Goal: Task Accomplishment & Management: Manage account settings

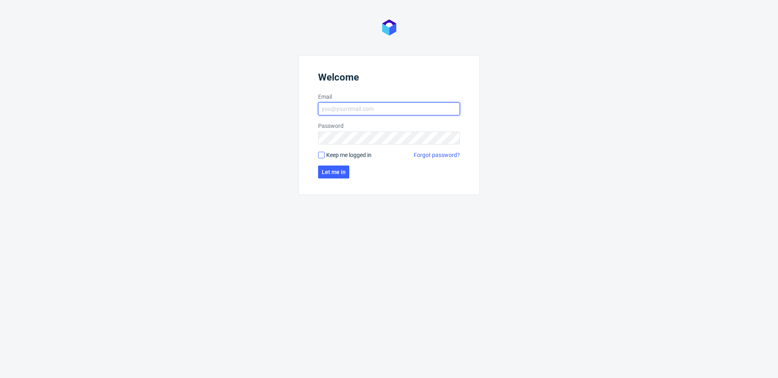
type input "[PERSON_NAME][EMAIL_ADDRESS][PERSON_NAME][DOMAIN_NAME]"
click at [323, 155] on input "Keep me logged in" at bounding box center [321, 155] width 6 height 6
checkbox input "true"
click at [324, 168] on button "Let me in" at bounding box center [333, 172] width 31 height 13
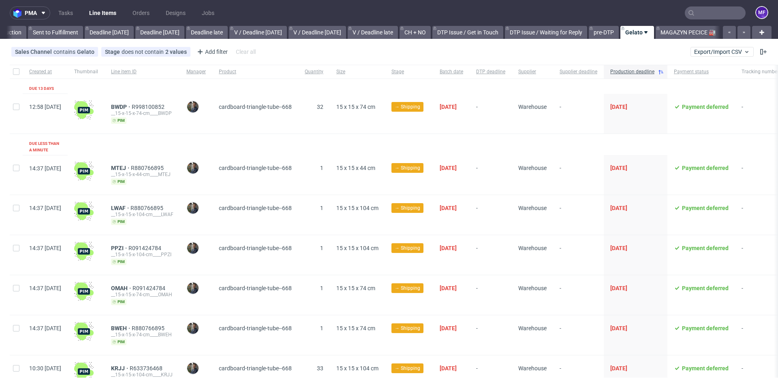
click at [697, 14] on input "text" at bounding box center [714, 12] width 61 height 13
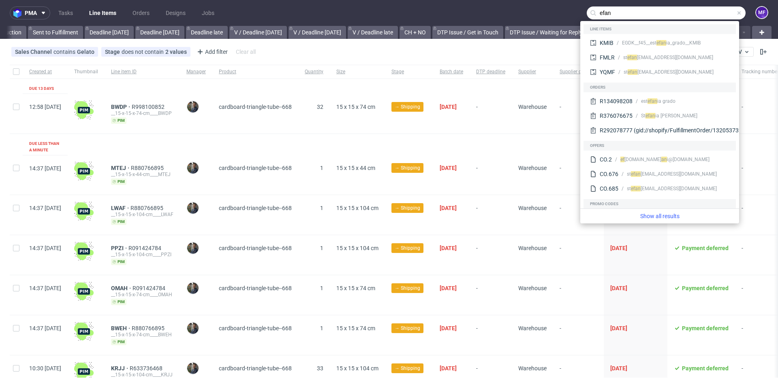
click at [621, 13] on input "efan" at bounding box center [665, 12] width 159 height 13
type input "efan"
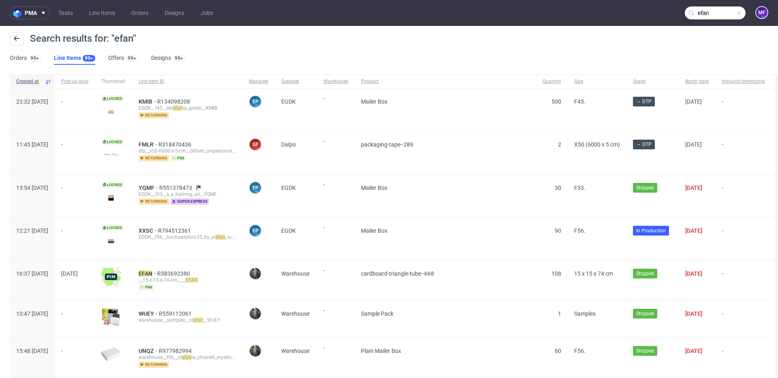
scroll to position [0, 0]
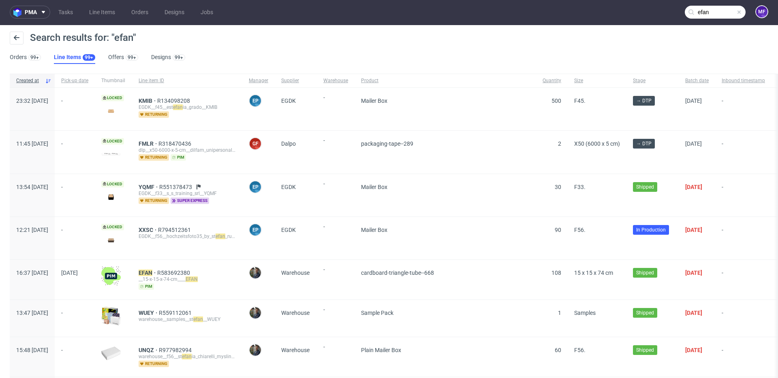
click at [716, 13] on input "efan" at bounding box center [714, 12] width 61 height 13
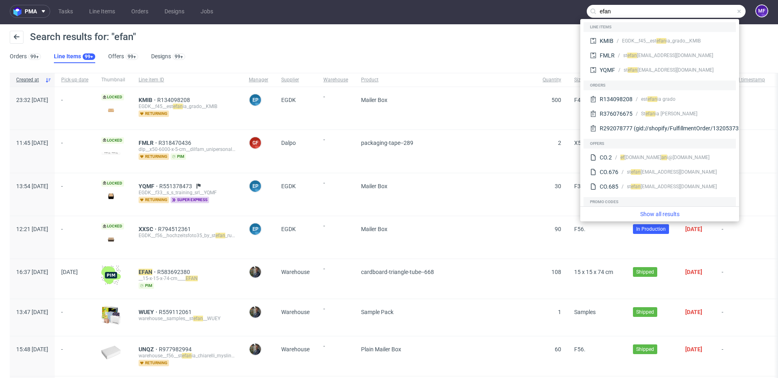
click at [735, 11] on span at bounding box center [738, 11] width 6 height 6
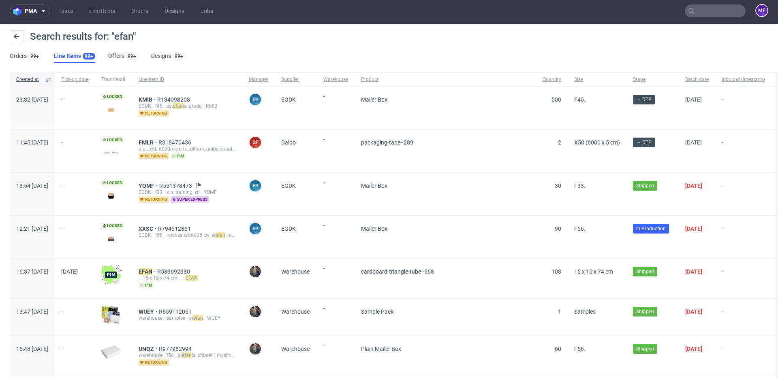
click at [688, 13] on icon at bounding box center [691, 11] width 6 height 6
click at [691, 12] on input "text" at bounding box center [714, 10] width 61 height 13
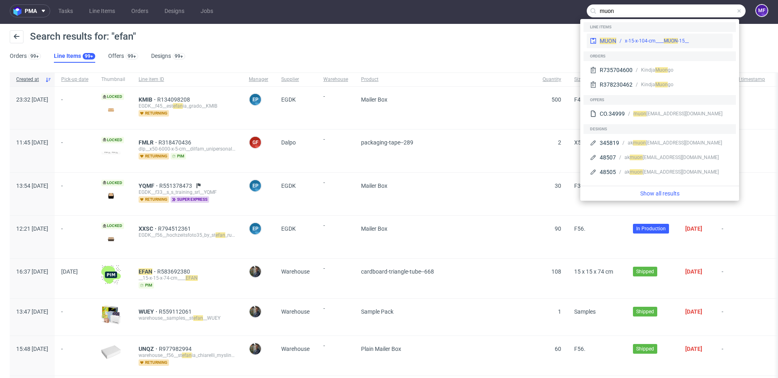
type input "muon"
click at [666, 39] on span "MUON" at bounding box center [670, 41] width 14 height 6
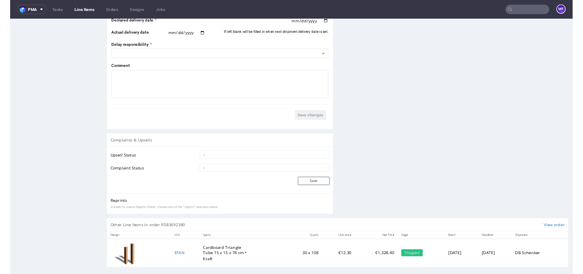
scroll to position [1029, 0]
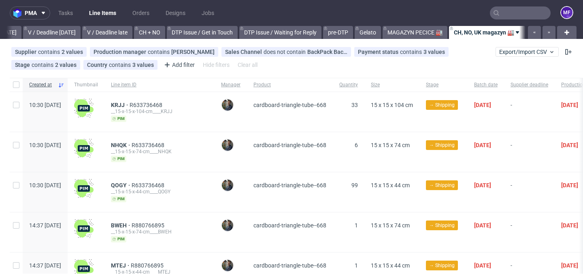
scroll to position [0, 1067]
click at [498, 83] on span "Batch date" at bounding box center [485, 84] width 23 height 7
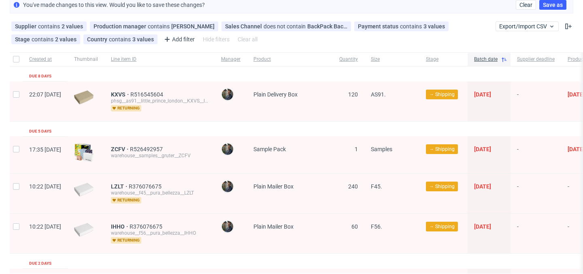
scroll to position [50, 0]
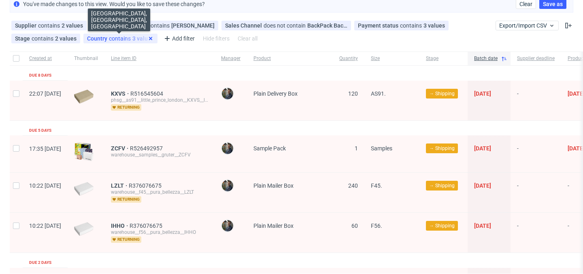
click at [149, 38] on use at bounding box center [150, 38] width 3 height 3
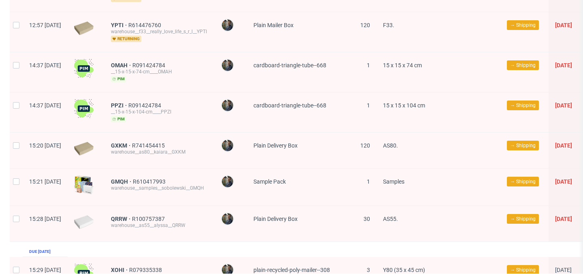
scroll to position [3165, 0]
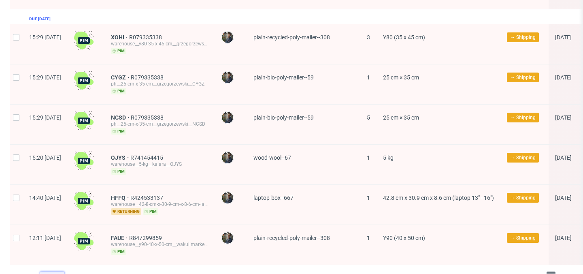
click at [57, 271] on div "300" at bounding box center [50, 276] width 15 height 11
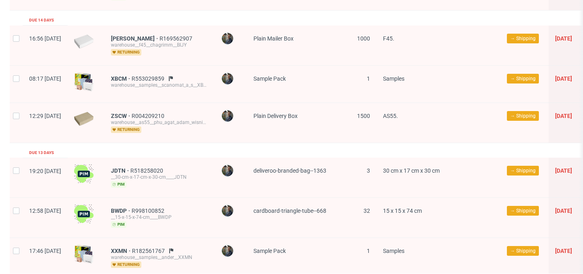
scroll to position [0, 0]
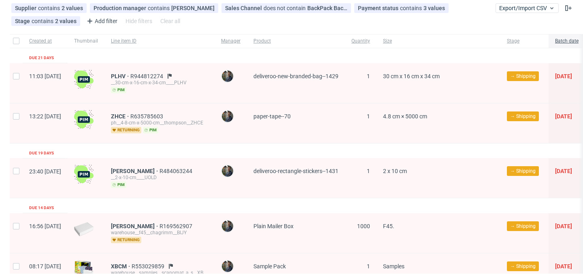
scroll to position [64, 0]
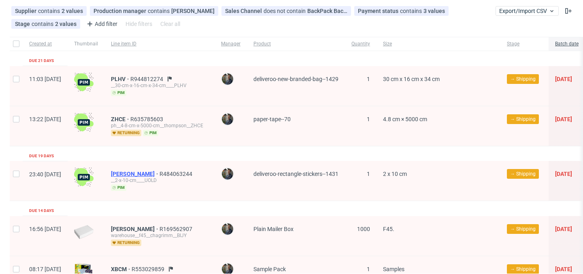
click at [144, 172] on span "UOLD" at bounding box center [135, 174] width 49 height 6
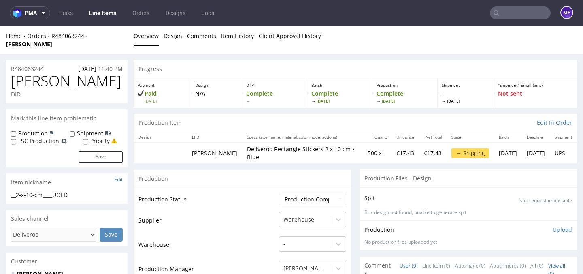
click at [244, 169] on div "Production" at bounding box center [242, 178] width 217 height 18
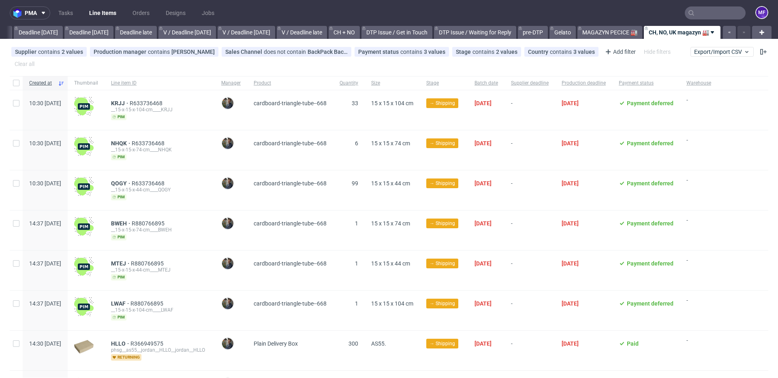
scroll to position [0, 872]
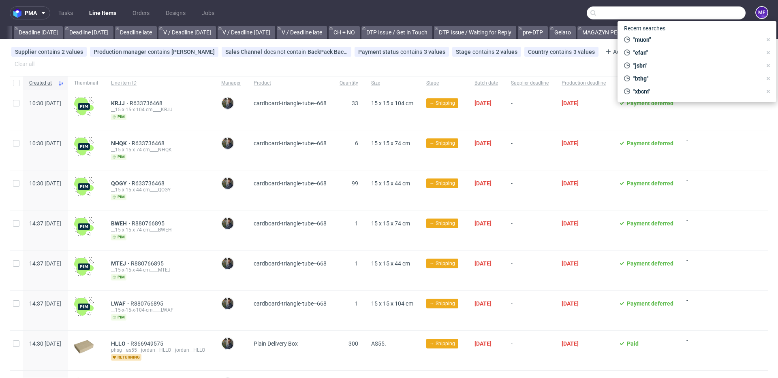
click at [583, 19] on input "text" at bounding box center [665, 12] width 159 height 13
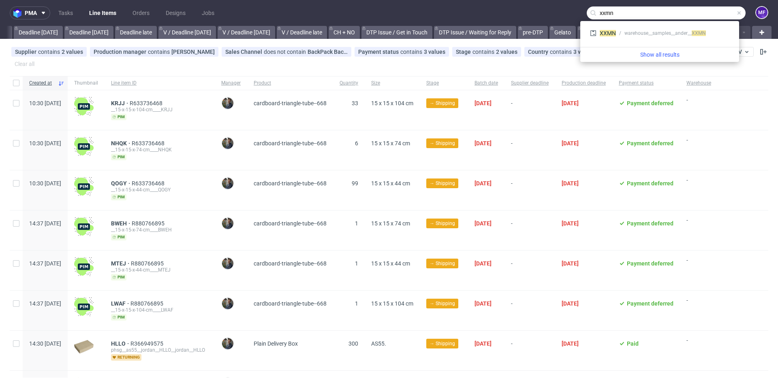
type input "xxmn"
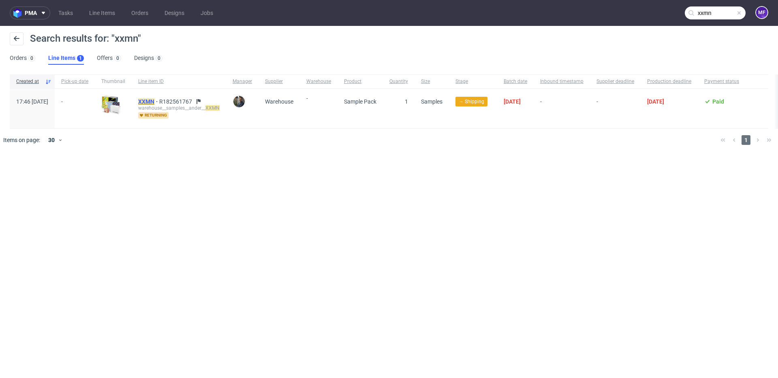
click at [154, 102] on mark "XXMN" at bounding box center [146, 101] width 16 height 6
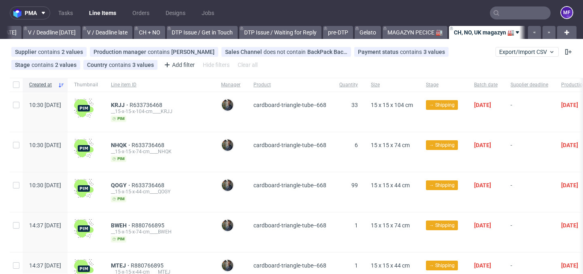
scroll to position [0, 1067]
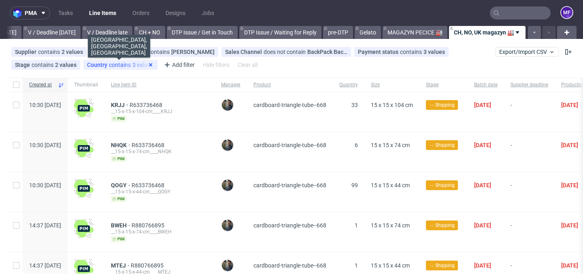
click at [149, 66] on icon at bounding box center [150, 65] width 6 height 6
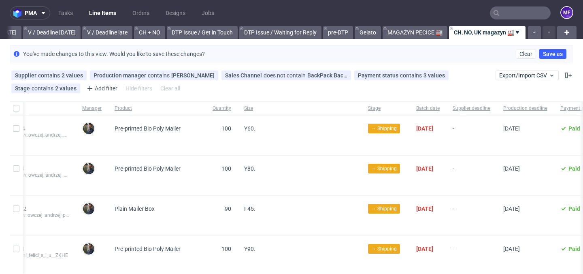
scroll to position [0, 159]
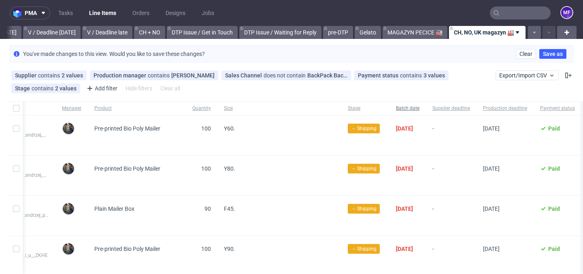
click at [420, 109] on span "Batch date" at bounding box center [407, 108] width 23 height 7
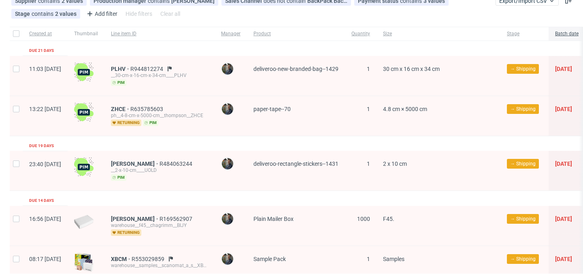
scroll to position [81, 0]
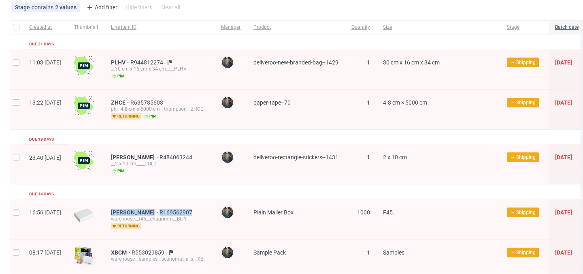
drag, startPoint x: 190, startPoint y: 212, endPoint x: 134, endPoint y: 211, distance: 56.7
click at [134, 211] on div "BIJY R169562907 warehouse__f45__chagrimm__BIJY returning" at bounding box center [159, 219] width 110 height 40
copy div "BIJY R169562907"
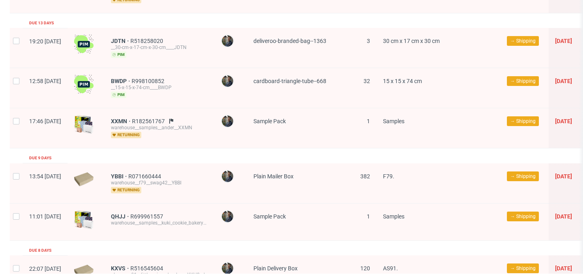
scroll to position [391, 0]
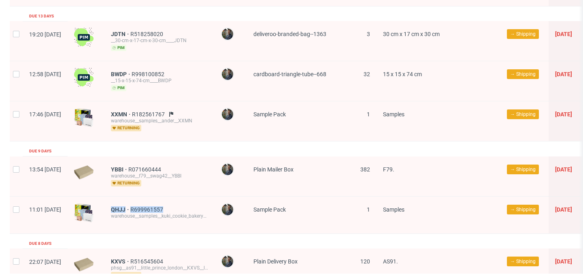
drag, startPoint x: 191, startPoint y: 206, endPoint x: 133, endPoint y: 207, distance: 58.3
click at [133, 207] on div "QHJJ R699961557 warehouse__samples__kuki_cookie_bakery_sl__QHJJ" at bounding box center [159, 214] width 110 height 37
copy div "QHJJ R699961557"
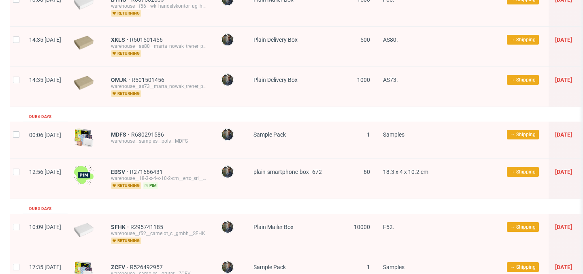
scroll to position [837, 0]
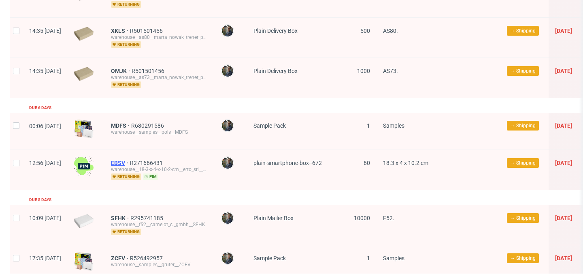
click at [130, 160] on span "EBSV" at bounding box center [120, 163] width 19 height 6
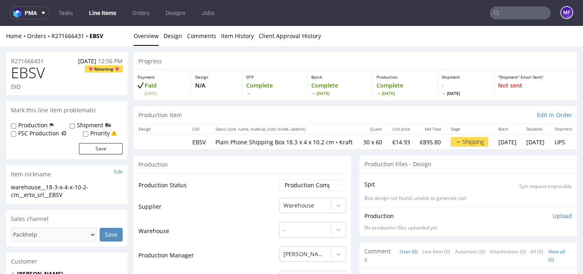
click at [220, 116] on div "Production Item Edit In Order" at bounding box center [355, 115] width 443 height 18
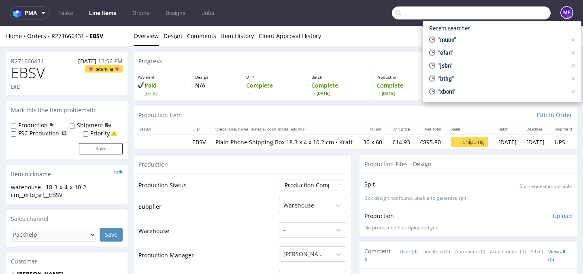
click at [505, 13] on input "text" at bounding box center [471, 12] width 159 height 13
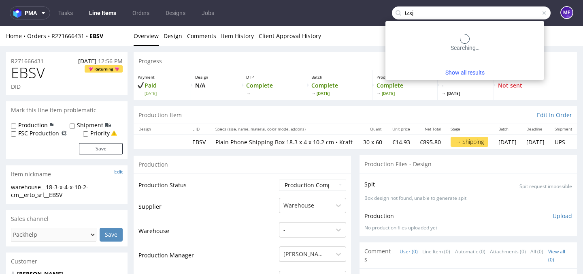
type input "tzxj"
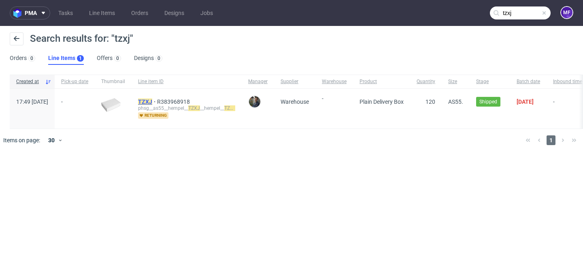
click at [152, 99] on mark "TZXJ" at bounding box center [145, 101] width 14 height 6
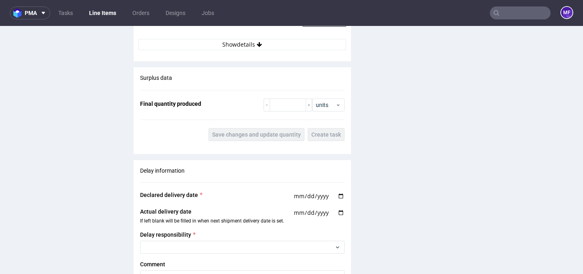
scroll to position [957, 0]
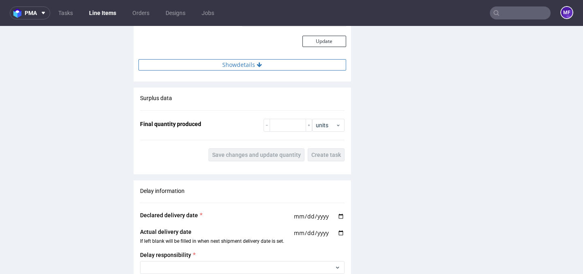
click at [228, 68] on button "Show details" at bounding box center [243, 64] width 208 height 11
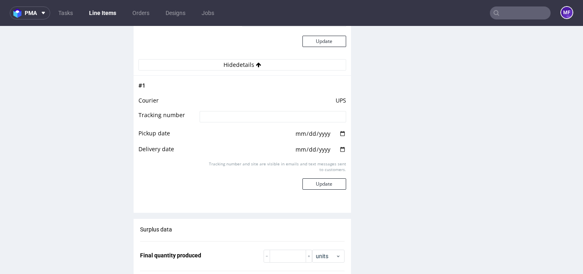
click at [224, 115] on input at bounding box center [273, 116] width 146 height 11
paste input "1Z5A15806895043322"
type input "1Z5A15806895043322"
click at [334, 183] on button "Update" at bounding box center [325, 183] width 44 height 11
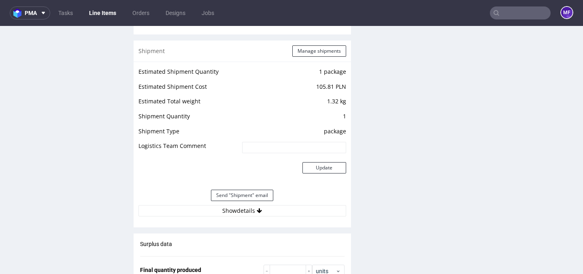
scroll to position [831, 0]
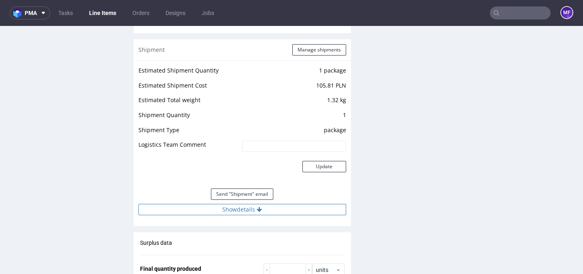
click at [300, 205] on button "Show details" at bounding box center [243, 209] width 208 height 11
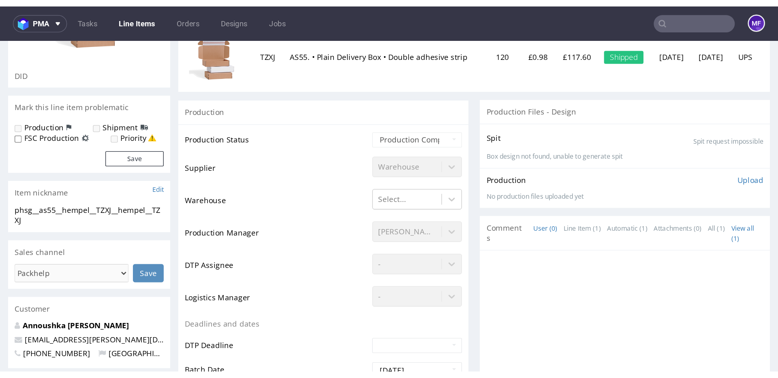
scroll to position [0, 0]
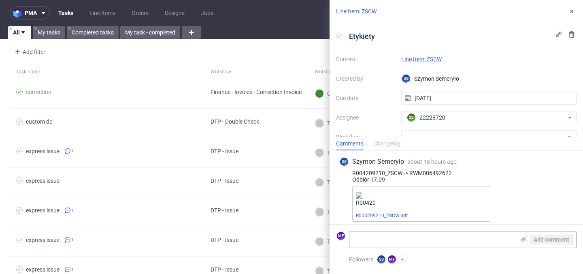
scroll to position [4, 0]
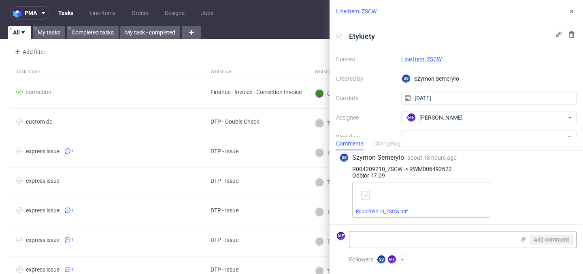
click at [435, 57] on link "Line Item: ZSCW" at bounding box center [421, 59] width 40 height 6
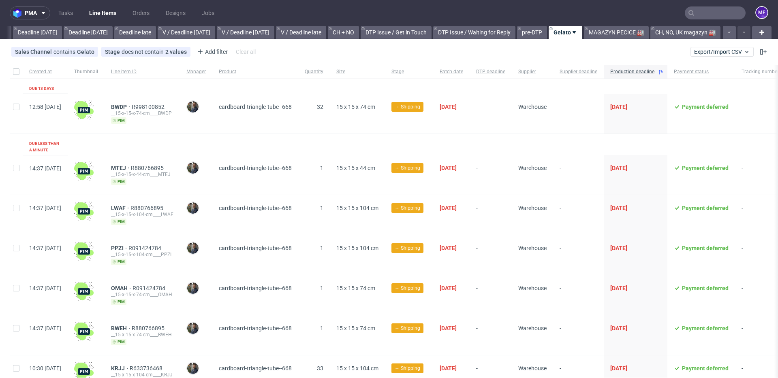
scroll to position [0, 872]
click at [282, 86] on div "Created at Thumbnail Line item ID Manager Product Quantity Size Stage Batch dat…" at bounding box center [426, 270] width 832 height 411
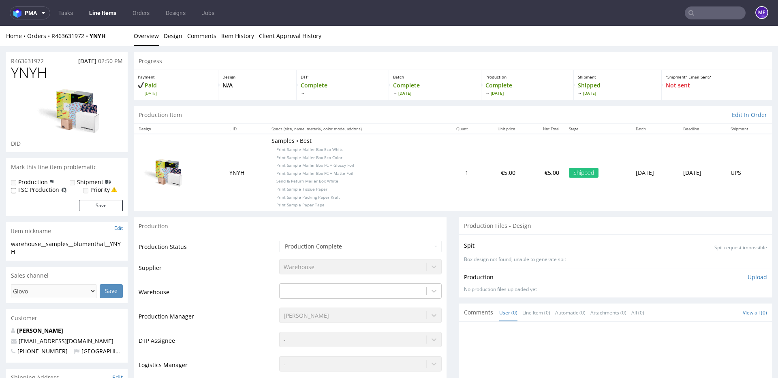
click at [287, 108] on p "Samples • Best Print Sample Mailer Box Eco White Print Sample Mailer Box Eco Co…" at bounding box center [351, 172] width 160 height 71
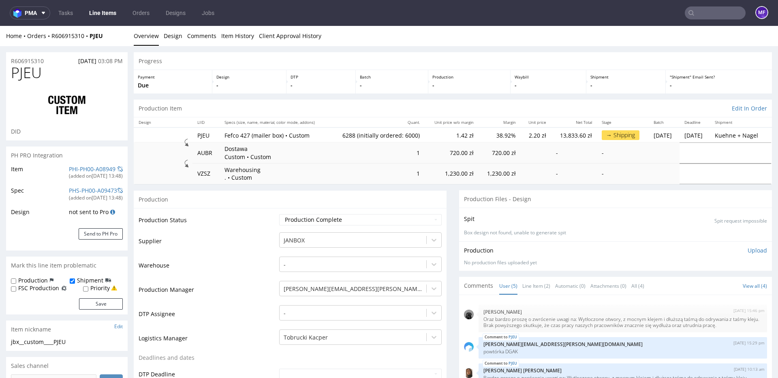
click at [322, 205] on div "Production" at bounding box center [290, 199] width 313 height 18
drag, startPoint x: 108, startPoint y: 38, endPoint x: 53, endPoint y: 38, distance: 55.1
click at [53, 38] on div "Home Orders R606915310 PJEU" at bounding box center [66, 36] width 121 height 8
copy div "R606915310 PJEU"
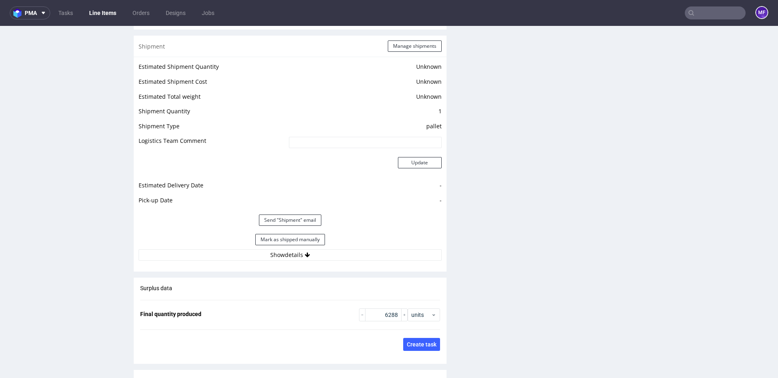
scroll to position [1091, 0]
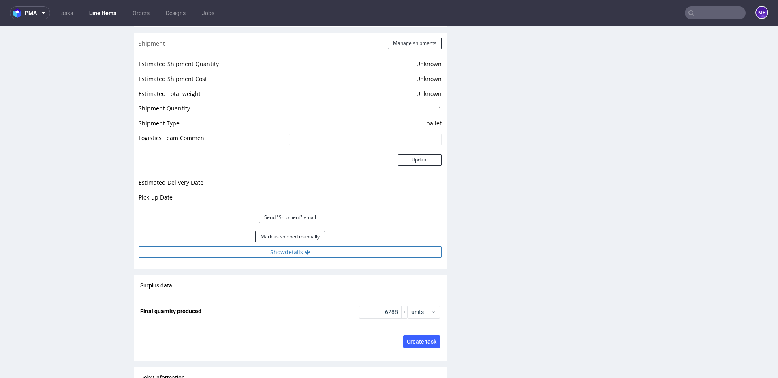
click at [301, 252] on button "Show details" at bounding box center [290, 252] width 303 height 11
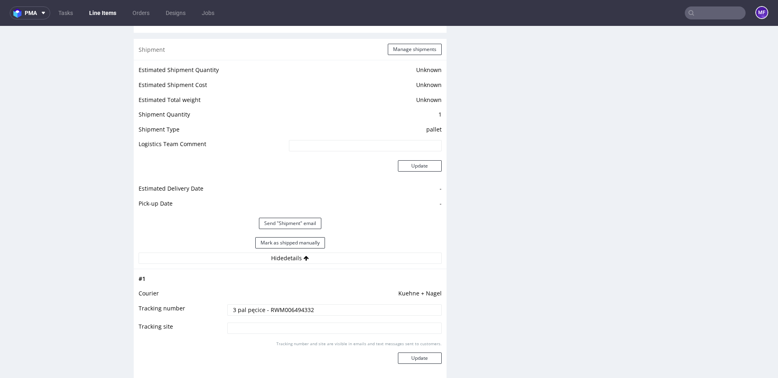
scroll to position [1086, 0]
drag, startPoint x: 315, startPoint y: 310, endPoint x: 267, endPoint y: 309, distance: 48.2
click at [267, 309] on input "3 pal pęcice - RWM006494332" at bounding box center [334, 309] width 214 height 11
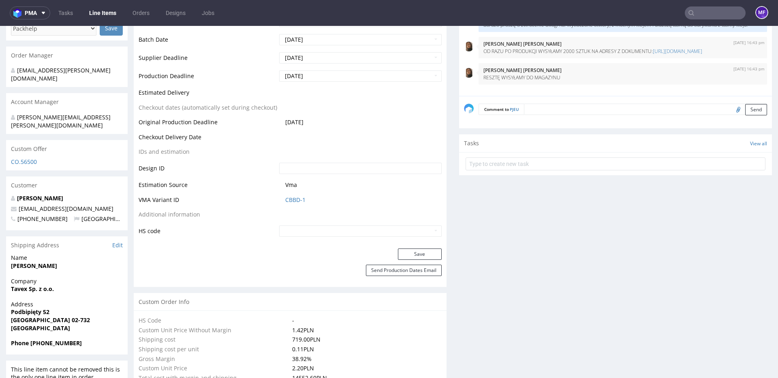
scroll to position [0, 0]
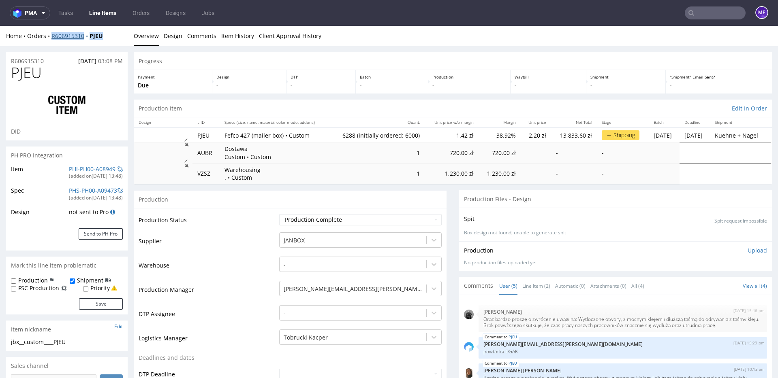
drag, startPoint x: 106, startPoint y: 38, endPoint x: 51, endPoint y: 37, distance: 54.7
click at [51, 37] on div "Home Orders R606915310 PJEU" at bounding box center [66, 36] width 121 height 8
copy div "R606915310 PJEU"
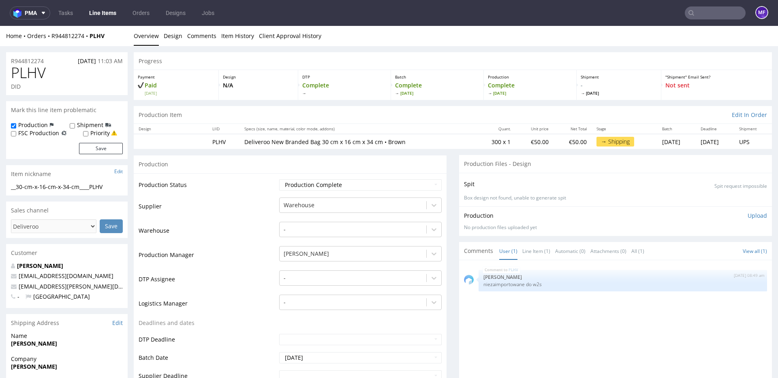
click at [369, 168] on div "Production" at bounding box center [290, 164] width 313 height 18
click at [541, 62] on div "Progress" at bounding box center [453, 61] width 638 height 18
drag, startPoint x: 77, startPoint y: 37, endPoint x: 52, endPoint y: 37, distance: 25.1
click at [52, 37] on div "Home Orders R944812274 PLHV" at bounding box center [66, 36] width 121 height 8
copy div "R944812274 PLHV"
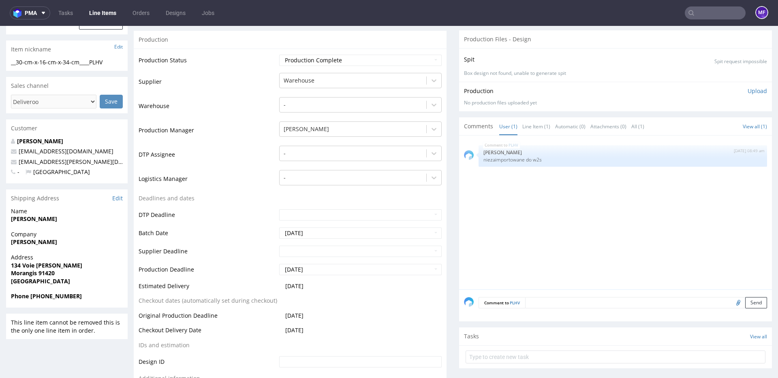
scroll to position [134, 0]
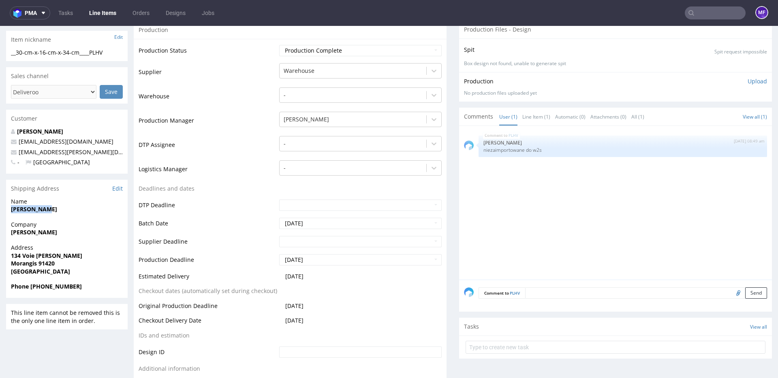
drag, startPoint x: 32, startPoint y: 212, endPoint x: 13, endPoint y: 211, distance: 19.0
click at [13, 211] on span "[PERSON_NAME]" at bounding box center [67, 209] width 112 height 8
copy strong "[PERSON_NAME]"
drag, startPoint x: 29, startPoint y: 233, endPoint x: 9, endPoint y: 232, distance: 20.3
click at [9, 232] on div "Company [PERSON_NAME]" at bounding box center [66, 232] width 121 height 23
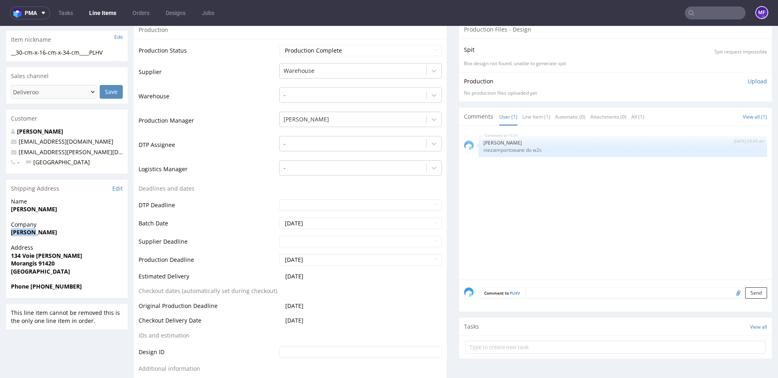
copy strong "[PERSON_NAME]"
drag, startPoint x: 64, startPoint y: 255, endPoint x: 10, endPoint y: 254, distance: 54.3
click at [10, 254] on div "Address [STREET_ADDRESS][PERSON_NAME]" at bounding box center [66, 263] width 121 height 39
copy strong "134 Voie [PERSON_NAME]"
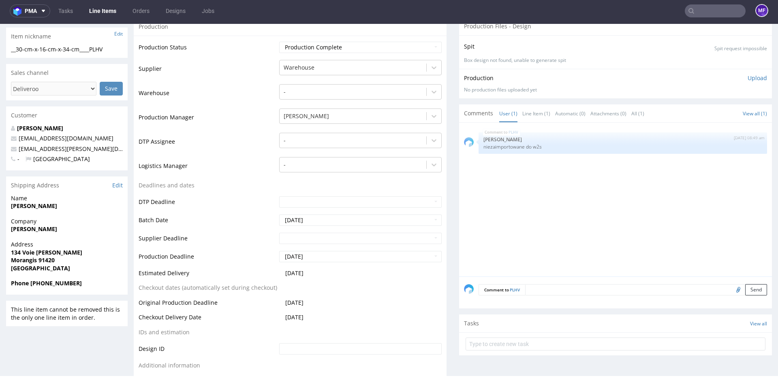
drag, startPoint x: 74, startPoint y: 255, endPoint x: 58, endPoint y: 260, distance: 16.8
click at [71, 256] on span "134 Voie [PERSON_NAME]" at bounding box center [67, 253] width 112 height 8
drag, startPoint x: 57, startPoint y: 262, endPoint x: 39, endPoint y: 261, distance: 17.8
click at [39, 261] on span "Morangis 91420" at bounding box center [67, 260] width 112 height 8
copy strong "91420"
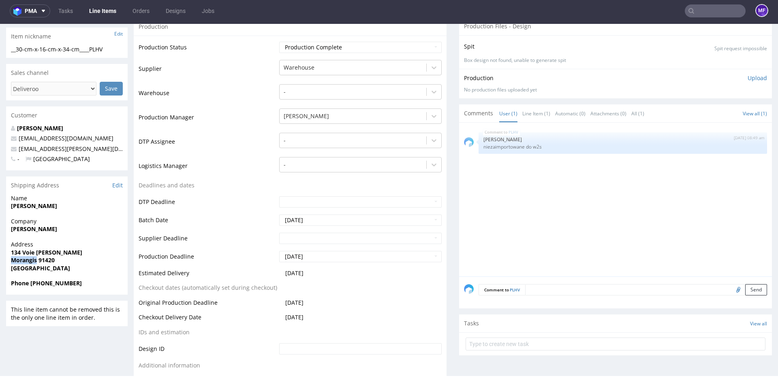
drag, startPoint x: 37, startPoint y: 262, endPoint x: 13, endPoint y: 262, distance: 24.3
click at [13, 262] on strong "Morangis 91420" at bounding box center [33, 260] width 44 height 8
copy strong "Morangis"
drag, startPoint x: 43, startPoint y: 283, endPoint x: 30, endPoint y: 283, distance: 13.8
click at [30, 283] on span "Phone [PHONE_NUMBER]" at bounding box center [67, 283] width 112 height 8
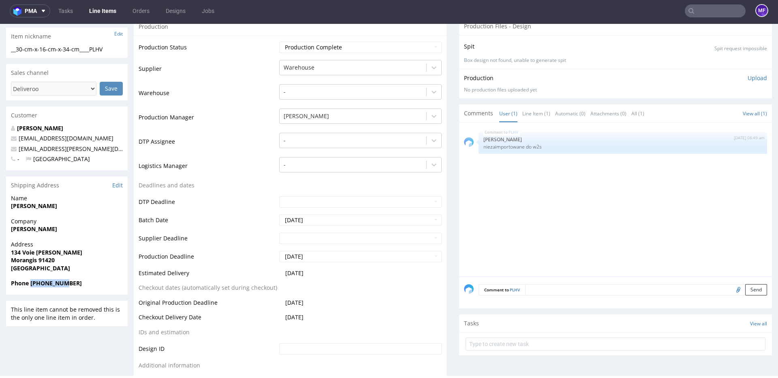
copy strong "0629974162"
drag, startPoint x: 86, startPoint y: 151, endPoint x: 19, endPoint y: 149, distance: 66.9
click at [19, 149] on p "[EMAIL_ADDRESS][PERSON_NAME][DOMAIN_NAME]" at bounding box center [67, 149] width 112 height 8
copy link "[EMAIL_ADDRESS][PERSON_NAME][DOMAIN_NAME]"
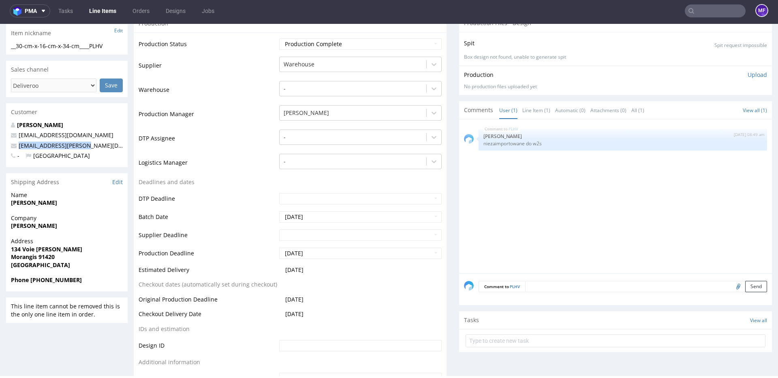
scroll to position [137, 0]
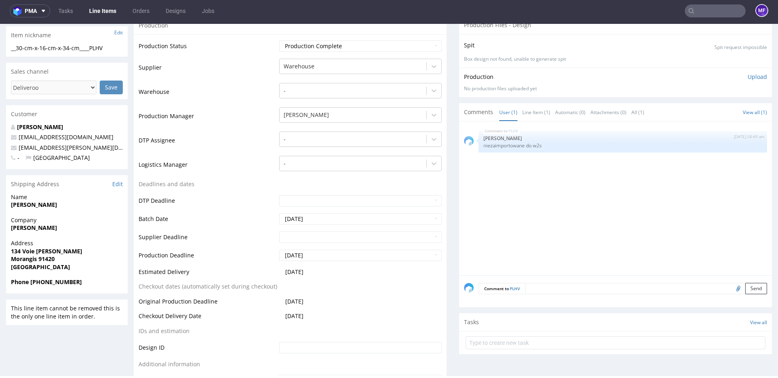
click at [519, 261] on div "PLHV [DATE] 08:49 am [PERSON_NAME] niezaimportowane do w2s" at bounding box center [618, 200] width 308 height 149
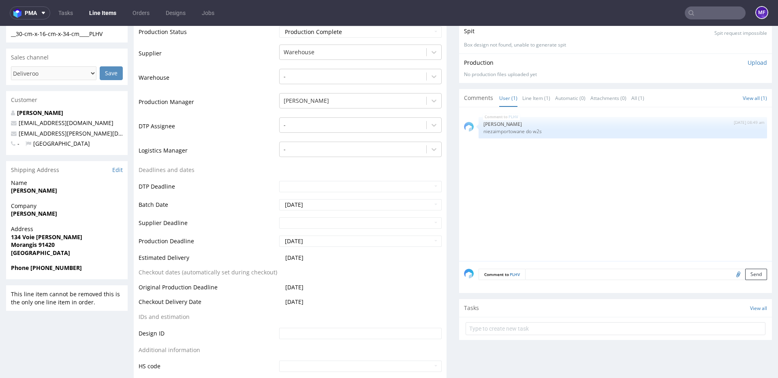
scroll to position [158, 0]
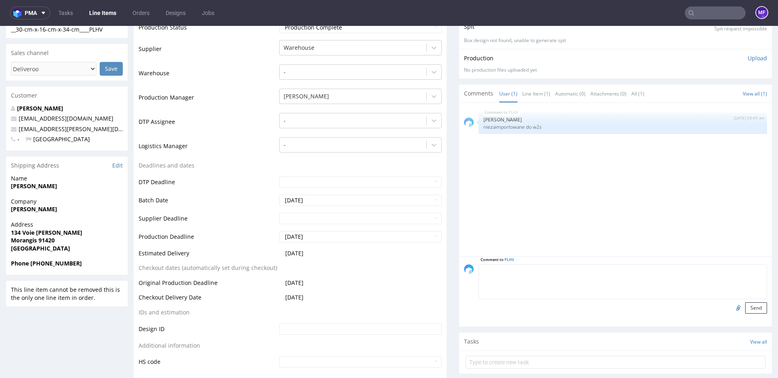
click at [540, 272] on textarea at bounding box center [622, 281] width 288 height 35
type textarea "Z"
type textarea "Już zaimportowane"
click at [745, 305] on button "Send" at bounding box center [756, 308] width 22 height 11
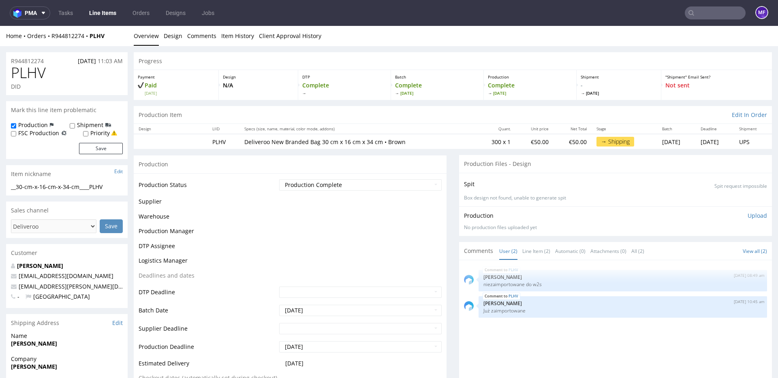
scroll to position [0, 0]
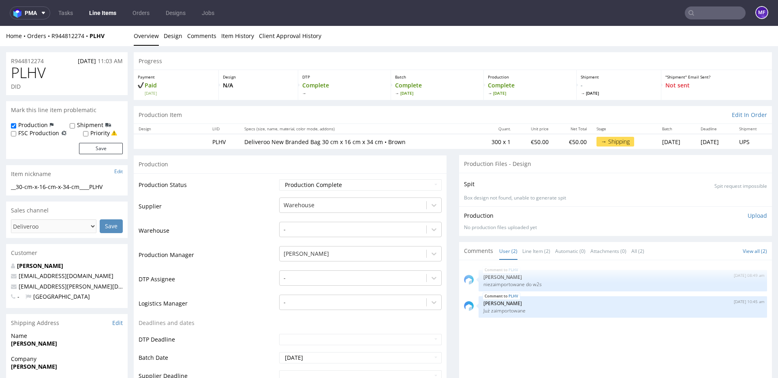
click at [697, 13] on input "text" at bounding box center [714, 12] width 61 height 13
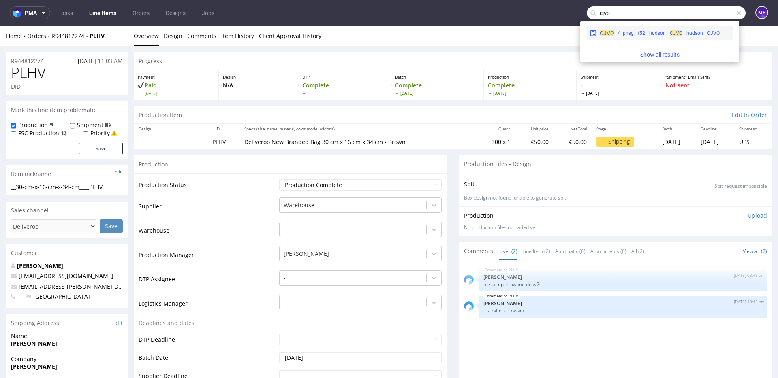
type input "cjvo"
click at [668, 29] on div "CJVO phsg__f52__hudson__ CJ VO __hudson__CJVO" at bounding box center [659, 33] width 146 height 15
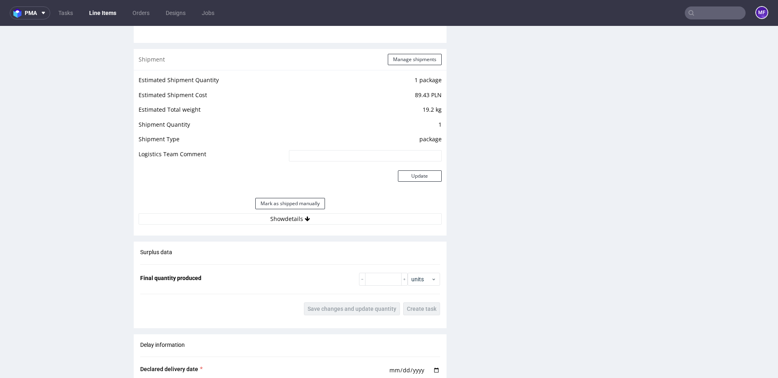
scroll to position [787, 0]
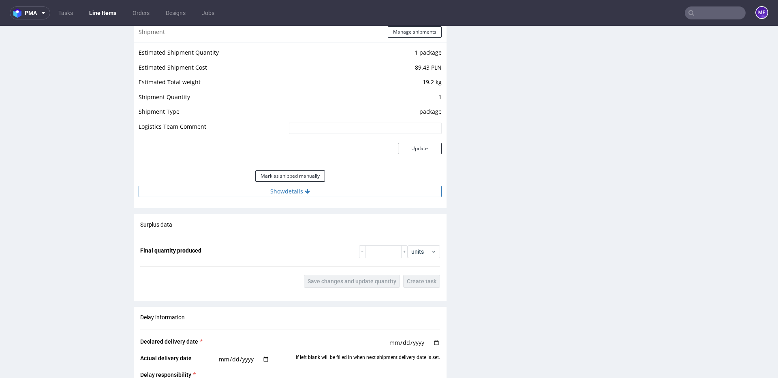
click at [290, 189] on button "Show details" at bounding box center [290, 191] width 303 height 11
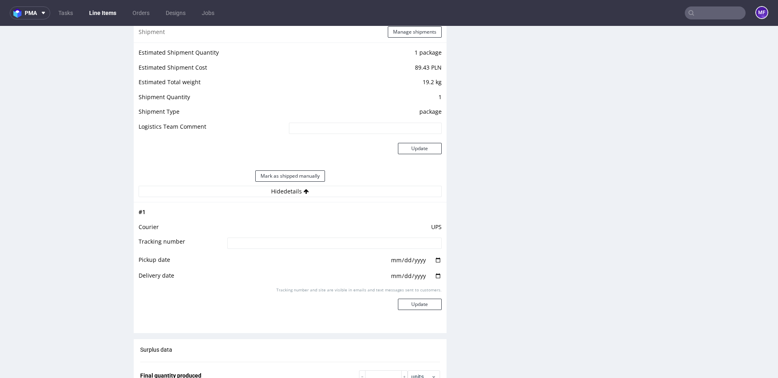
click at [303, 243] on input at bounding box center [334, 243] width 214 height 11
paste input "1Z5A15806894593221"
type input "1Z5A15806894593221"
click at [499, 237] on div "Production Files - Design Spit Spit request impossible Box design not found, un…" at bounding box center [615, 64] width 313 height 1351
click at [427, 305] on button "Update" at bounding box center [420, 304] width 44 height 11
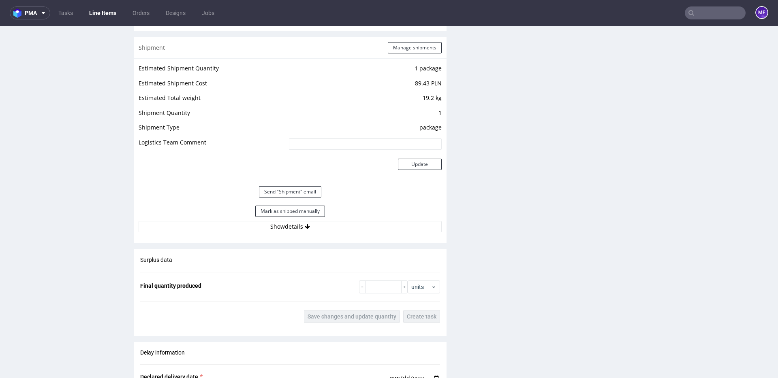
scroll to position [770, 0]
click at [296, 213] on button "Mark as shipped manually" at bounding box center [290, 212] width 70 height 11
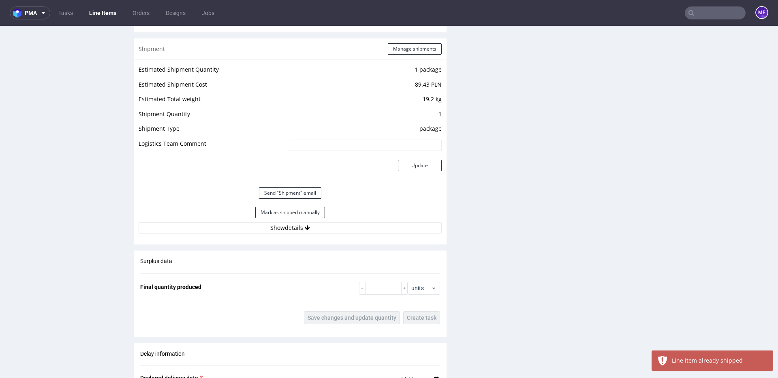
click at [516, 254] on div "Production Files - Design Spit Spit request impossible Box design not found, un…" at bounding box center [615, 29] width 313 height 1246
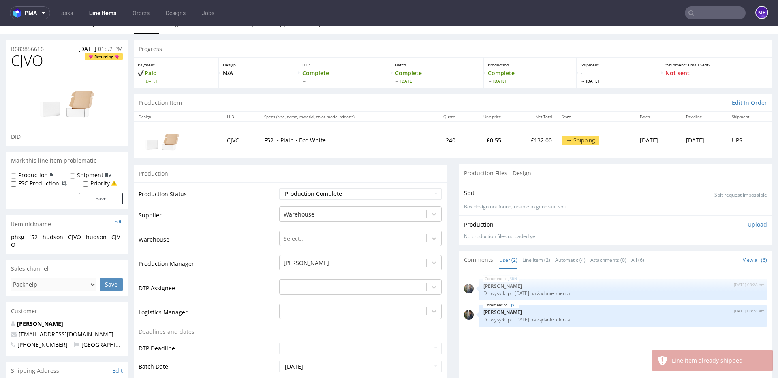
scroll to position [15, 0]
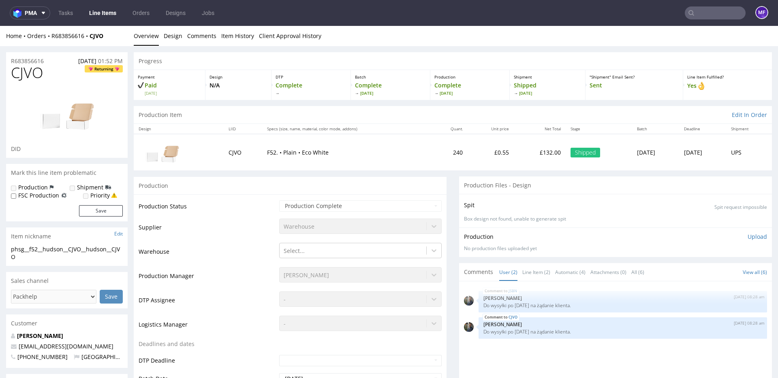
click at [703, 17] on input "text" at bounding box center [714, 12] width 61 height 13
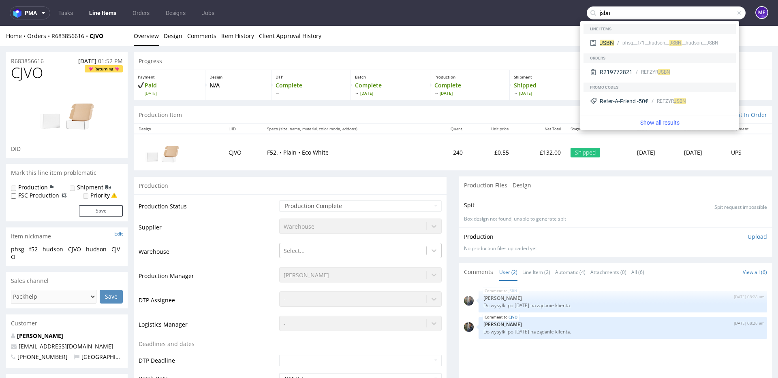
type input "jsbn"
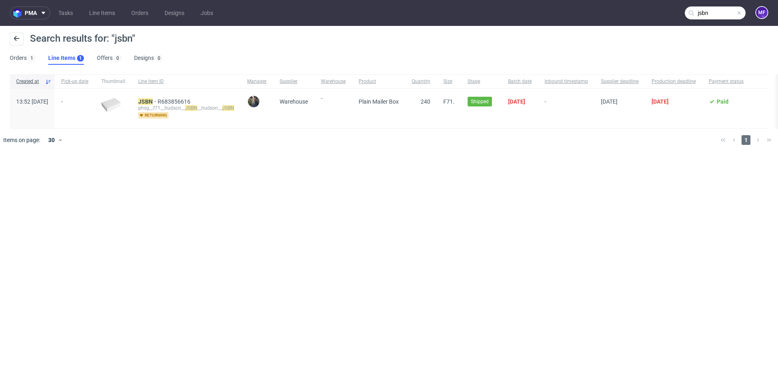
click at [454, 107] on span "F71." at bounding box center [448, 108] width 11 height 20
click at [153, 100] on mark "JSBN" at bounding box center [145, 101] width 15 height 6
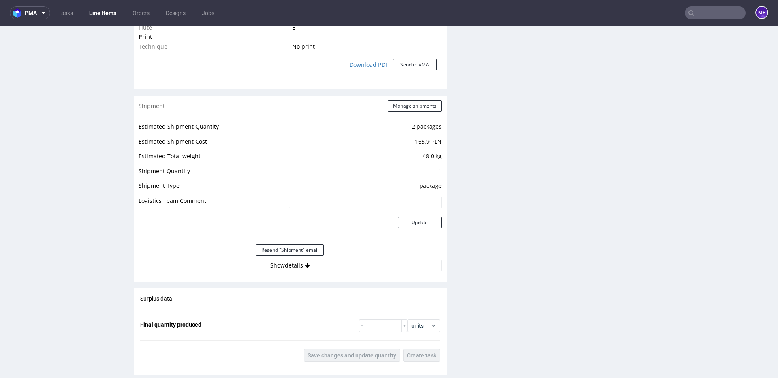
scroll to position [720, 0]
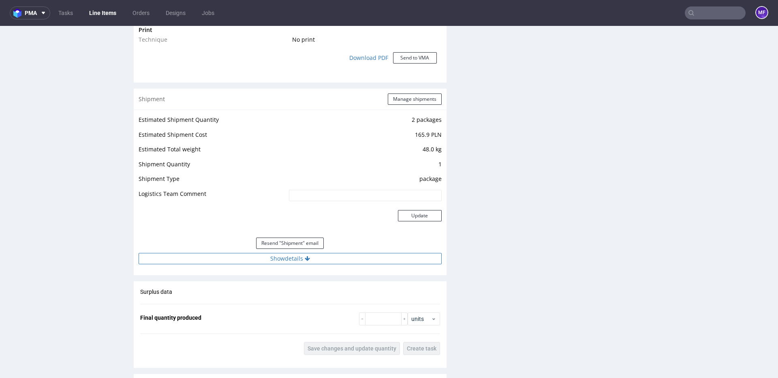
click at [284, 253] on button "Show details" at bounding box center [290, 258] width 303 height 11
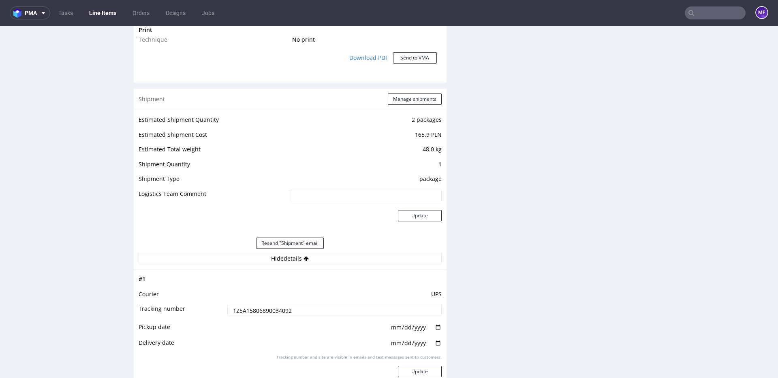
scroll to position [723, 0]
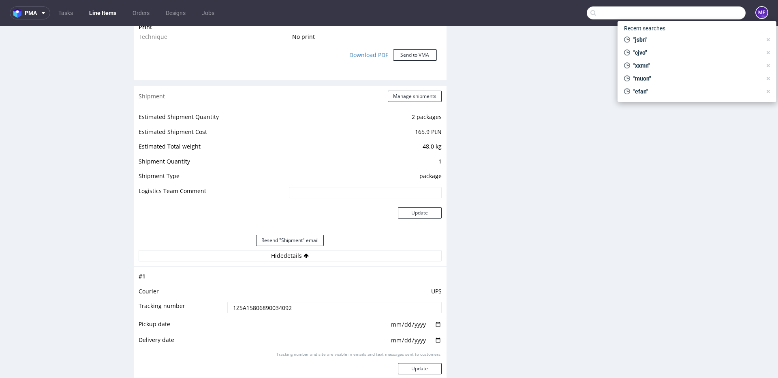
click at [721, 13] on input "text" at bounding box center [665, 12] width 159 height 13
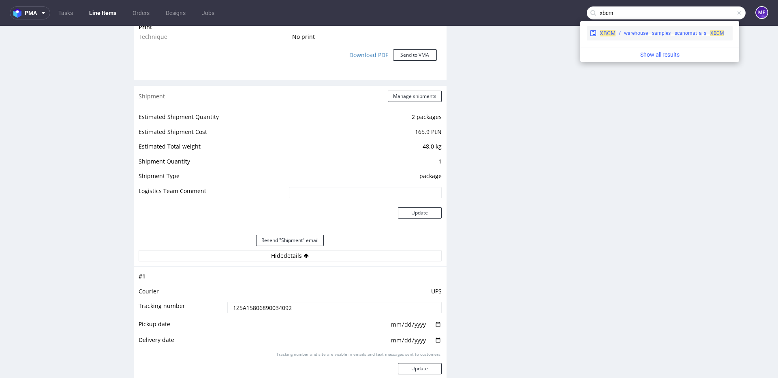
type input "xbcm"
click at [679, 36] on div "warehouse__samples__scanomat_a_s__ XBCM" at bounding box center [674, 33] width 100 height 7
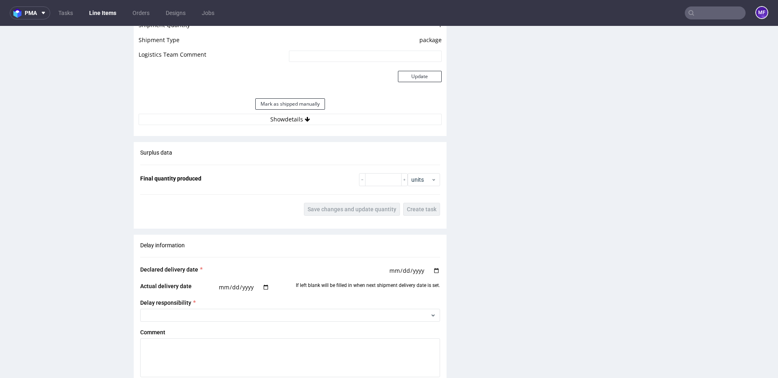
scroll to position [773, 0]
click at [296, 119] on button "Show details" at bounding box center [290, 118] width 303 height 11
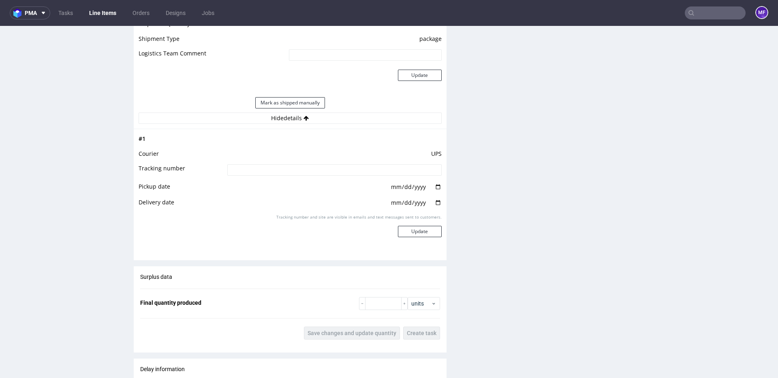
click at [243, 170] on input at bounding box center [334, 169] width 214 height 11
paste input "1Z5A15806896895508"
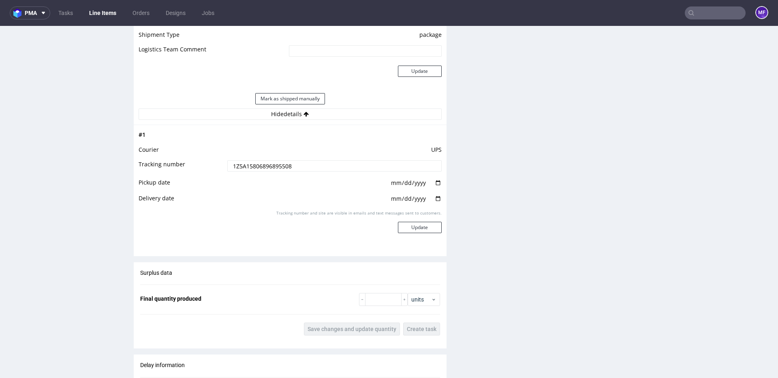
type input "1Z5A15806896895508"
click at [257, 154] on td "UPS" at bounding box center [333, 152] width 216 height 15
click at [409, 227] on button "Update" at bounding box center [420, 226] width 44 height 11
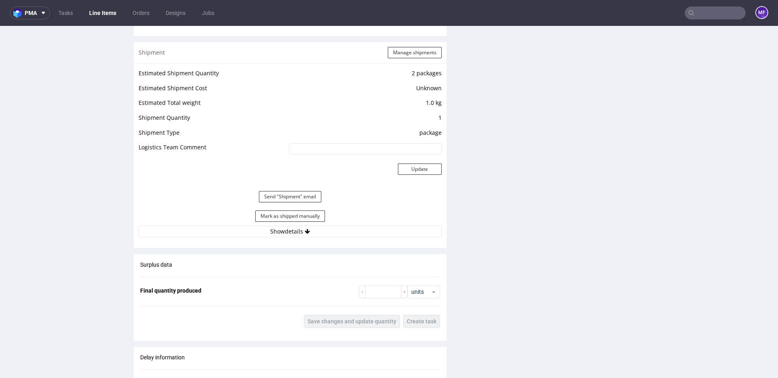
scroll to position [682, 0]
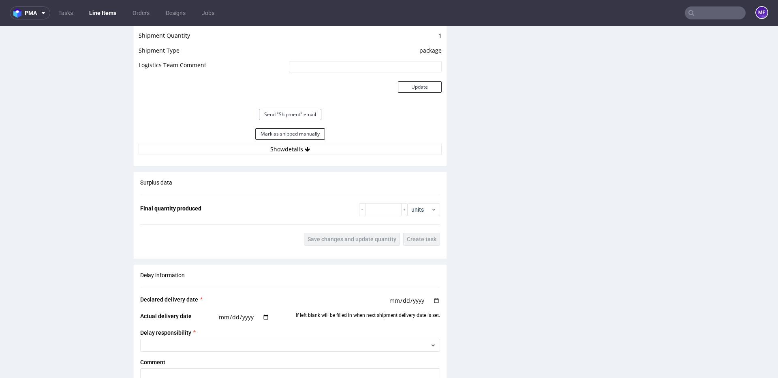
scroll to position [763, 0]
click at [302, 136] on button "Mark as shipped manually" at bounding box center [290, 132] width 70 height 11
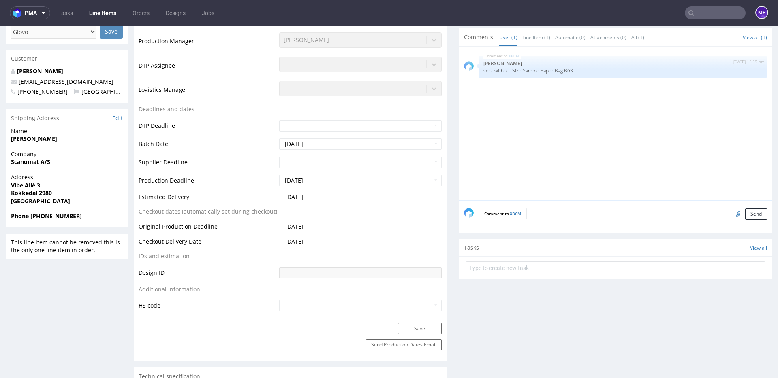
scroll to position [0, 0]
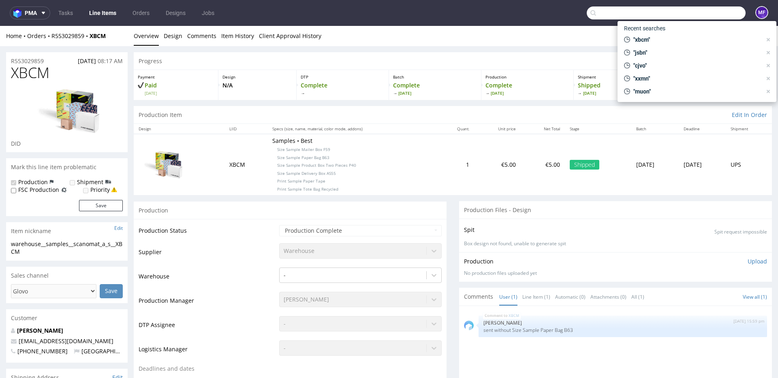
click at [696, 12] on input "text" at bounding box center [665, 12] width 159 height 13
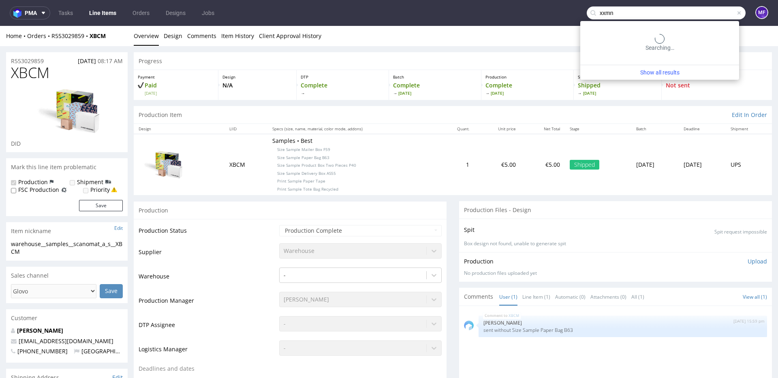
type input "xxmn"
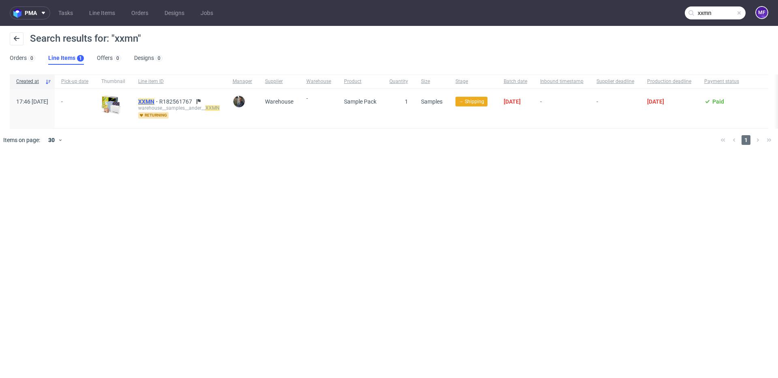
click at [154, 99] on mark "XXMN" at bounding box center [146, 101] width 16 height 6
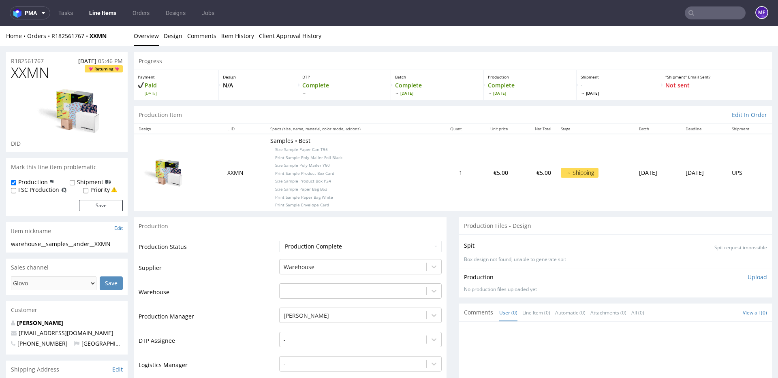
click at [698, 15] on input "text" at bounding box center [714, 12] width 61 height 13
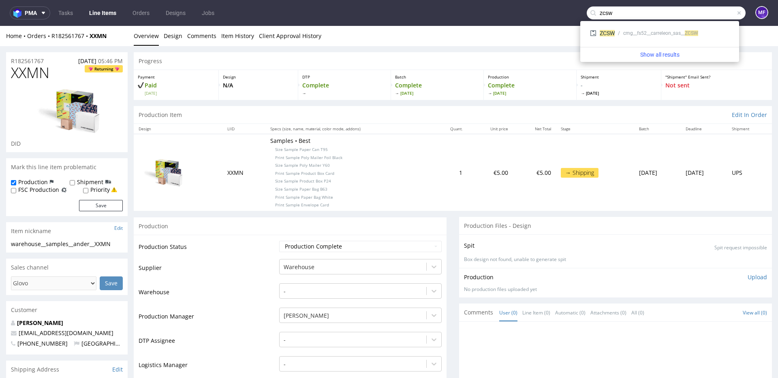
type input "zcsw"
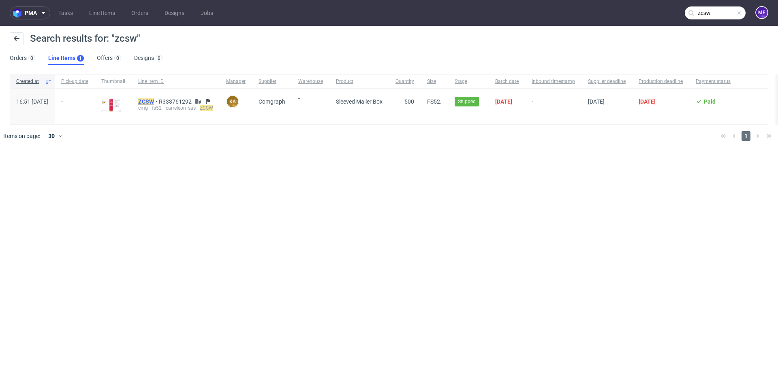
click at [154, 104] on mark "ZCSW" at bounding box center [146, 101] width 16 height 6
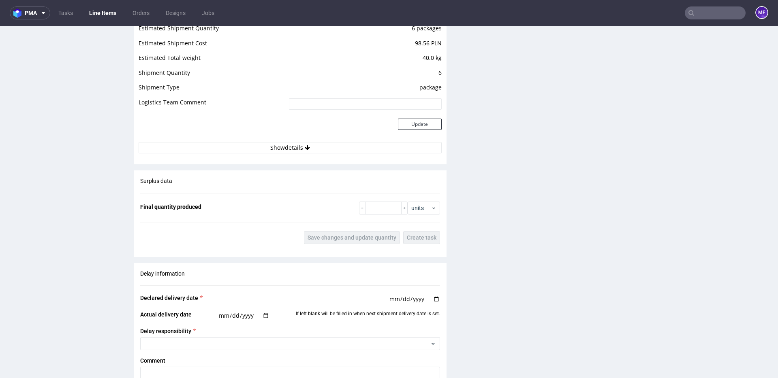
scroll to position [859, 0]
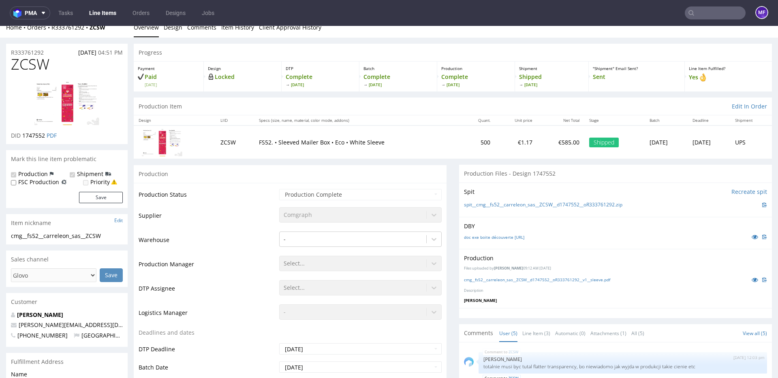
scroll to position [0, 0]
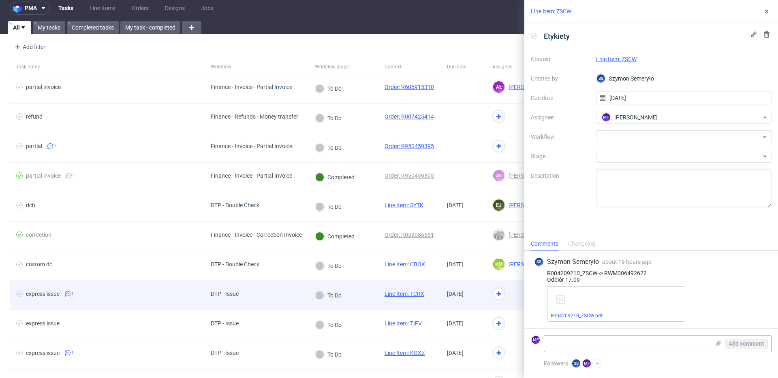
scroll to position [9, 0]
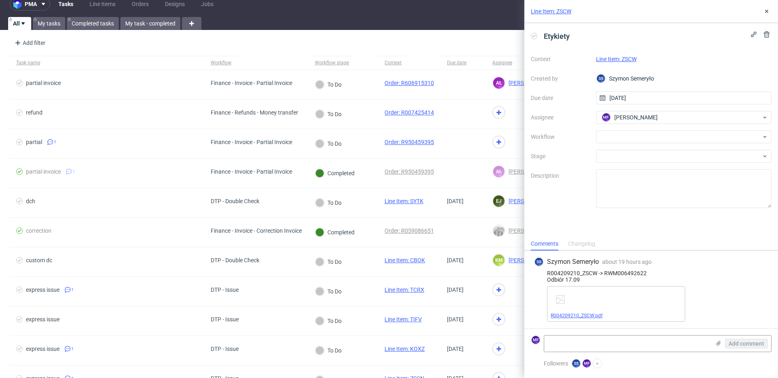
click at [595, 317] on link "R004209210_ZSCW.pdf" at bounding box center [576, 316] width 52 height 6
click at [617, 57] on link "Line Item: ZSCW" at bounding box center [616, 59] width 40 height 6
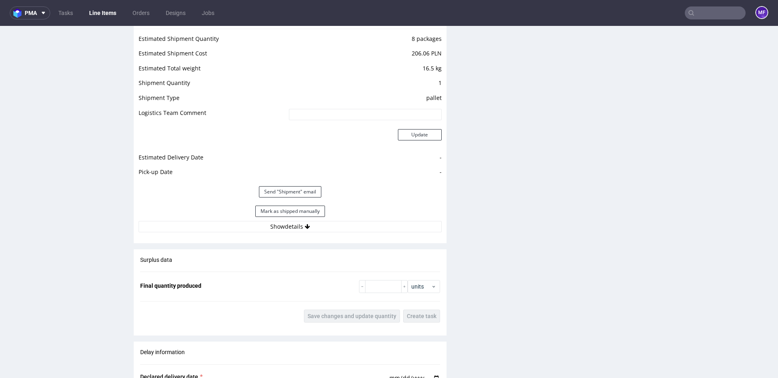
scroll to position [861, 0]
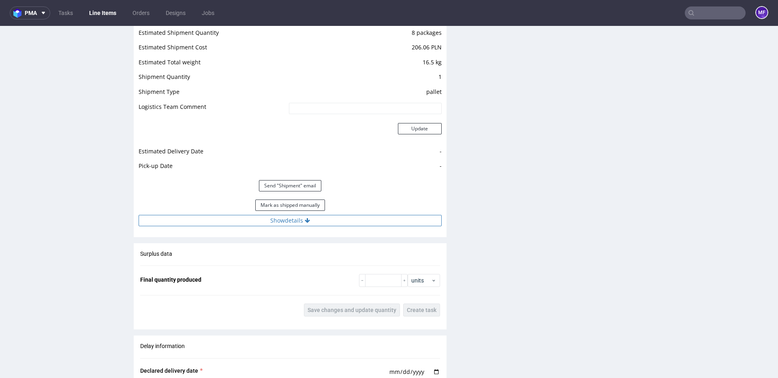
click at [294, 222] on button "Show details" at bounding box center [290, 220] width 303 height 11
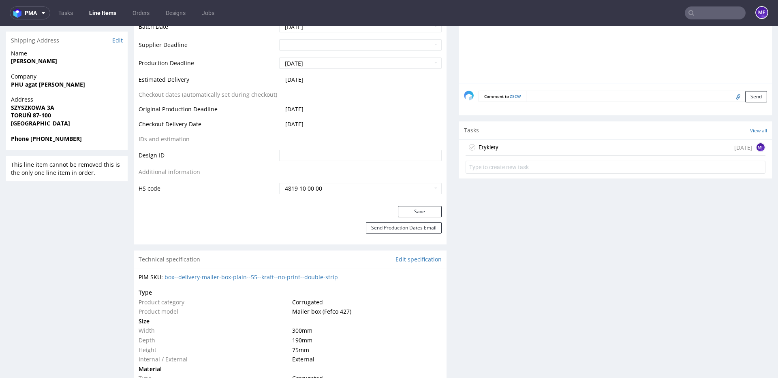
scroll to position [0, 0]
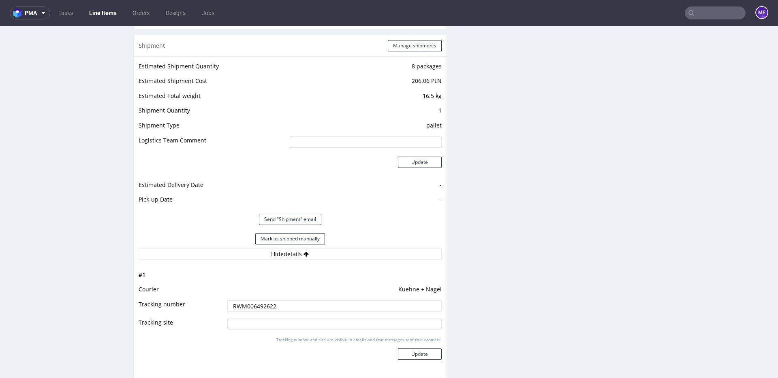
scroll to position [828, 0]
click at [300, 239] on button "Mark as shipped manually" at bounding box center [290, 238] width 70 height 11
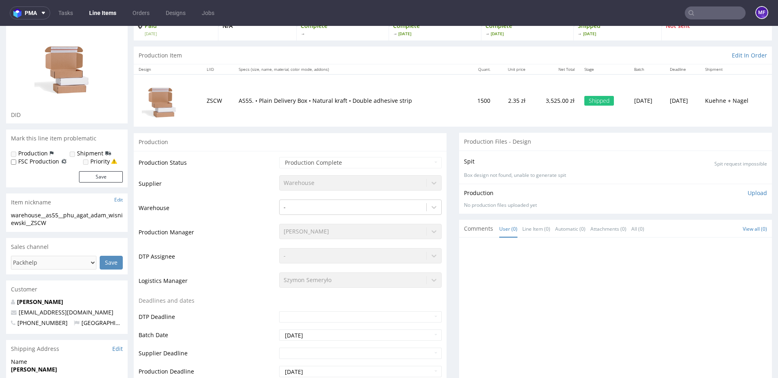
scroll to position [0, 0]
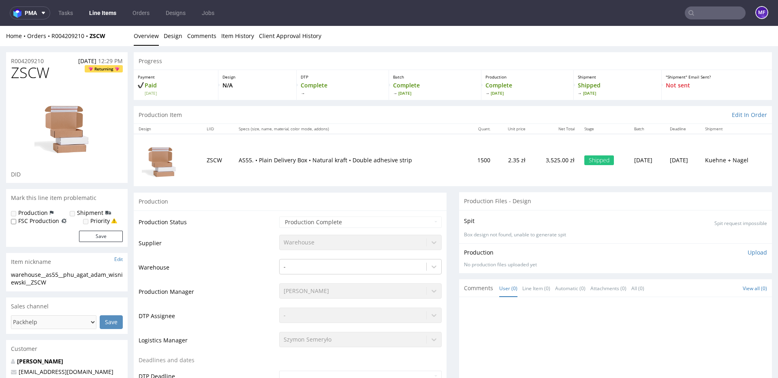
click at [96, 13] on link "Line Items" at bounding box center [102, 12] width 37 height 13
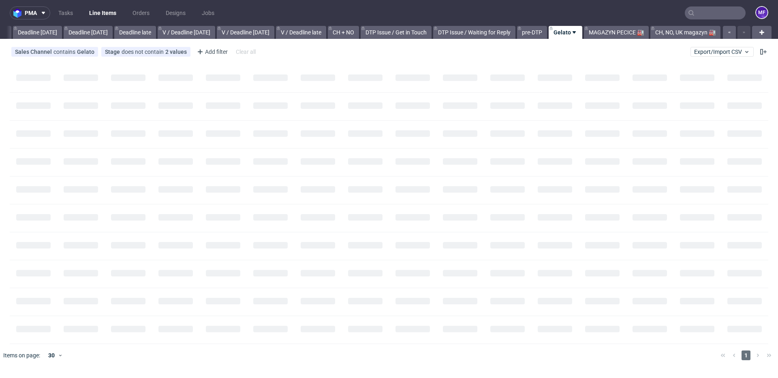
scroll to position [0, 865]
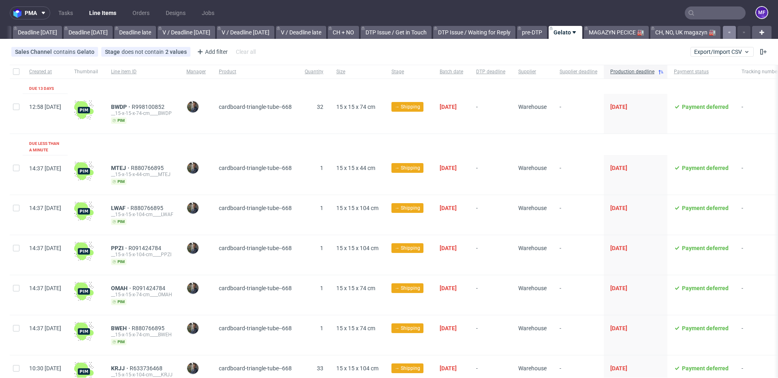
click at [725, 34] on button "button" at bounding box center [729, 32] width 13 height 13
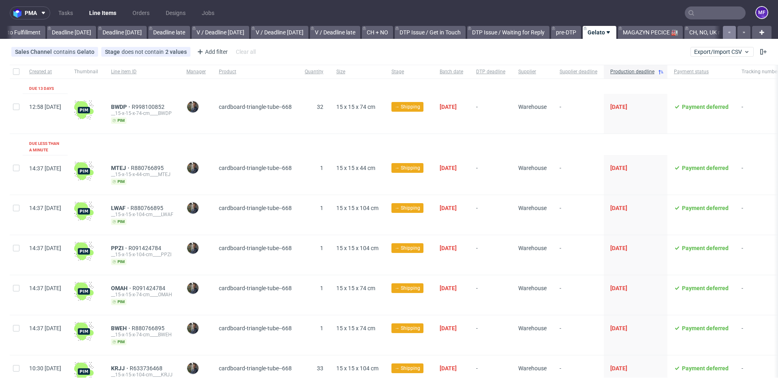
click at [725, 34] on button "button" at bounding box center [729, 32] width 13 height 13
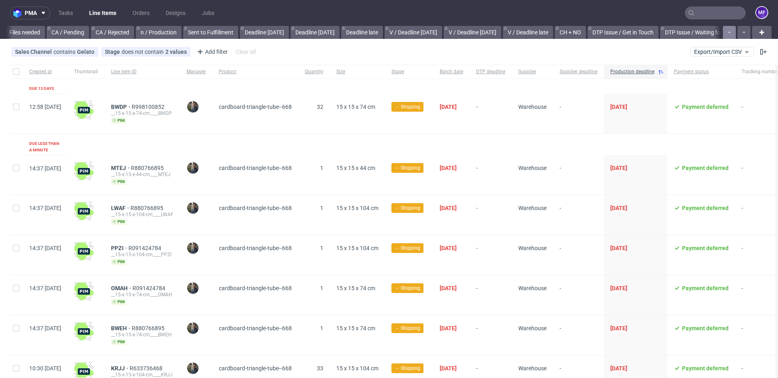
click at [725, 34] on button "button" at bounding box center [729, 32] width 13 height 13
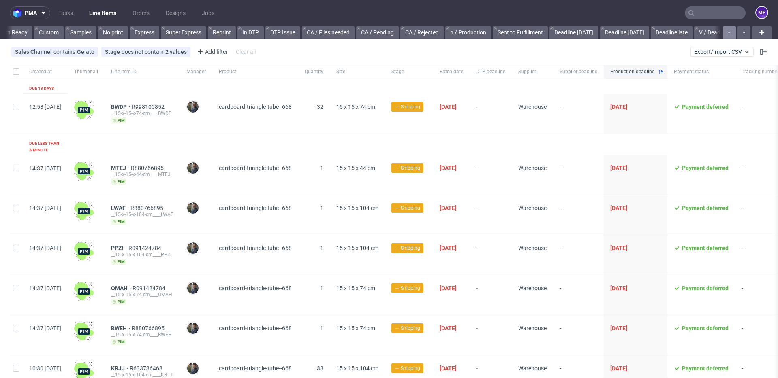
click at [725, 34] on button "button" at bounding box center [729, 32] width 13 height 13
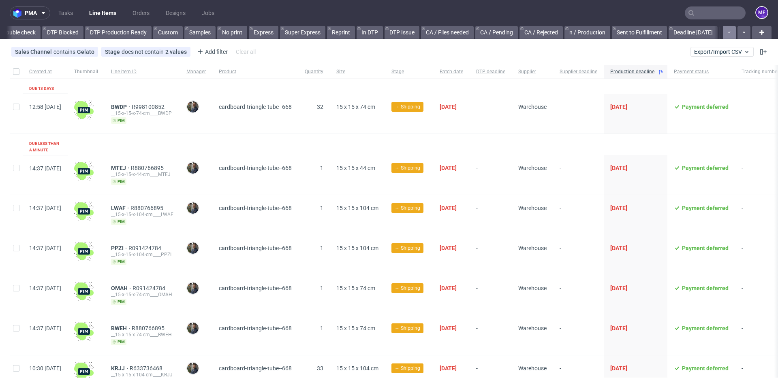
click at [725, 34] on button "button" at bounding box center [729, 32] width 13 height 13
click at [725, 34] on div at bounding box center [735, 32] width 29 height 13
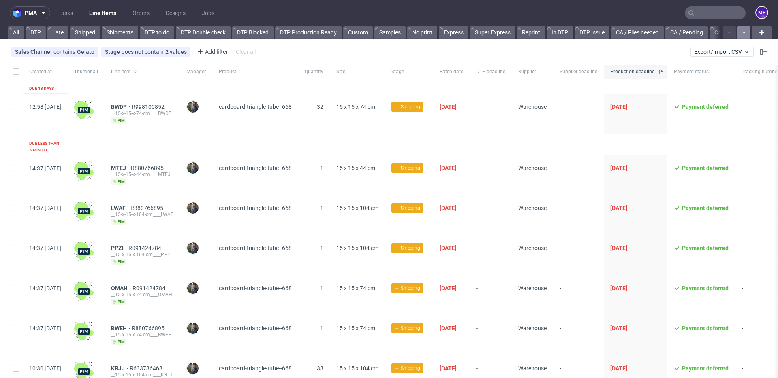
click at [737, 34] on button "button" at bounding box center [743, 32] width 13 height 13
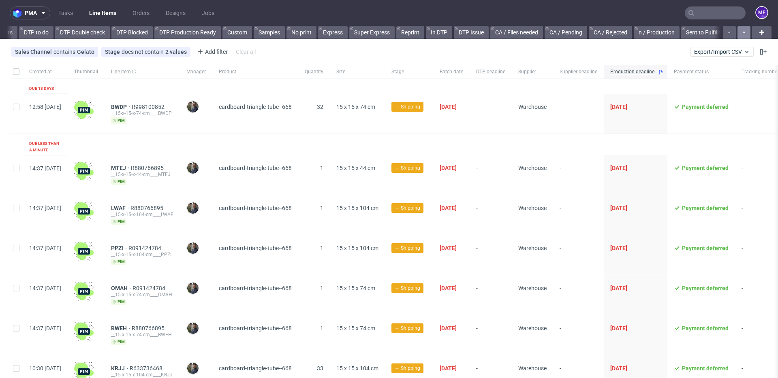
click at [737, 34] on button "button" at bounding box center [743, 32] width 13 height 13
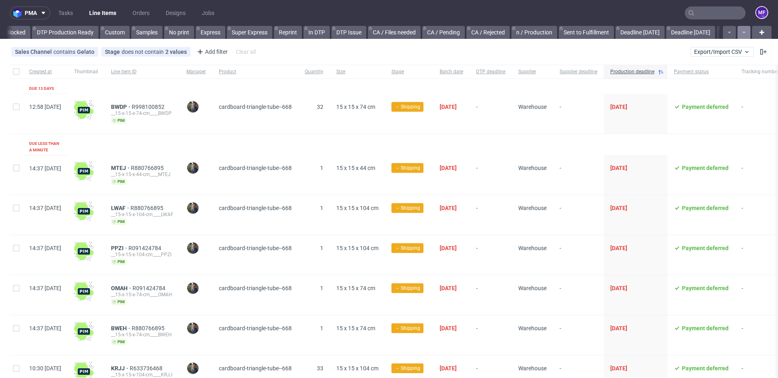
click at [737, 34] on button "button" at bounding box center [743, 32] width 13 height 13
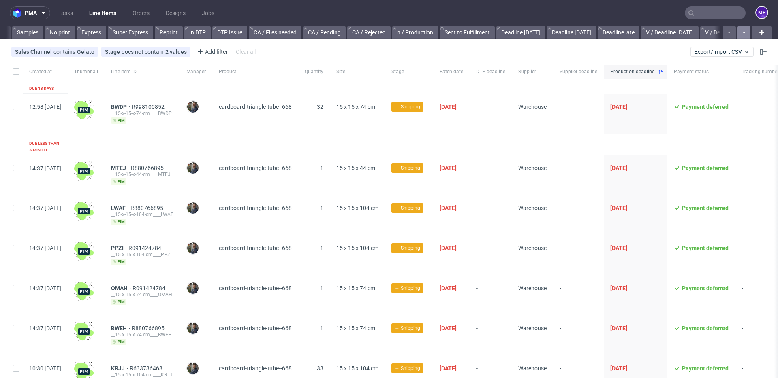
click at [737, 34] on button "button" at bounding box center [743, 32] width 13 height 13
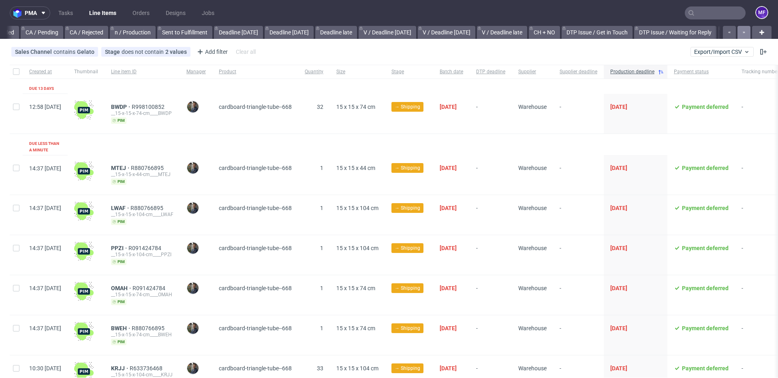
click at [737, 34] on button "button" at bounding box center [743, 32] width 13 height 13
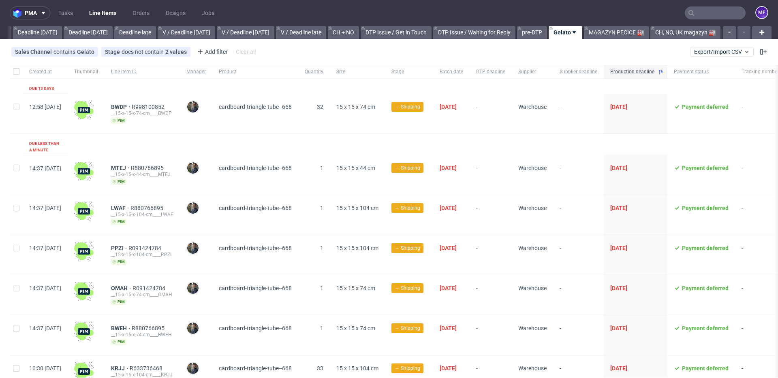
click at [735, 34] on div at bounding box center [735, 32] width 29 height 13
click at [613, 35] on link "MAGAZYN PECICE 🏭" at bounding box center [616, 32] width 65 height 13
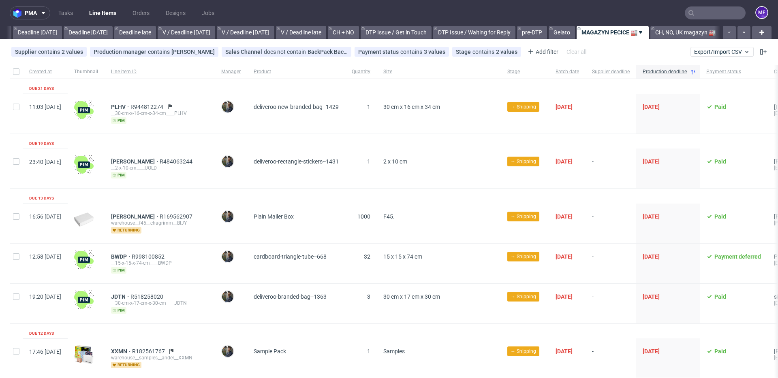
scroll to position [0, 872]
click at [130, 107] on span "PLHV" at bounding box center [120, 107] width 19 height 6
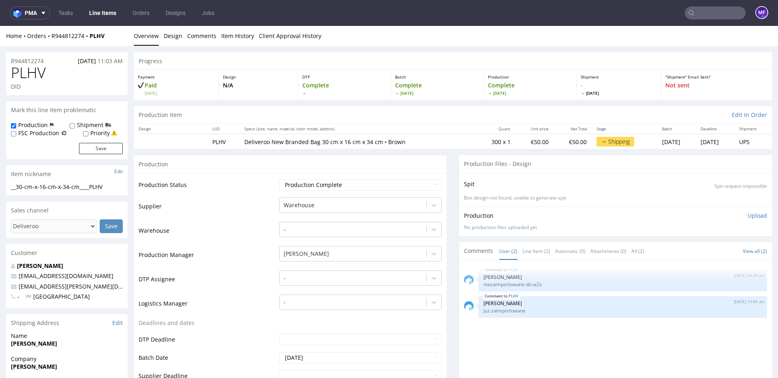
scroll to position [3, 0]
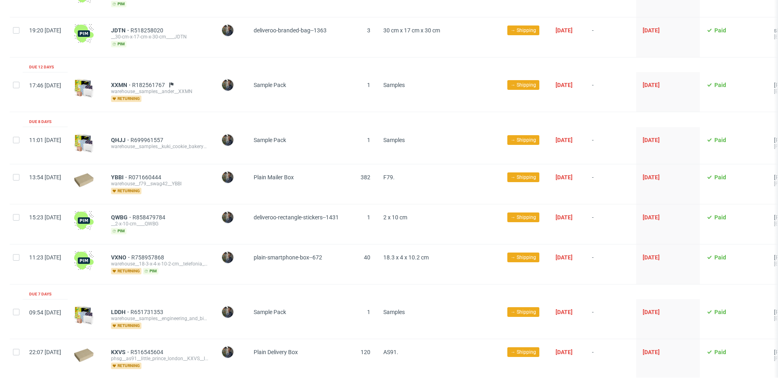
scroll to position [267, 0]
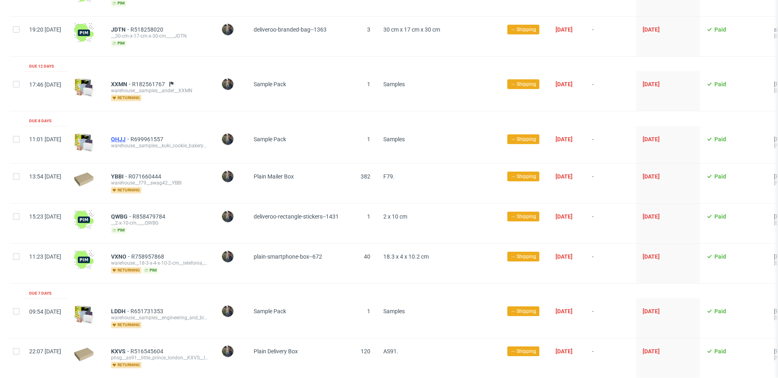
click at [130, 138] on span "QHJJ" at bounding box center [120, 139] width 19 height 6
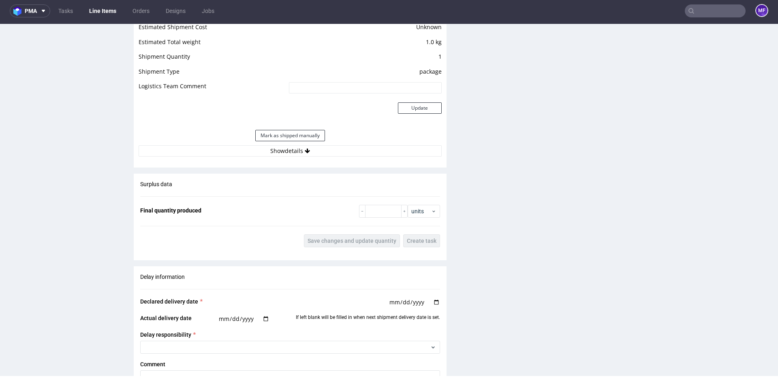
scroll to position [753, 0]
click at [279, 151] on button "Show details" at bounding box center [290, 151] width 303 height 11
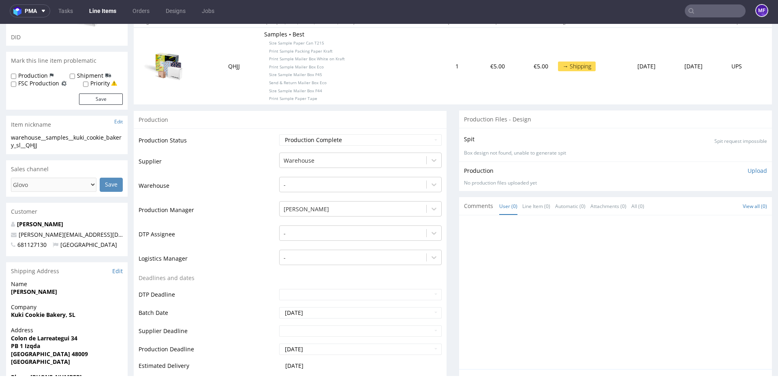
scroll to position [0, 0]
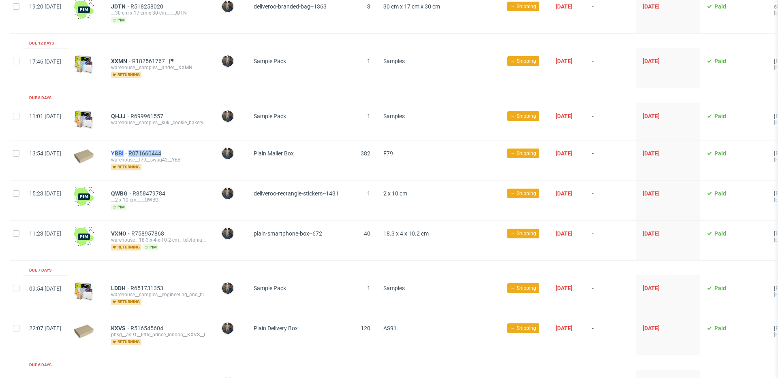
scroll to position [290, 0]
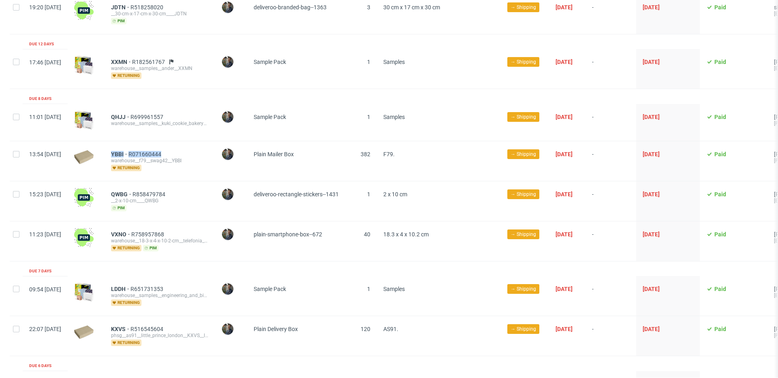
drag, startPoint x: 188, startPoint y: 152, endPoint x: 133, endPoint y: 151, distance: 55.1
click at [133, 151] on div "YBBI R071660444 warehouse__f79__swag42__YBBI returning" at bounding box center [159, 161] width 110 height 40
copy div "YBBI R071660444"
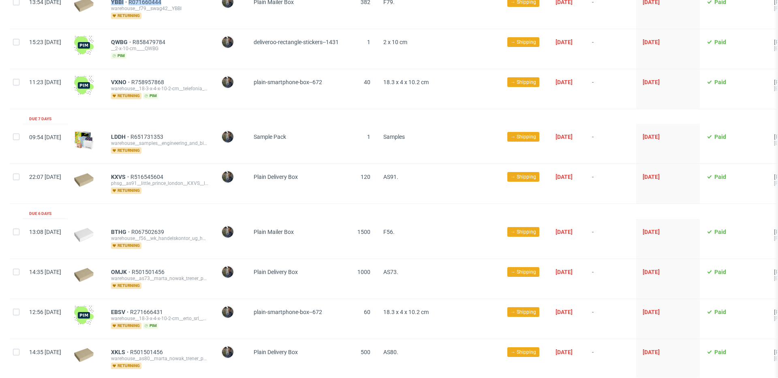
scroll to position [442, 0]
click at [130, 134] on span "LDDH" at bounding box center [120, 136] width 19 height 6
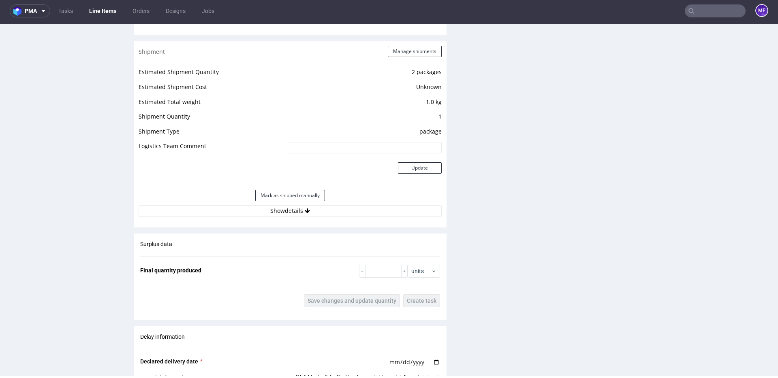
scroll to position [698, 0]
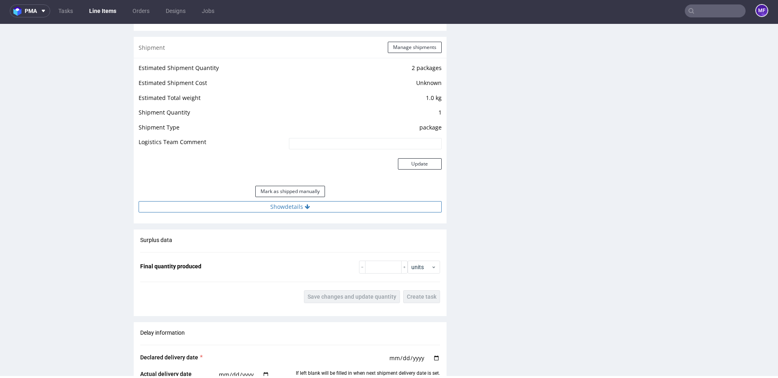
click at [297, 209] on button "Show details" at bounding box center [290, 206] width 303 height 11
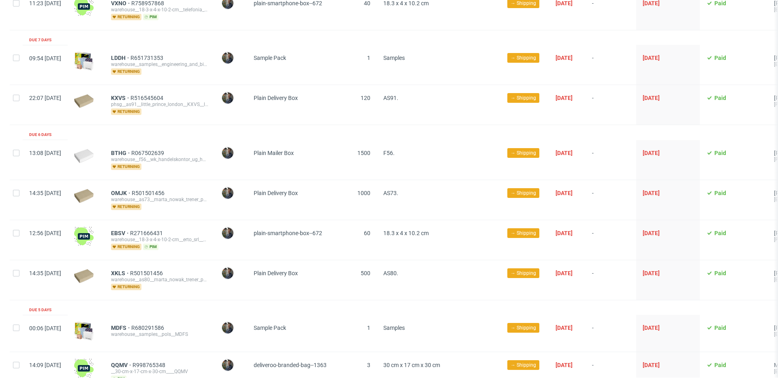
scroll to position [523, 0]
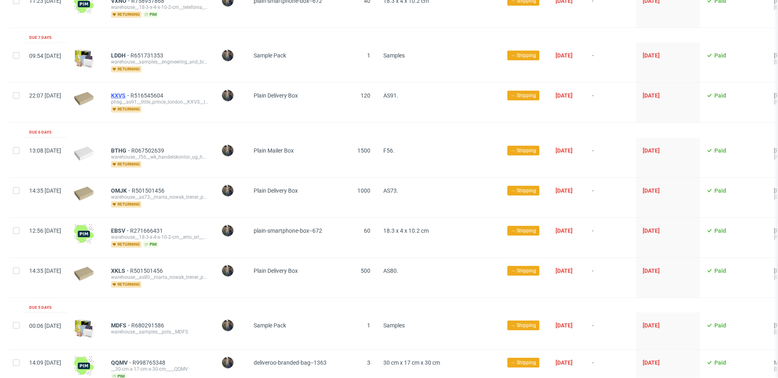
click at [130, 92] on span "KXVS" at bounding box center [120, 95] width 19 height 6
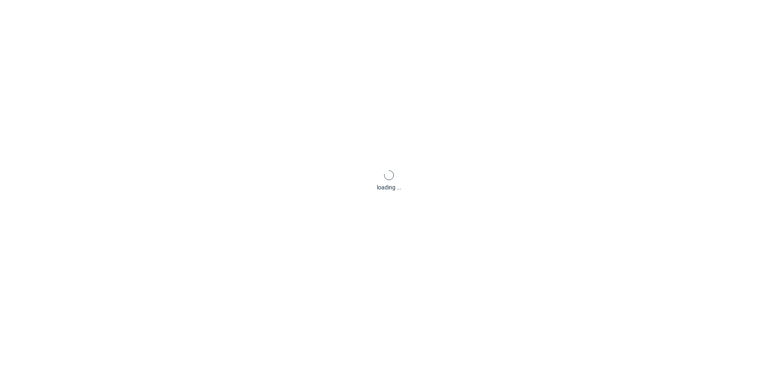
scroll to position [2, 0]
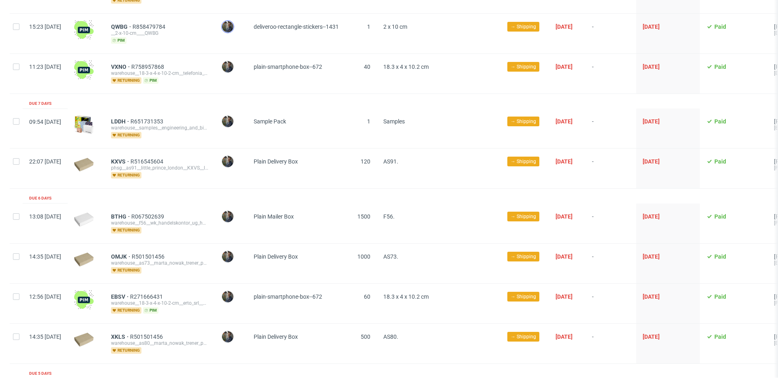
scroll to position [460, 0]
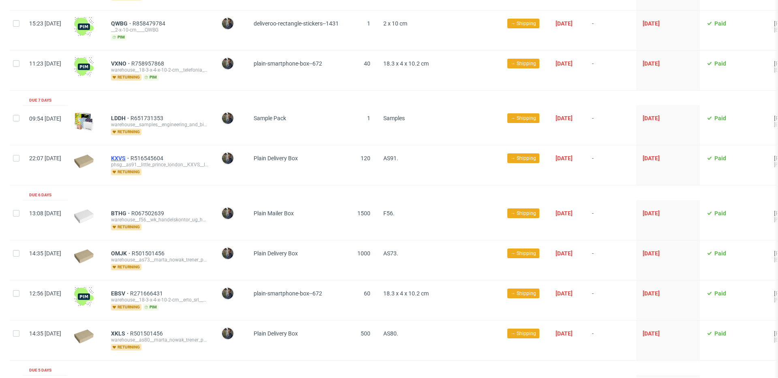
click at [130, 155] on span "KXVS" at bounding box center [120, 158] width 19 height 6
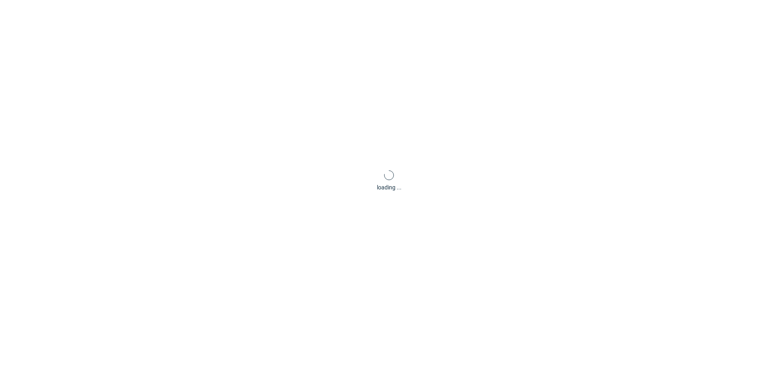
scroll to position [2, 0]
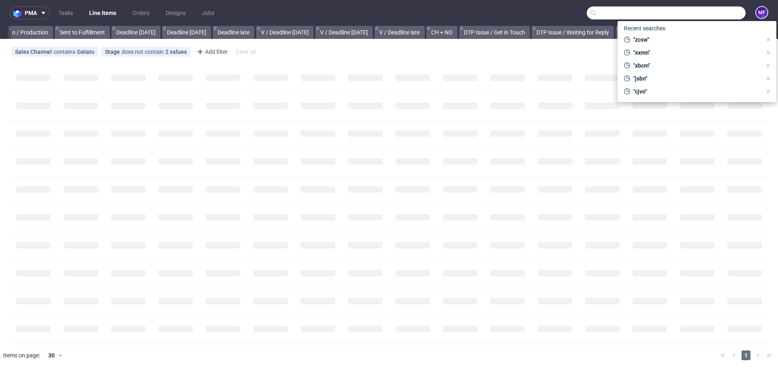
click at [725, 15] on input "text" at bounding box center [665, 12] width 159 height 13
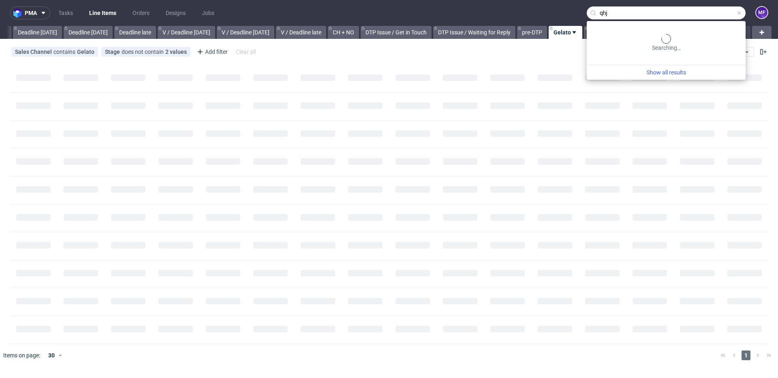
type input "qhjj"
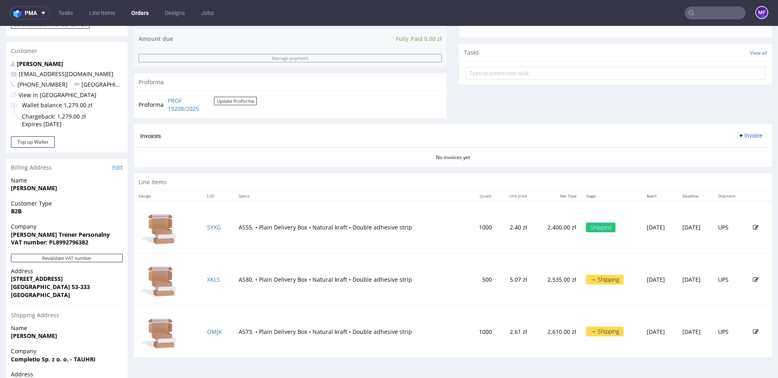
scroll to position [271, 0]
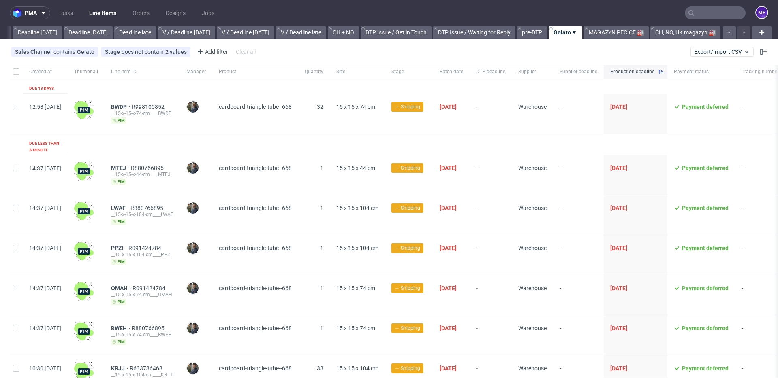
scroll to position [0, 872]
click at [132, 104] on span "BWDP" at bounding box center [121, 107] width 21 height 6
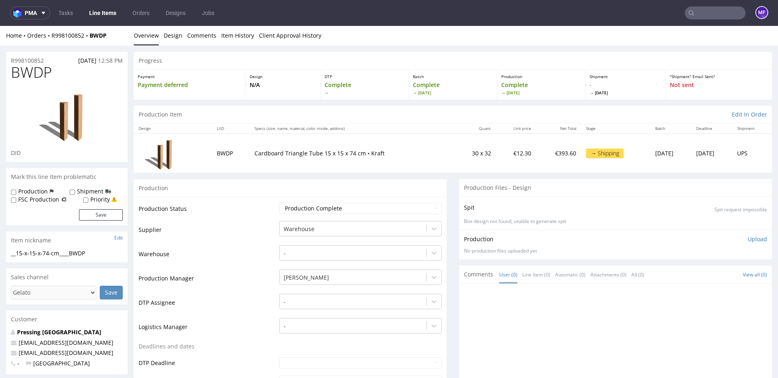
scroll to position [4, 0]
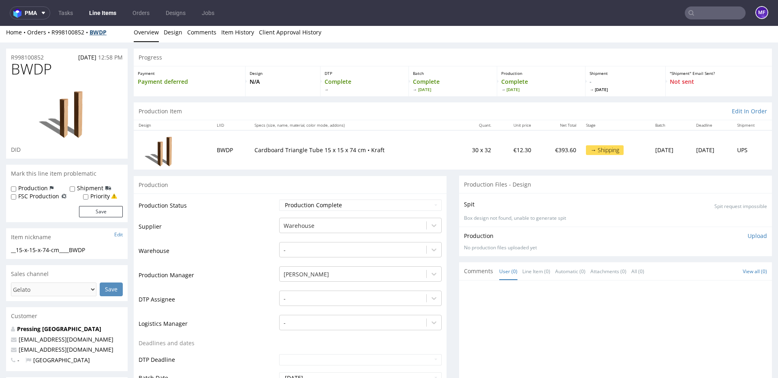
drag, startPoint x: 112, startPoint y: 37, endPoint x: 100, endPoint y: 34, distance: 13.1
click at [89, 35] on div "Home Orders R998100852 BWDP Overview Design Comments Item History Client Approv…" at bounding box center [389, 32] width 778 height 20
click at [114, 33] on div "Home Orders R998100852 BWDP" at bounding box center [66, 32] width 121 height 8
drag, startPoint x: 112, startPoint y: 33, endPoint x: 51, endPoint y: 34, distance: 60.8
click at [51, 34] on div "Home Orders R998100852 BWDP" at bounding box center [66, 32] width 121 height 8
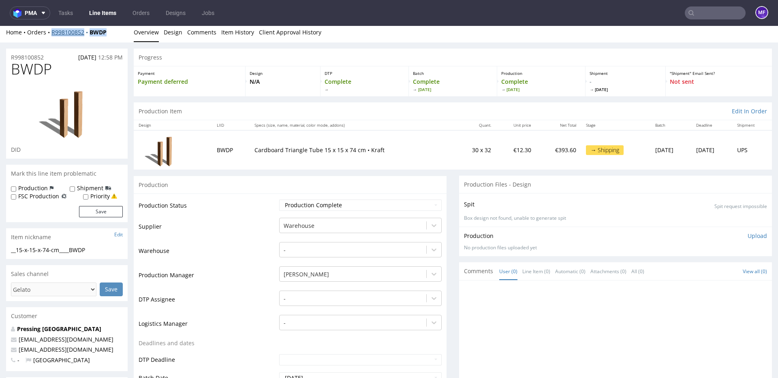
copy div "R998100852 BWDP"
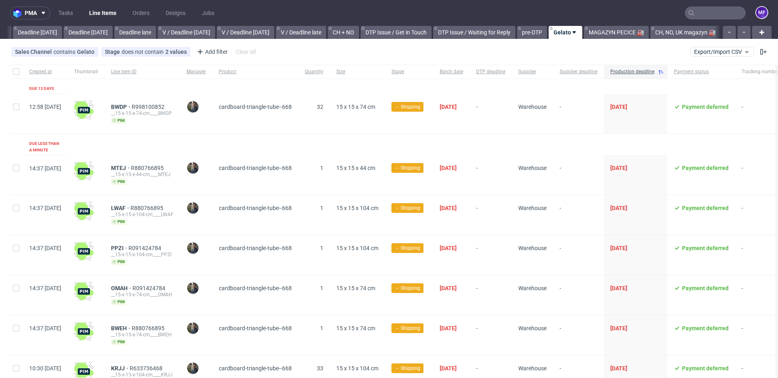
scroll to position [0, 872]
drag, startPoint x: 190, startPoint y: 107, endPoint x: 136, endPoint y: 107, distance: 54.3
click at [136, 107] on div "BWDP R998100852" at bounding box center [142, 107] width 62 height 6
copy div "BWDP R998100852"
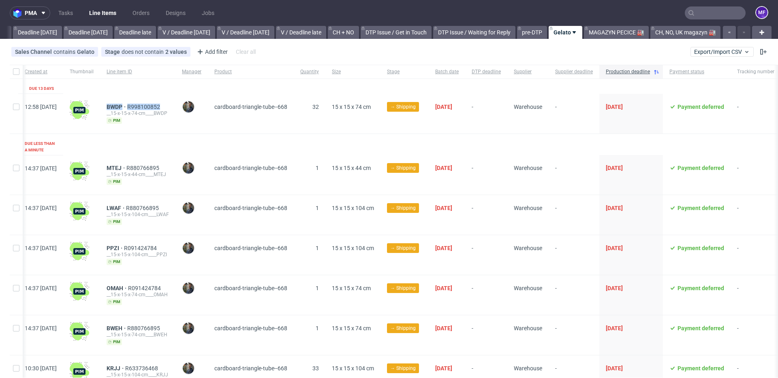
scroll to position [1, 0]
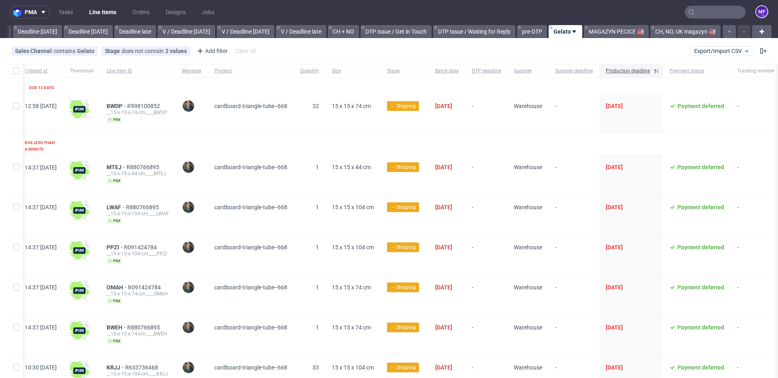
click at [703, 13] on input "text" at bounding box center [714, 12] width 61 height 13
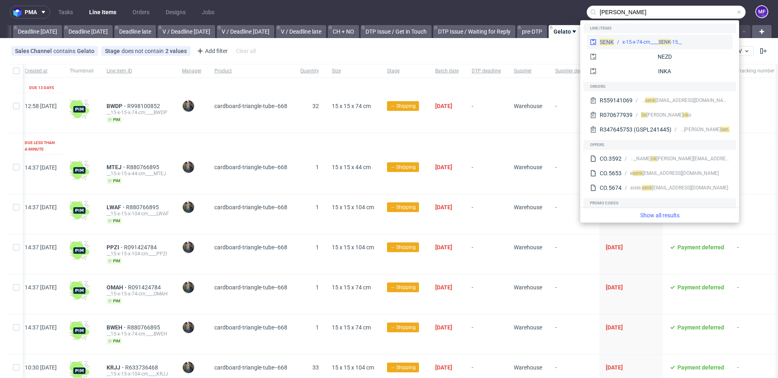
type input "senk"
click at [650, 42] on div "__15-x-15-x-74-cm____ SENK" at bounding box center [652, 41] width 60 height 7
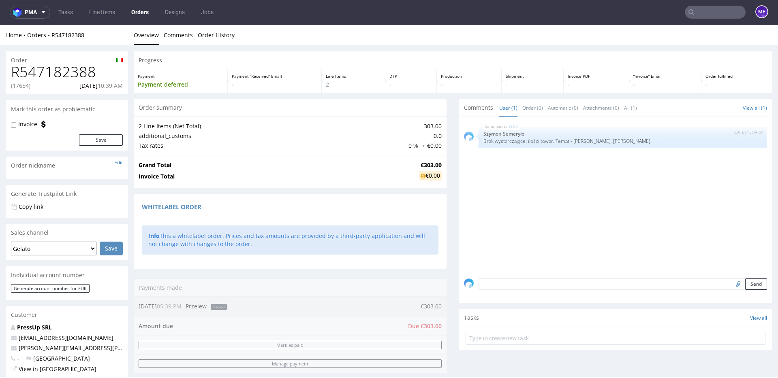
click at [112, 73] on h1 "R547182388" at bounding box center [67, 72] width 112 height 16
click at [466, 204] on div "SENK 8th Sep 25 | 15:04 pm Szymon Semeryło Brak wystarczającej ilości towar. Te…" at bounding box center [618, 196] width 308 height 149
click at [452, 199] on div "Progress Payment Payment deferred Payment “Received” Email - Line Items 2 DTP -…" at bounding box center [453, 321] width 638 height 540
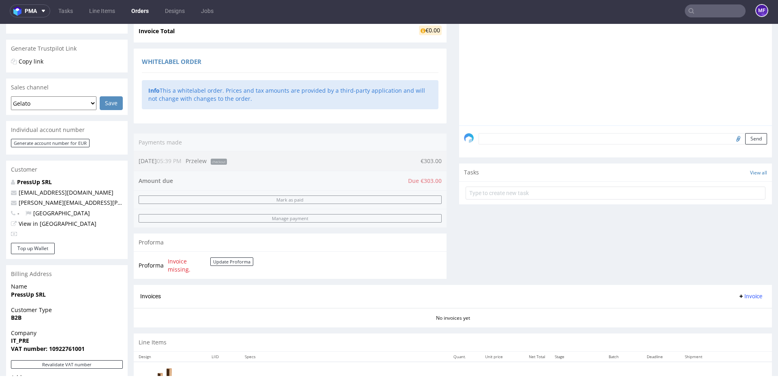
scroll to position [325, 0]
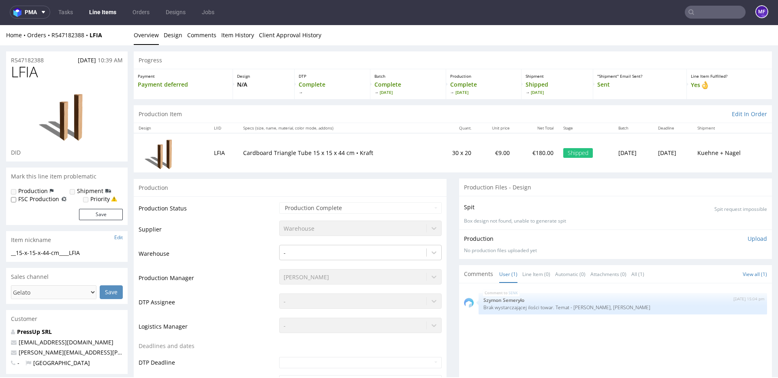
scroll to position [2, 0]
drag, startPoint x: 105, startPoint y: 34, endPoint x: 50, endPoint y: 38, distance: 54.9
click at [52, 34] on div "Home Orders R547182388 LFIA" at bounding box center [66, 35] width 121 height 8
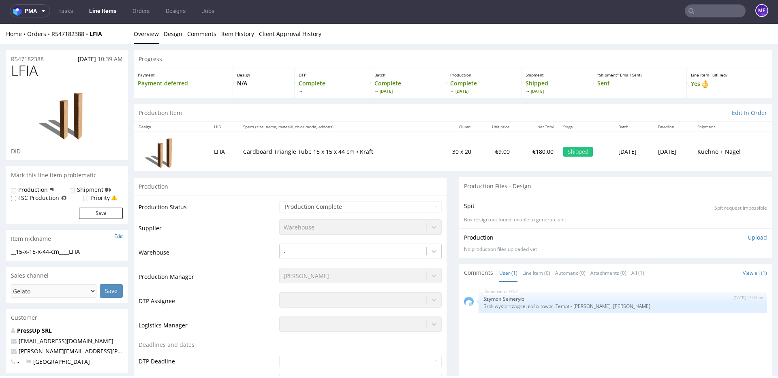
click at [39, 76] on h1 "LFIA" at bounding box center [67, 71] width 112 height 16
drag, startPoint x: 107, startPoint y: 36, endPoint x: 52, endPoint y: 36, distance: 55.1
click at [52, 36] on div "Home Orders R547182388 LFIA" at bounding box center [66, 34] width 121 height 8
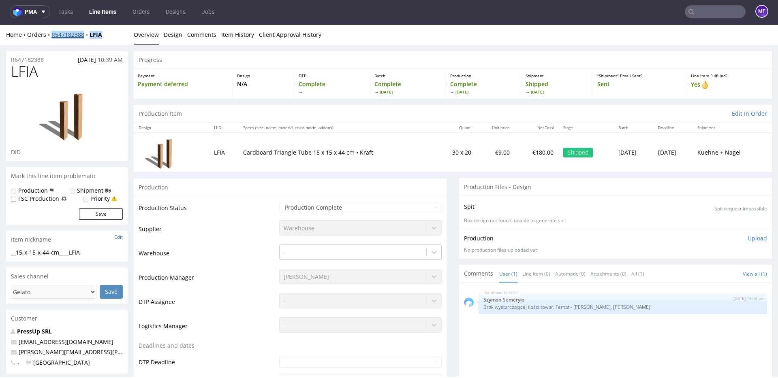
copy div "R547182388 LFIA"
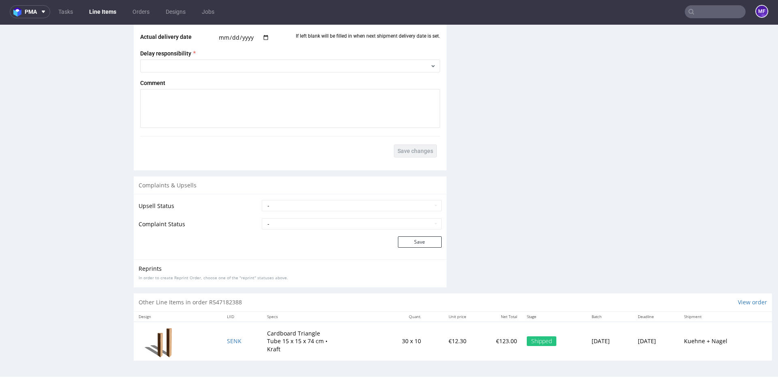
scroll to position [2, 0]
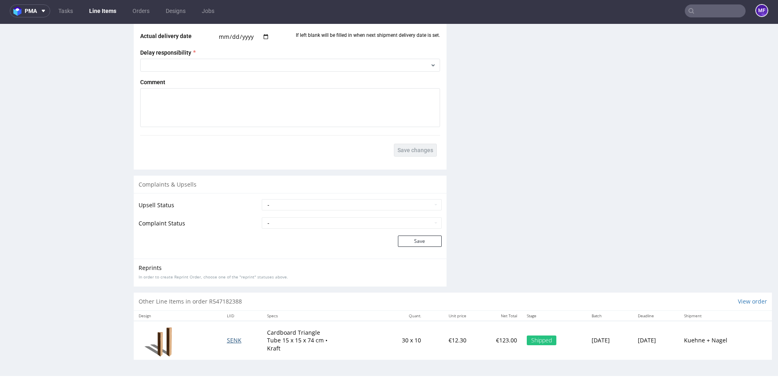
click at [228, 341] on span "SENK" at bounding box center [234, 341] width 15 height 8
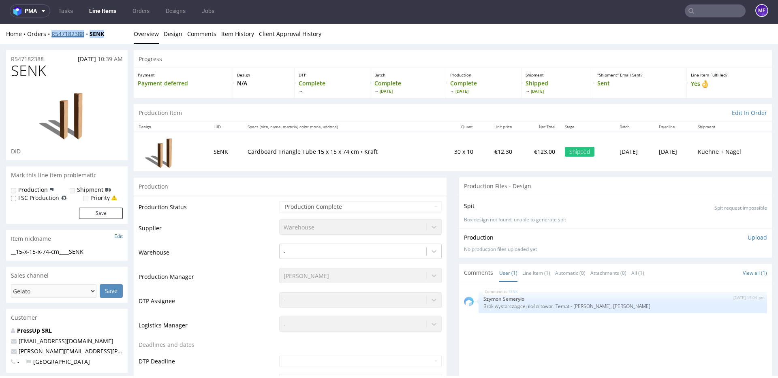
drag, startPoint x: 110, startPoint y: 34, endPoint x: 51, endPoint y: 36, distance: 58.3
click at [51, 36] on div "Home Orders R547182388 SENK" at bounding box center [66, 34] width 121 height 8
copy div "R547182388 SENK"
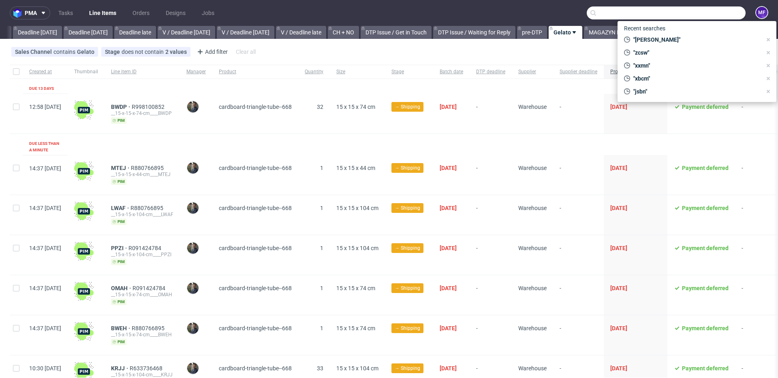
click at [714, 13] on input "text" at bounding box center [665, 12] width 159 height 13
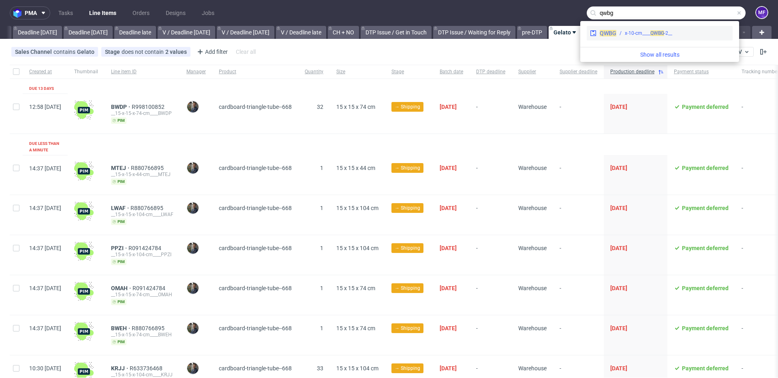
type input "qwbg"
click at [687, 30] on div "__2-x-10-cm____ QWBG" at bounding box center [672, 33] width 113 height 7
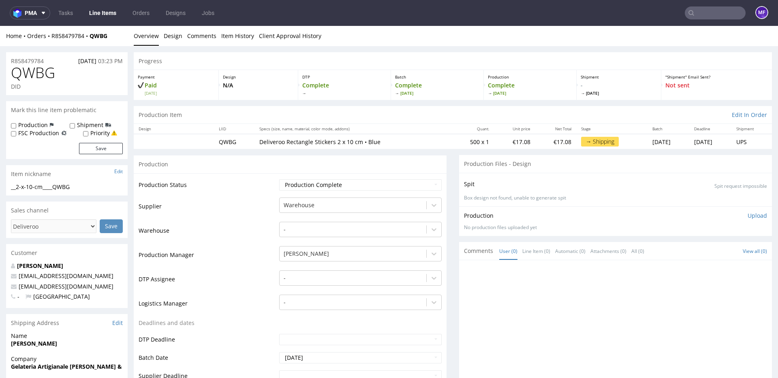
click at [360, 168] on div "Production" at bounding box center [290, 164] width 313 height 18
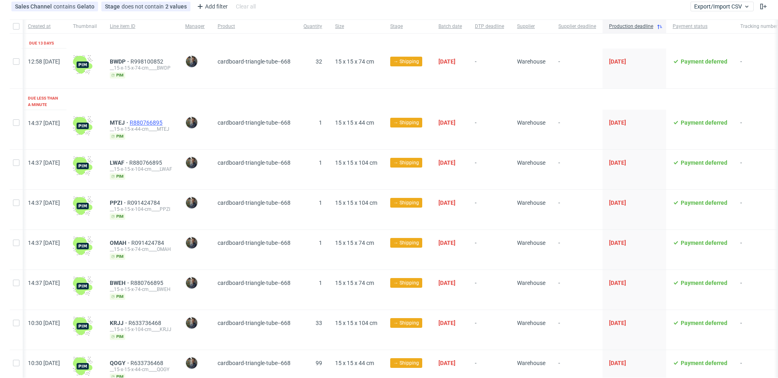
scroll to position [47, 0]
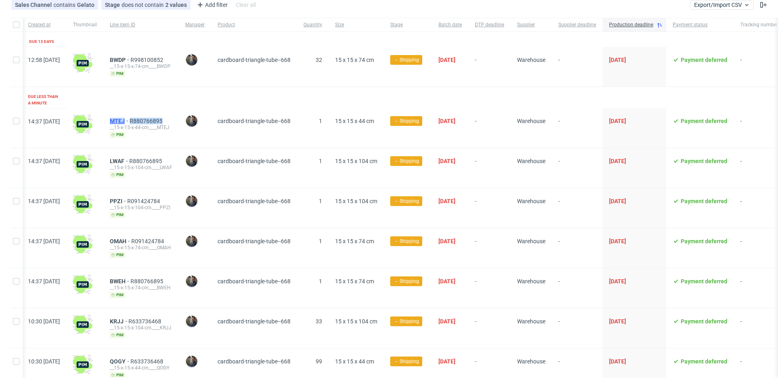
drag, startPoint x: 183, startPoint y: 115, endPoint x: 134, endPoint y: 113, distance: 49.8
click at [134, 118] on div "MTEJ R880766895" at bounding box center [141, 121] width 62 height 6
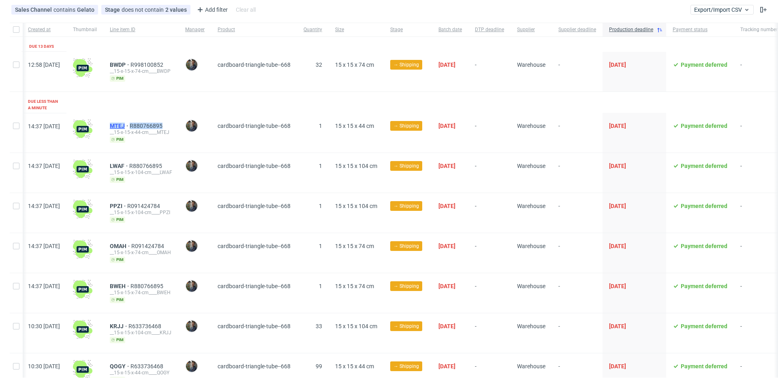
copy div "MTEJ R880766895"
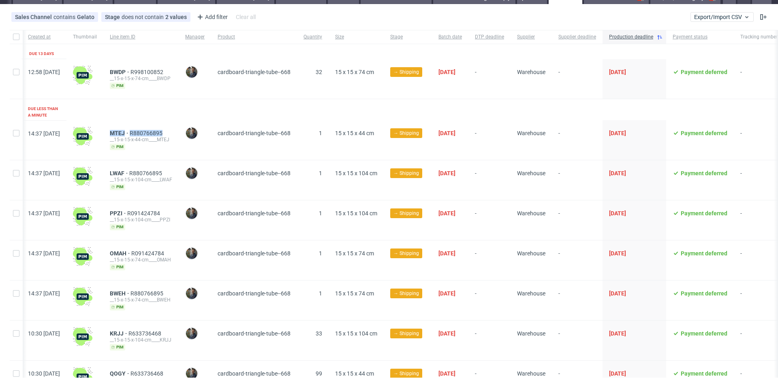
scroll to position [0, 2]
drag, startPoint x: 175, startPoint y: 167, endPoint x: 131, endPoint y: 165, distance: 44.6
click at [131, 165] on div "LWAF R880766895 __15-x-15-x-104-cm____LWAF pim" at bounding box center [140, 180] width 75 height 40
copy div "LWAF R880766895"
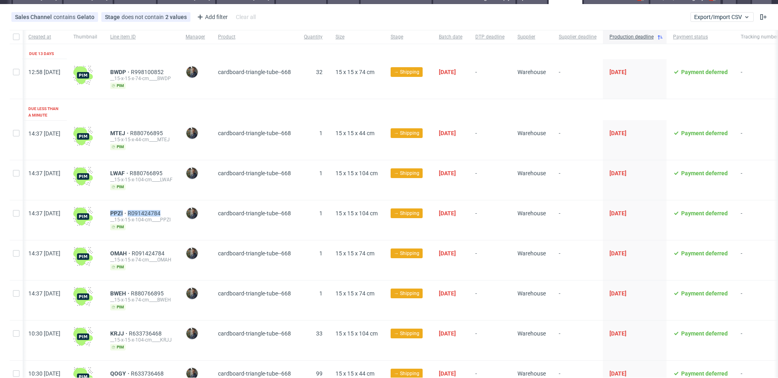
drag, startPoint x: 181, startPoint y: 205, endPoint x: 132, endPoint y: 206, distance: 49.4
click at [132, 206] on div "PPZI R091424784 __15-x-15-x-104-cm____PPZI pim" at bounding box center [141, 220] width 75 height 40
copy div "PPZI R091424784"
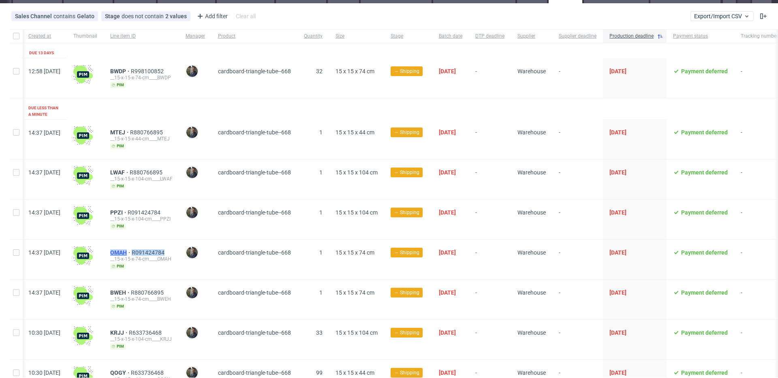
drag, startPoint x: 190, startPoint y: 246, endPoint x: 134, endPoint y: 245, distance: 55.5
click at [134, 249] on div "OMAH R091424784" at bounding box center [141, 252] width 62 height 6
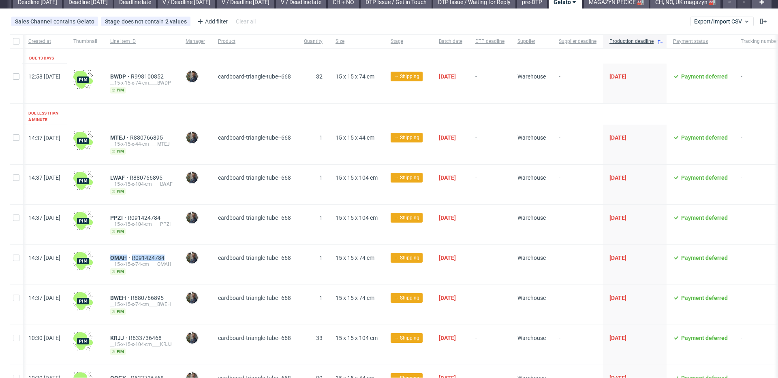
copy div "OMAH R091424784"
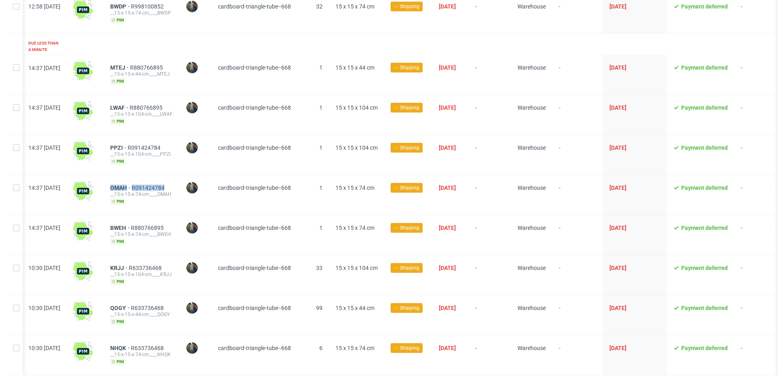
scroll to position [101, 0]
drag, startPoint x: 190, startPoint y: 220, endPoint x: 133, endPoint y: 221, distance: 56.7
click at [133, 221] on div "BWEH R880766895 __15-x-15-x-74-cm____BWEH pim" at bounding box center [141, 235] width 75 height 40
copy div "BWEH R880766895"
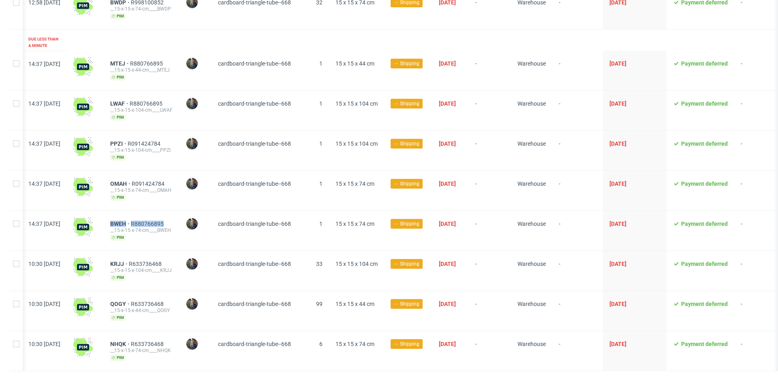
scroll to position [106, 0]
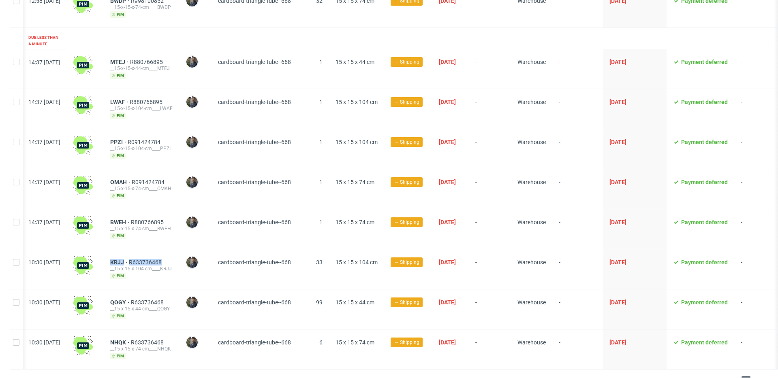
drag, startPoint x: 191, startPoint y: 255, endPoint x: 132, endPoint y: 254, distance: 58.7
click at [132, 254] on div "KRJJ R633736468 __15-x-15-x-104-cm____KRJJ pim" at bounding box center [141, 269] width 75 height 40
copy div "KRJJ R633736468"
drag, startPoint x: 188, startPoint y: 294, endPoint x: 132, endPoint y: 293, distance: 55.5
click at [132, 293] on div "QOGY R633736468 __15-x-15-x-44-cm____QOGY pim" at bounding box center [141, 310] width 75 height 40
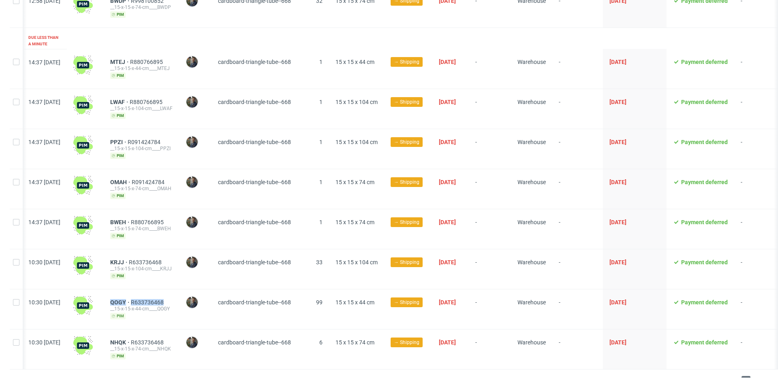
copy div "QOGY R633736468"
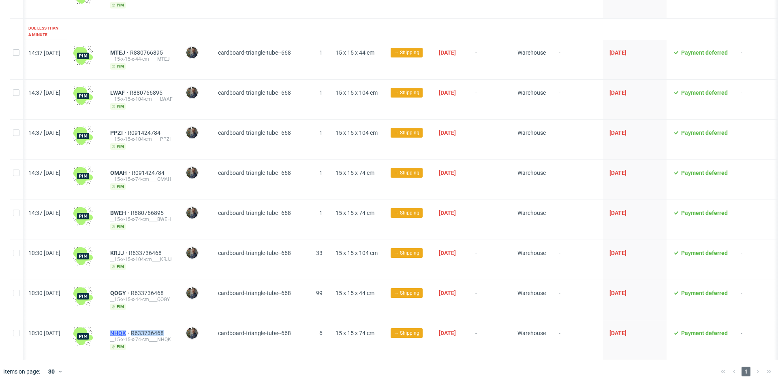
drag, startPoint x: 191, startPoint y: 325, endPoint x: 135, endPoint y: 324, distance: 56.3
click at [135, 330] on div "NHQK R633736468" at bounding box center [141, 333] width 62 height 6
copy div "NHQK R633736468"
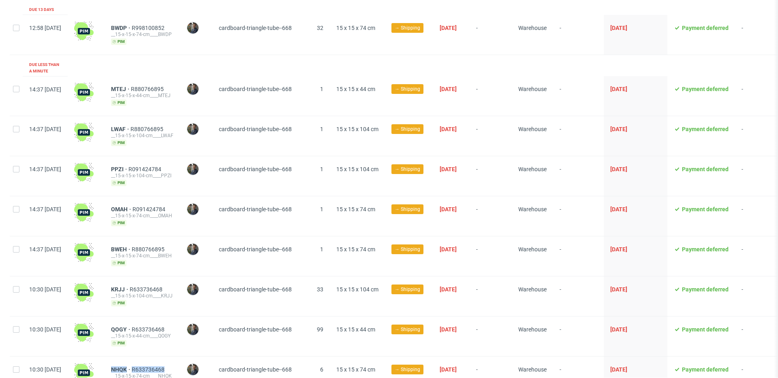
scroll to position [0, 0]
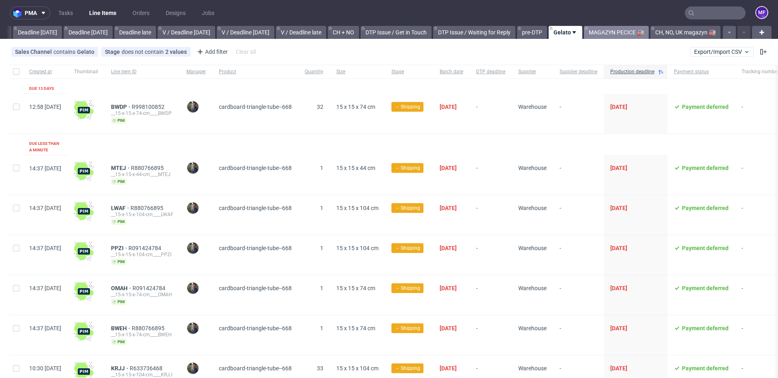
click at [596, 36] on link "MAGAZYN PECICE 🏭" at bounding box center [616, 32] width 65 height 13
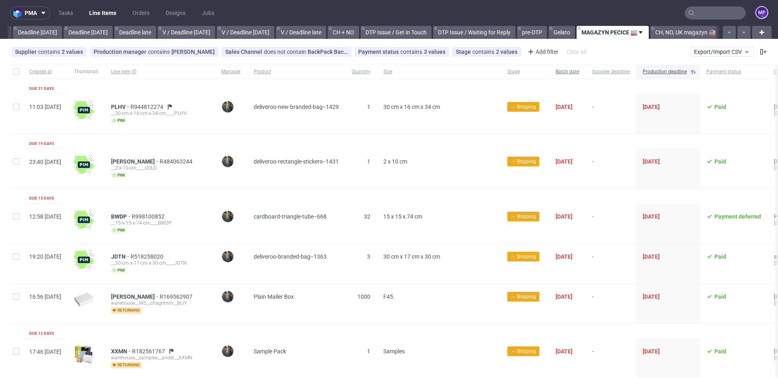
click at [585, 72] on div "Batch date" at bounding box center [567, 72] width 36 height 14
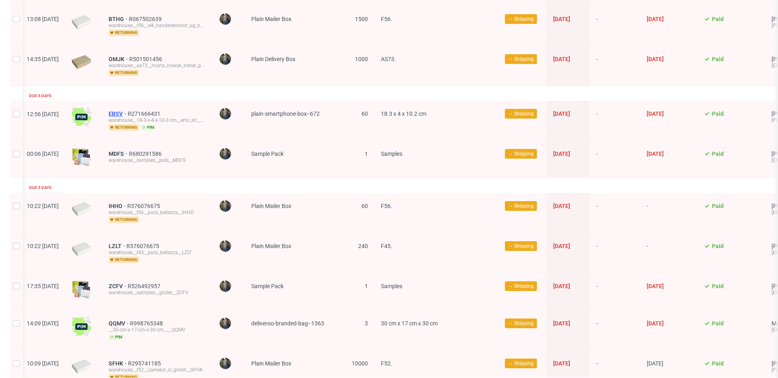
scroll to position [0, 4]
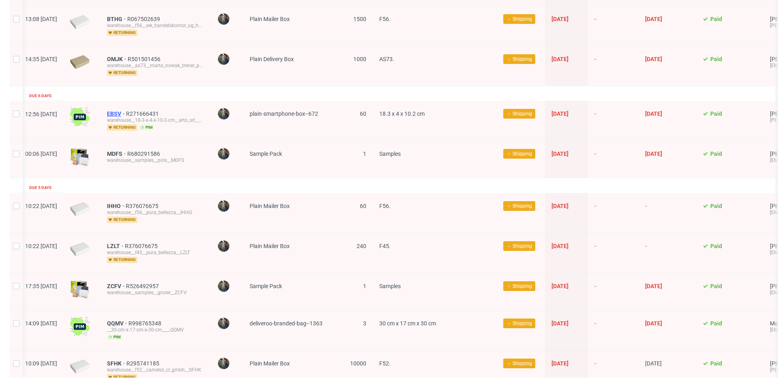
click at [126, 111] on span "EBSV" at bounding box center [116, 114] width 19 height 6
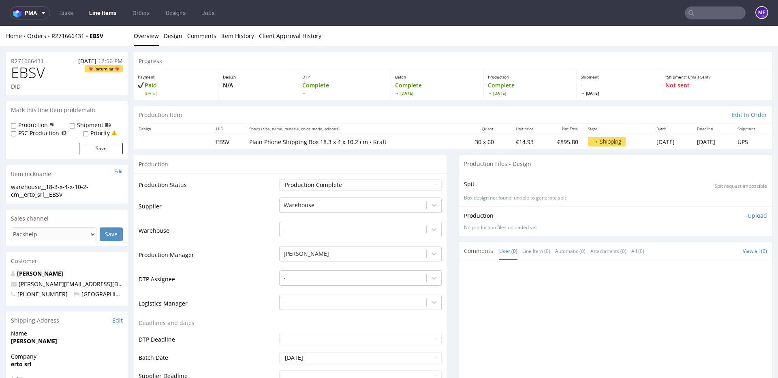
click at [285, 166] on div "Production" at bounding box center [290, 164] width 313 height 18
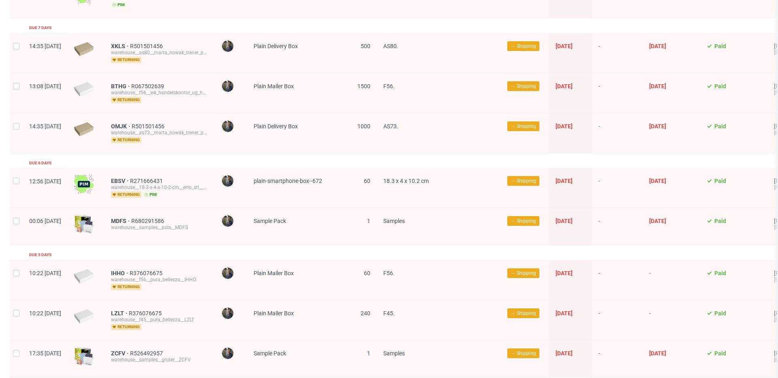
scroll to position [691, 0]
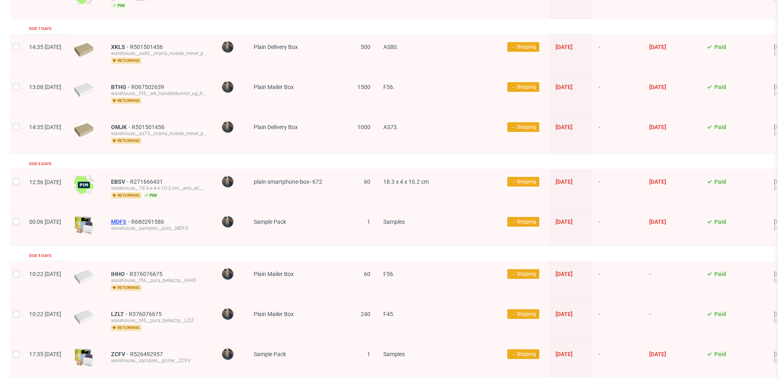
click at [131, 219] on span "MDFS" at bounding box center [121, 222] width 20 height 6
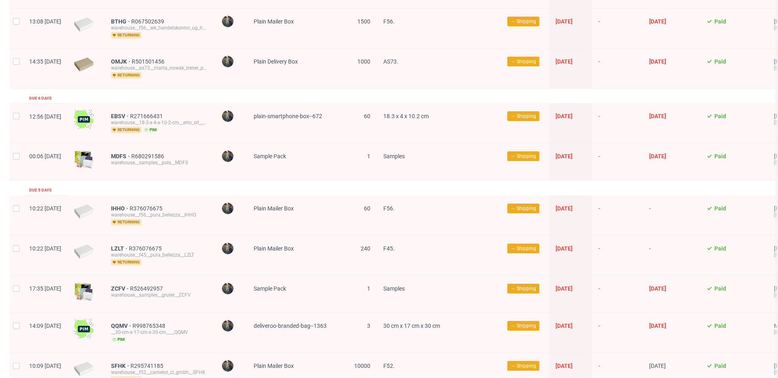
click at [162, 237] on div "LZLT R376076675 warehouse__f45__pura_bellezza__LZLT returning" at bounding box center [159, 256] width 110 height 40
click at [163, 236] on div "LZLT R376076675 warehouse__f45__pura_bellezza__LZLT returning" at bounding box center [159, 256] width 110 height 40
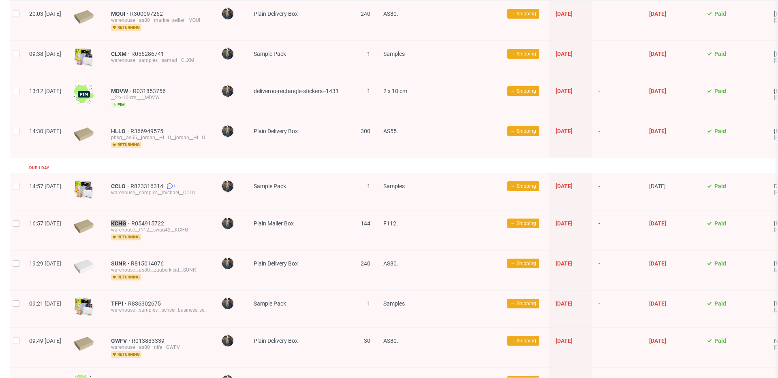
scroll to position [1208, 0]
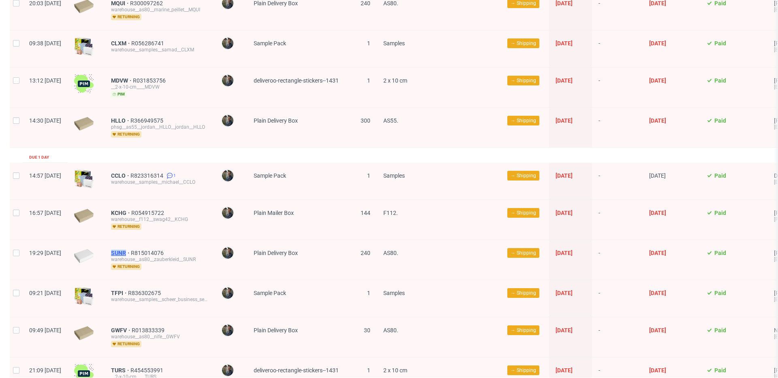
drag, startPoint x: 131, startPoint y: 249, endPoint x: 149, endPoint y: 249, distance: 17.4
click at [149, 249] on div "SUNR R815014076 warehouse__as80__zauberkleid__SUNR returning" at bounding box center [159, 260] width 110 height 40
copy span "SUNR"
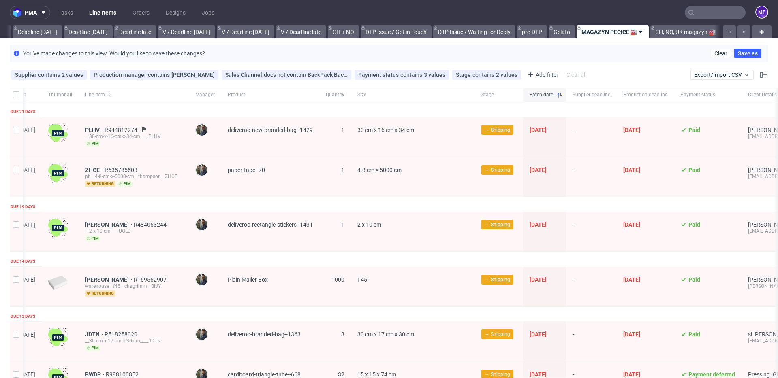
scroll to position [4, 0]
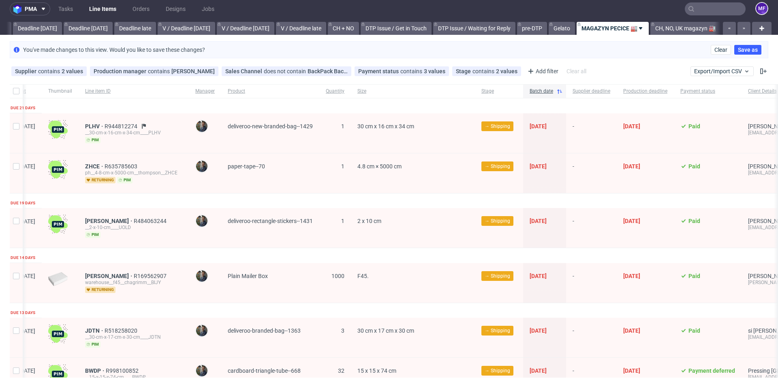
click at [324, 14] on nav "pma Tasks Line Items Orders Designs Jobs MF" at bounding box center [389, 9] width 778 height 26
click at [324, 12] on nav "pma Tasks Line Items Orders Designs Jobs MF" at bounding box center [389, 9] width 778 height 26
click at [319, 12] on nav "pma Tasks Line Items Orders Designs Jobs MF" at bounding box center [389, 9] width 778 height 26
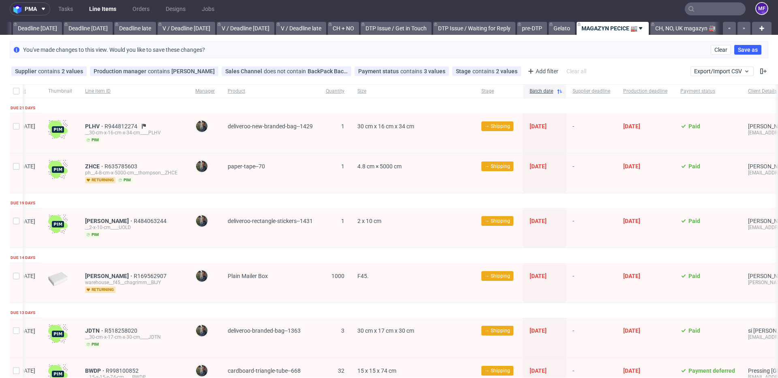
click at [319, 12] on nav "pma Tasks Line Items Orders Designs Jobs MF" at bounding box center [389, 9] width 778 height 26
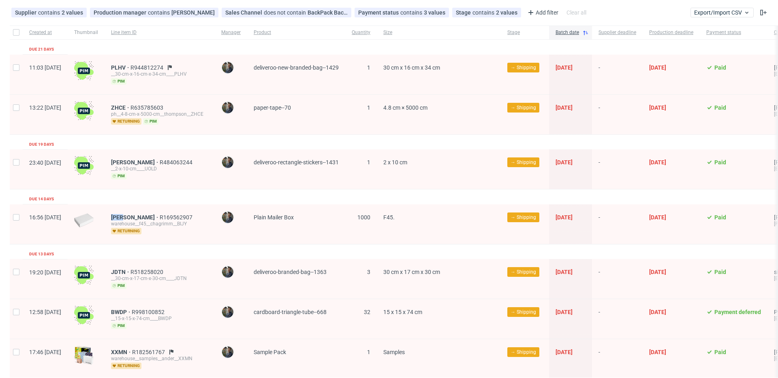
scroll to position [80, 0]
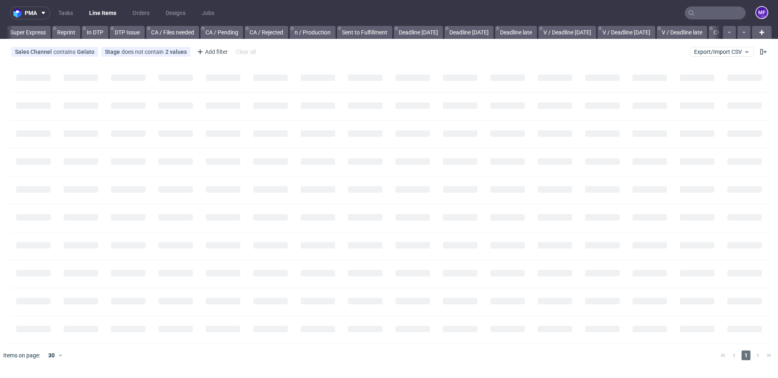
click at [706, 13] on input "text" at bounding box center [714, 12] width 61 height 13
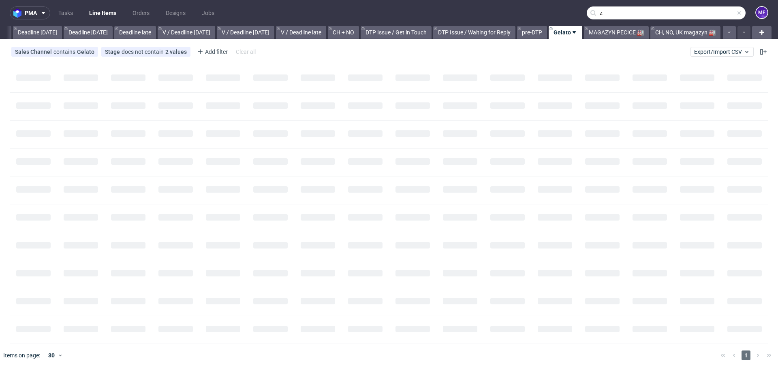
scroll to position [0, 865]
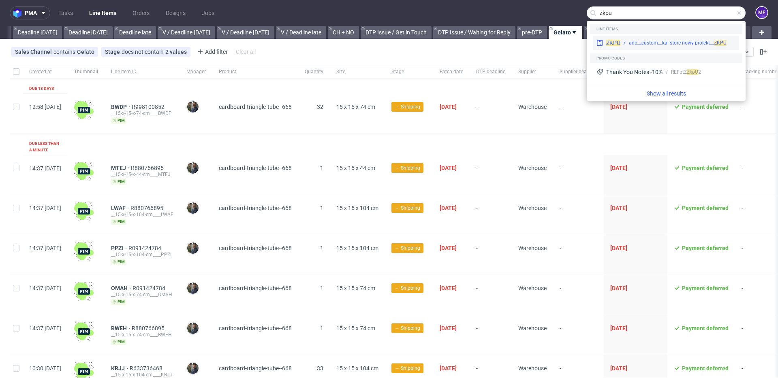
type input "zkpu"
click at [680, 40] on div "adp__custom__kal-store-nowy-projekt__ ZKPU" at bounding box center [678, 42] width 98 height 7
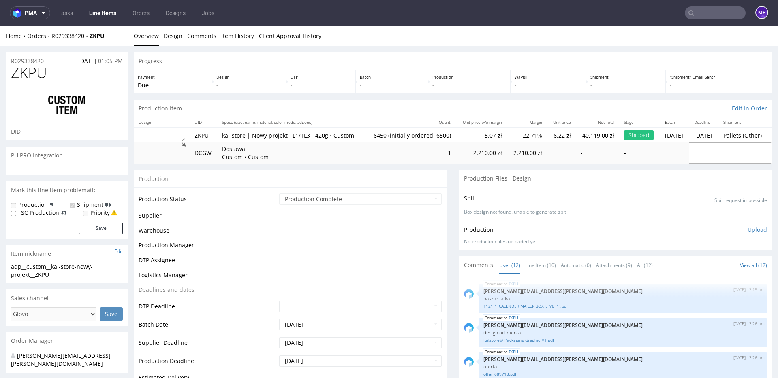
scroll to position [383, 0]
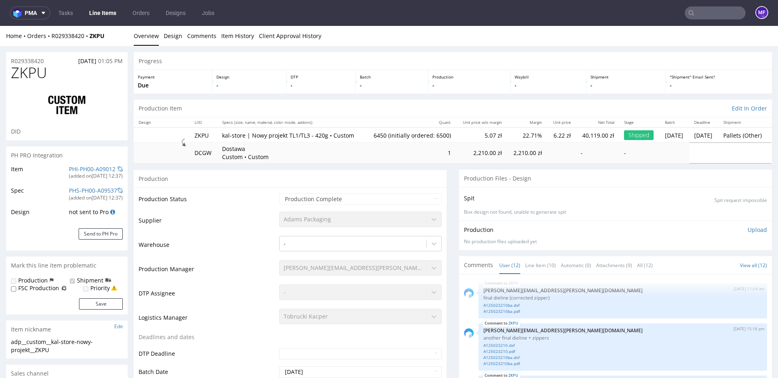
drag, startPoint x: 233, startPoint y: 134, endPoint x: 208, endPoint y: 136, distance: 25.2
click at [232, 134] on p "kal-store | Nowy projekt TL1/TL3 - 420g • Custom" at bounding box center [291, 136] width 138 height 8
click at [201, 137] on td "ZKPU" at bounding box center [204, 135] width 28 height 15
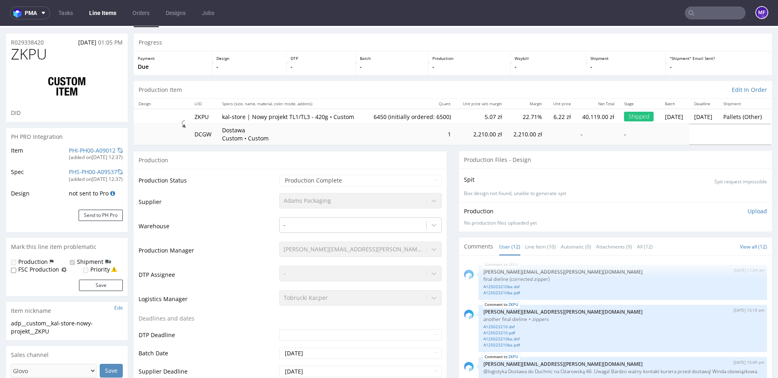
scroll to position [24, 0]
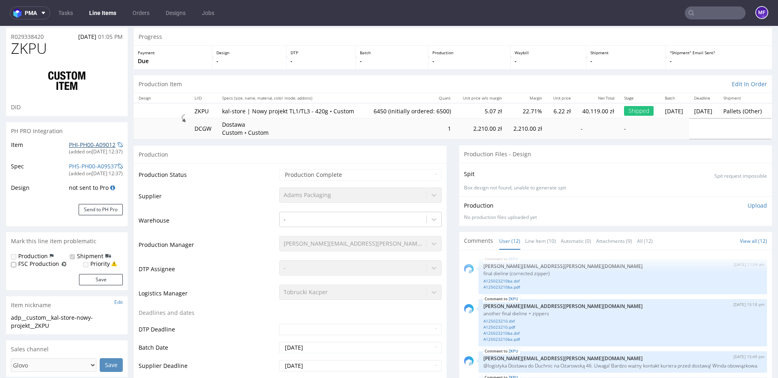
click at [72, 147] on link "PHI-PH00-A09012" at bounding box center [92, 145] width 47 height 8
click at [261, 171] on div "Production Status Waiting for Artwork Waiting for Diecut Waiting for Mockup Wai…" at bounding box center [290, 352] width 313 height 379
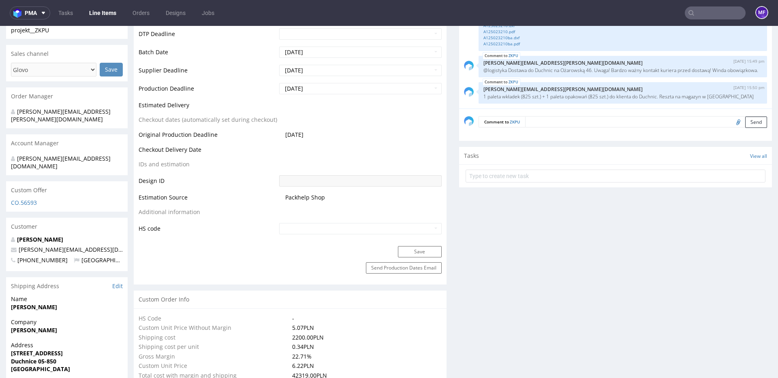
scroll to position [0, 0]
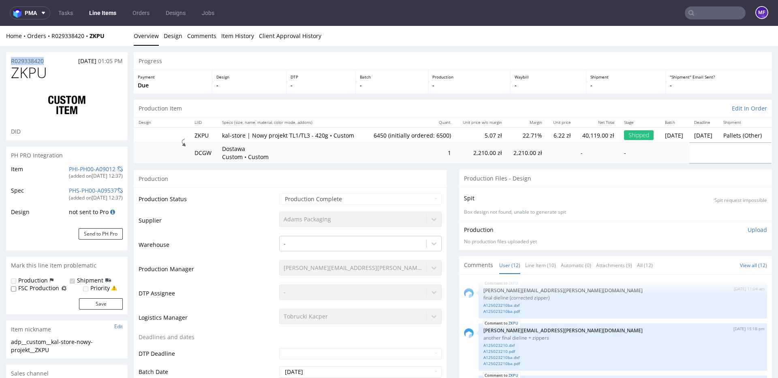
drag, startPoint x: 43, startPoint y: 62, endPoint x: 10, endPoint y: 62, distance: 32.8
click at [10, 62] on div "R029338420 [DATE] 01:05 PM" at bounding box center [66, 58] width 121 height 13
copy p "R029338420"
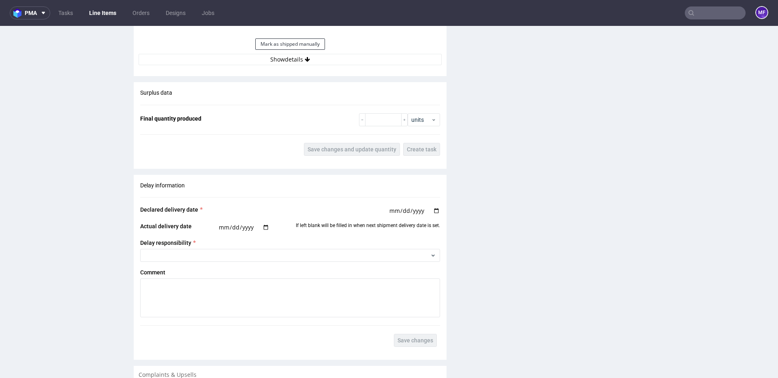
scroll to position [922, 0]
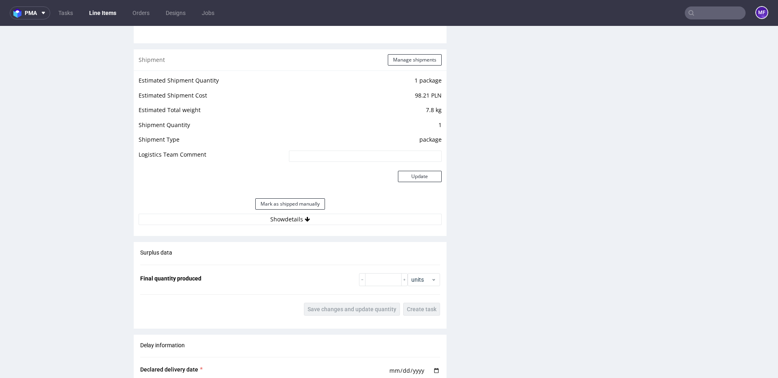
scroll to position [759, 0]
click at [290, 220] on button "Show details" at bounding box center [290, 220] width 303 height 11
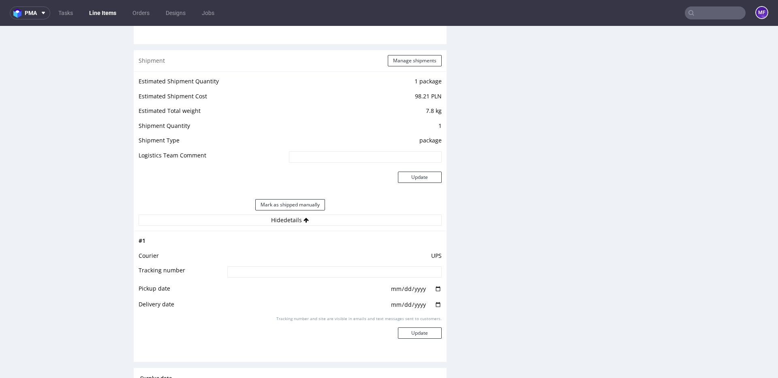
scroll to position [757, 0]
click at [287, 271] on input at bounding box center [334, 270] width 214 height 11
paste input "1Z5A15800499984151"
type input "1Z5A15800499984151"
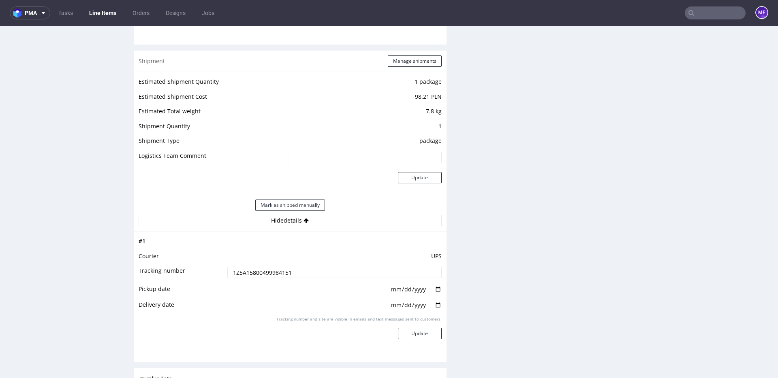
click at [302, 253] on td "UPS" at bounding box center [333, 259] width 216 height 15
click at [424, 333] on button "Update" at bounding box center [420, 332] width 44 height 11
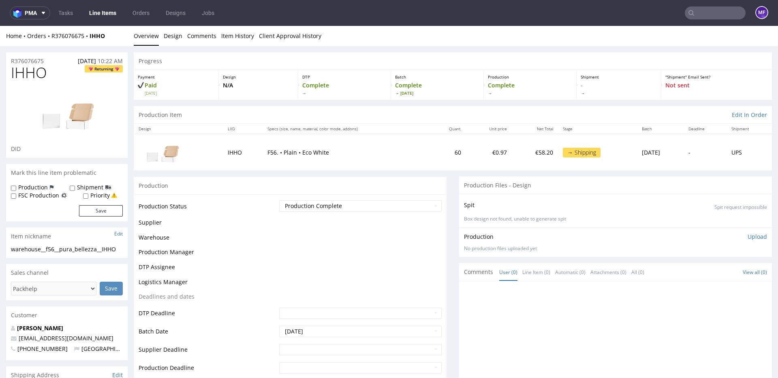
scroll to position [485, 0]
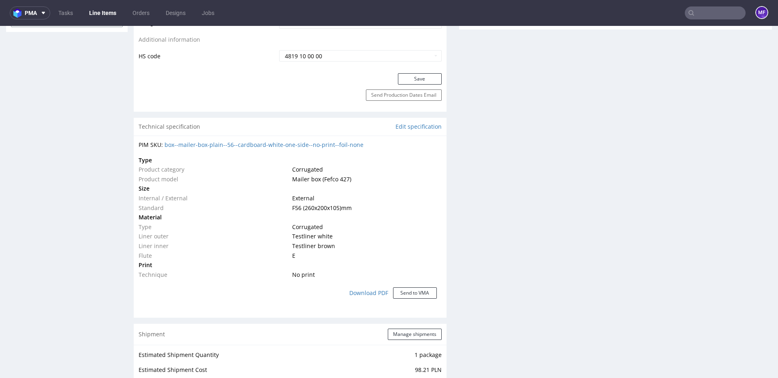
click at [471, 258] on div "Production Files - Design Spit Spit request impossible Box design not found, un…" at bounding box center [615, 305] width 313 height 1226
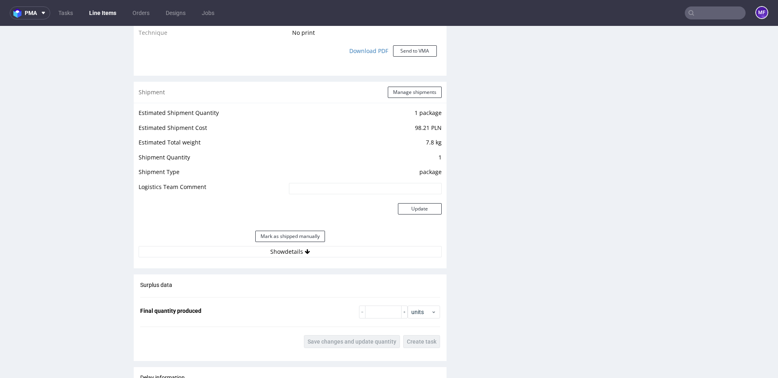
scroll to position [729, 0]
click at [321, 252] on button "Show details" at bounding box center [290, 249] width 303 height 11
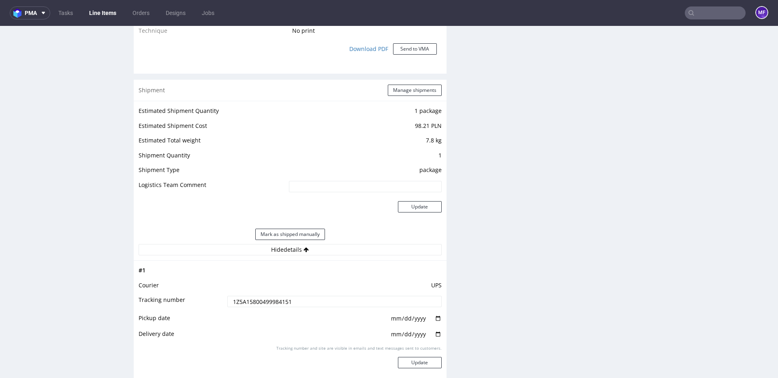
click at [480, 265] on div "Production Files - Design Spit Spit request impossible Box design not found, un…" at bounding box center [615, 133] width 313 height 1370
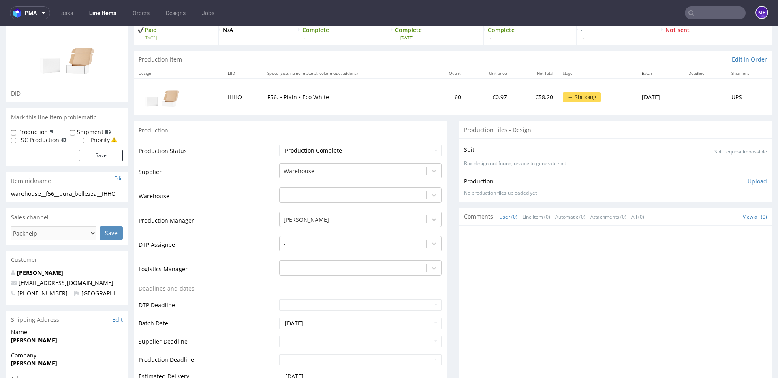
scroll to position [0, 0]
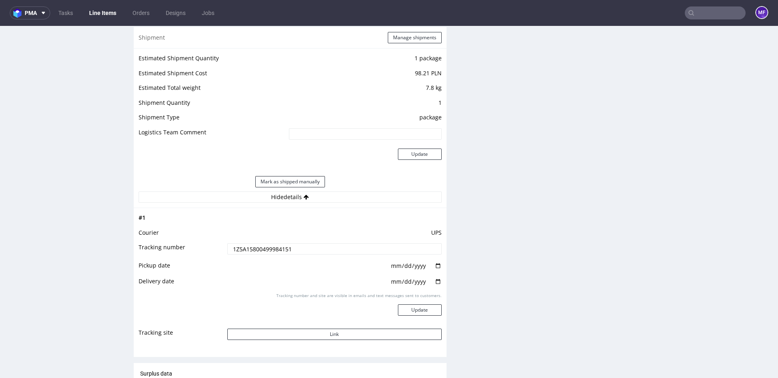
scroll to position [782, 0]
click at [454, 236] on div "Progress Payment Paid [DATE] Design N/A DTP Complete Batch Complete [DATE] Prod…" at bounding box center [453, 52] width 638 height 1564
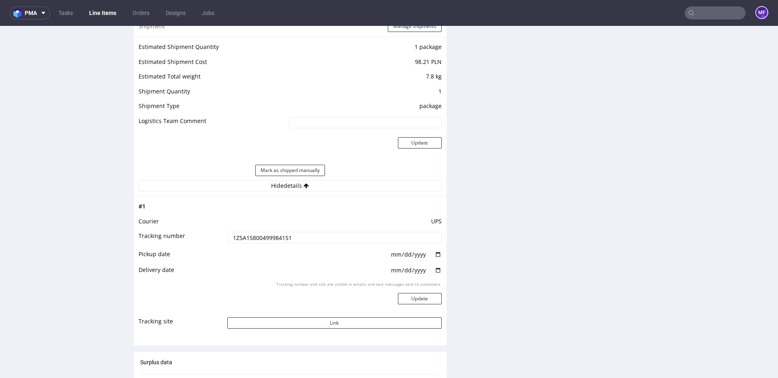
scroll to position [811, 0]
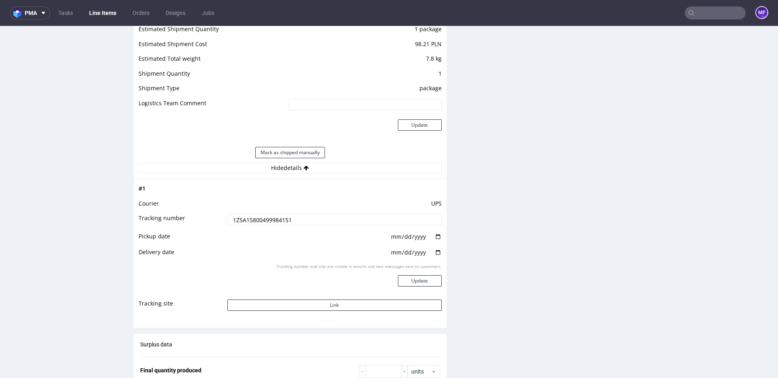
click at [467, 174] on div "Production Files - Design Spit Spit request impossible Box design not found, un…" at bounding box center [615, 51] width 313 height 1370
click at [482, 213] on div "Production Files - Design Spit Spit request impossible Box design not found, un…" at bounding box center [615, 51] width 313 height 1370
click at [475, 219] on div "Production Files - Design Spit Spit request impossible Box design not found, un…" at bounding box center [615, 51] width 313 height 1370
click at [295, 151] on button "Mark as shipped manually" at bounding box center [290, 152] width 70 height 11
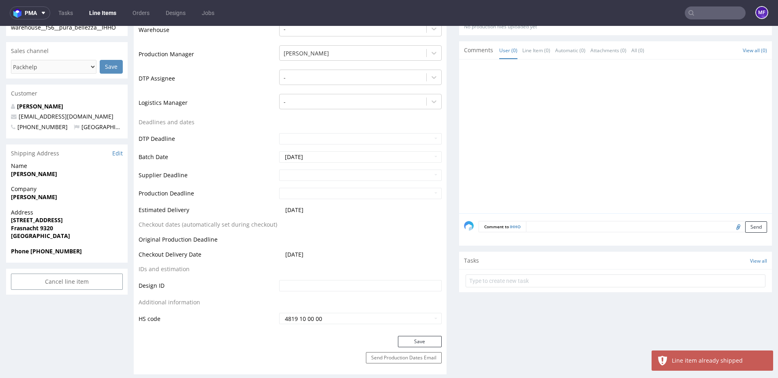
scroll to position [0, 0]
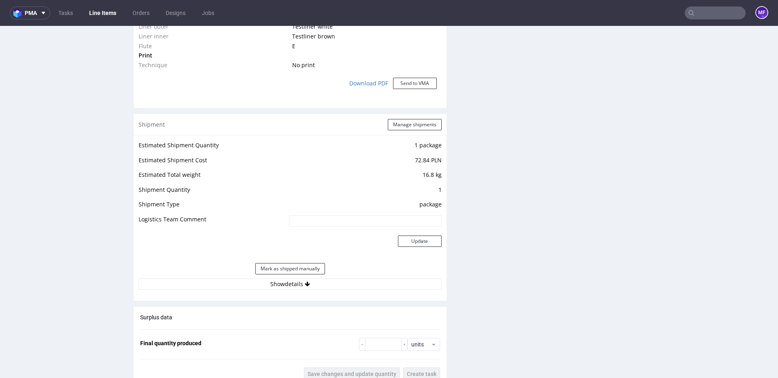
scroll to position [708, 0]
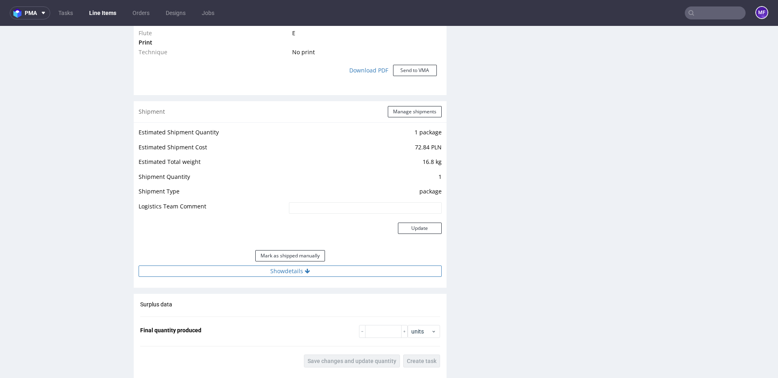
click at [293, 273] on button "Show details" at bounding box center [290, 271] width 303 height 11
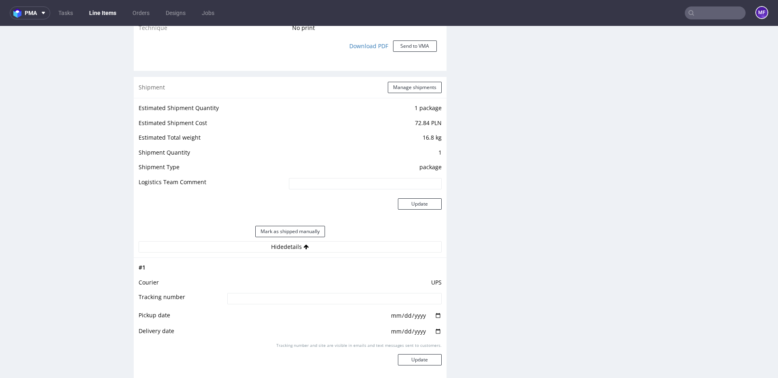
click at [277, 297] on input at bounding box center [334, 298] width 214 height 11
paste input "1Z5A15800498266367"
type input "1Z5A15800498266367"
click at [313, 276] on td at bounding box center [333, 271] width 216 height 15
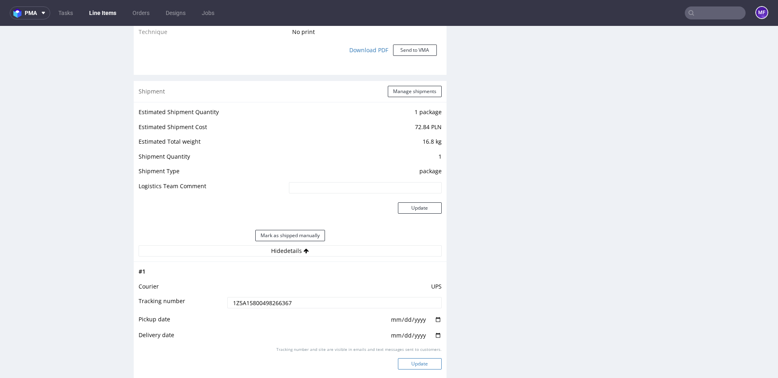
click at [410, 362] on button "Update" at bounding box center [420, 363] width 44 height 11
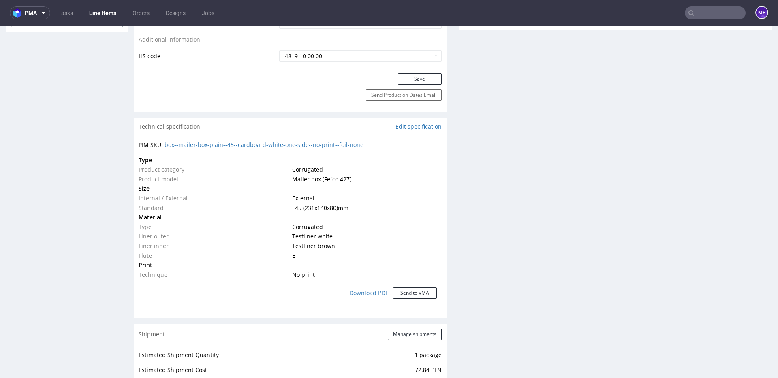
scroll to position [0, 0]
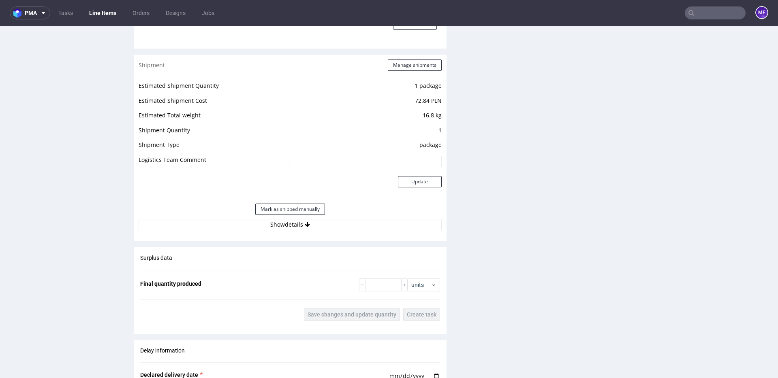
scroll to position [755, 0]
click at [279, 224] on button "Show details" at bounding box center [290, 223] width 303 height 11
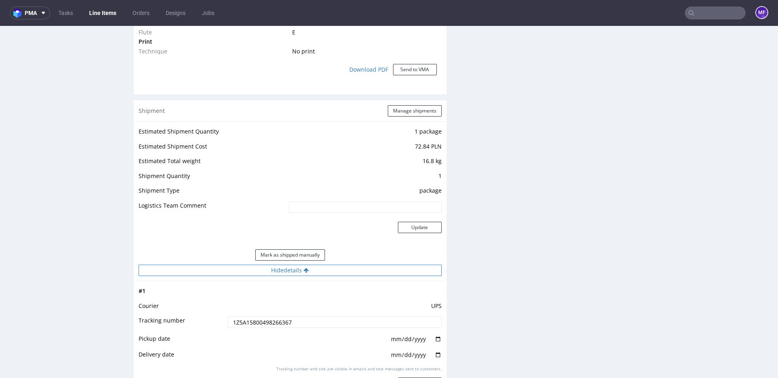
scroll to position [702, 0]
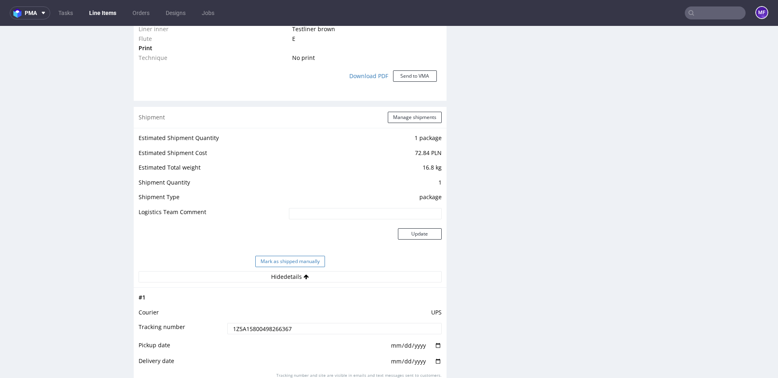
click at [279, 262] on button "Mark as shipped manually" at bounding box center [290, 261] width 70 height 11
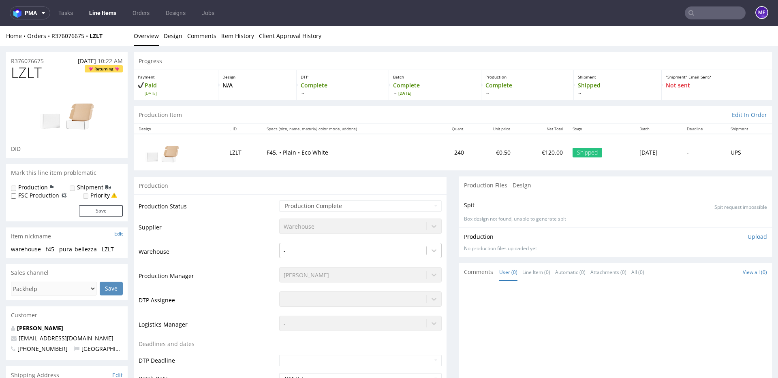
scroll to position [0, 0]
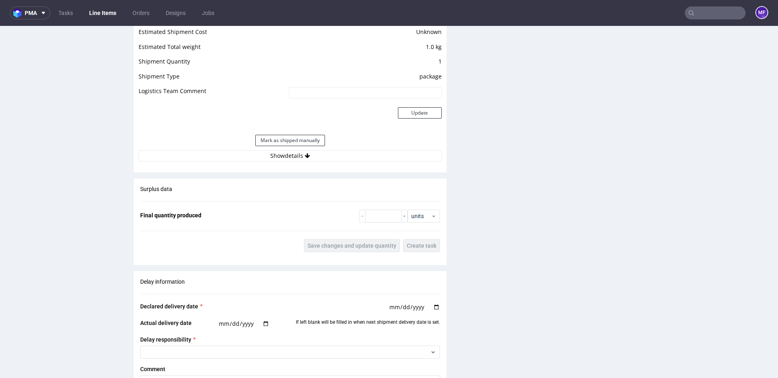
scroll to position [751, 0]
click at [284, 158] on button "Show details" at bounding box center [290, 156] width 303 height 11
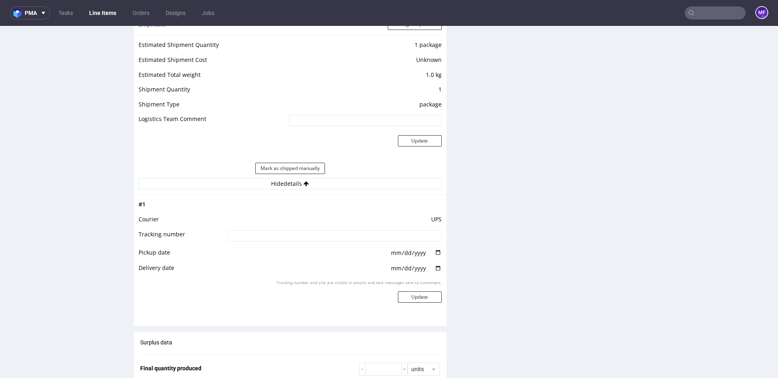
scroll to position [721, 0]
click at [303, 240] on input at bounding box center [334, 237] width 214 height 11
paste input "1Z5A15800499542799"
type input "1Z5A15800499542799"
click at [299, 251] on td at bounding box center [333, 258] width 216 height 16
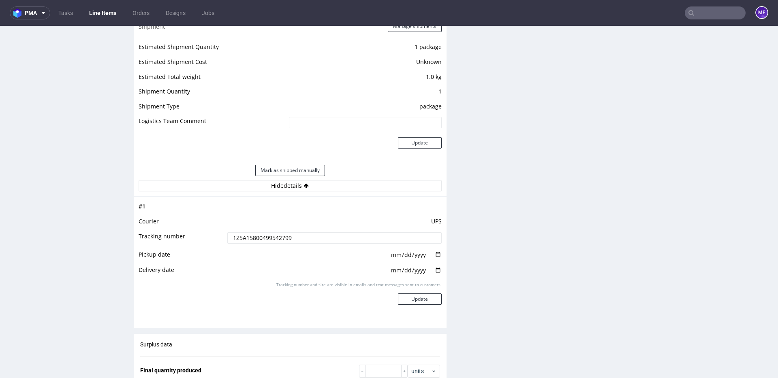
click at [299, 251] on td at bounding box center [333, 258] width 216 height 16
click at [413, 298] on button "Update" at bounding box center [420, 299] width 44 height 11
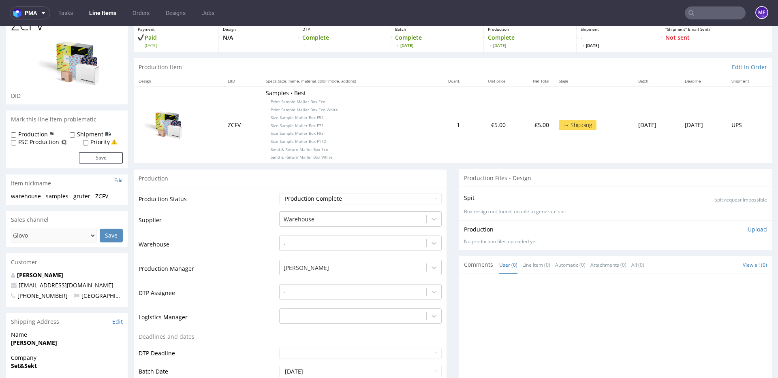
scroll to position [0, 0]
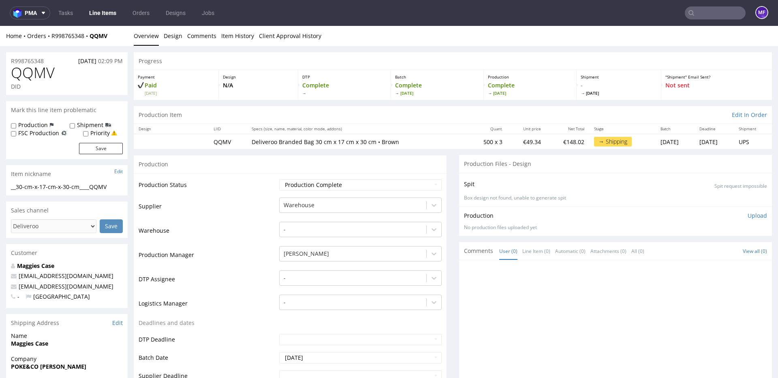
scroll to position [1, 0]
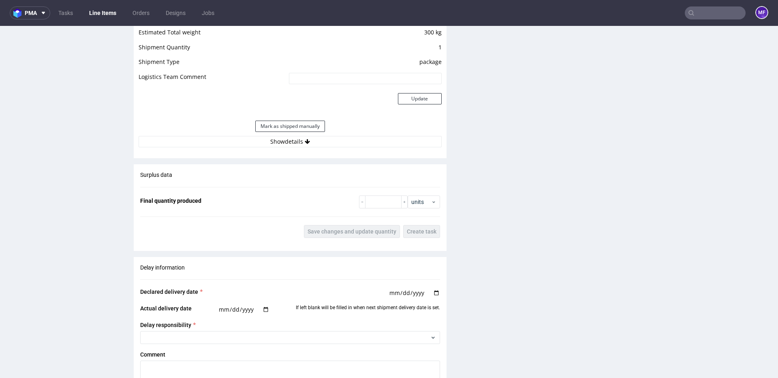
scroll to position [688, 0]
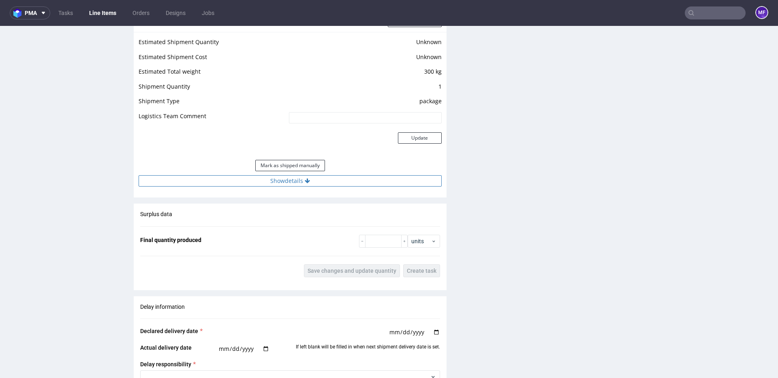
click at [281, 183] on button "Show details" at bounding box center [290, 180] width 303 height 11
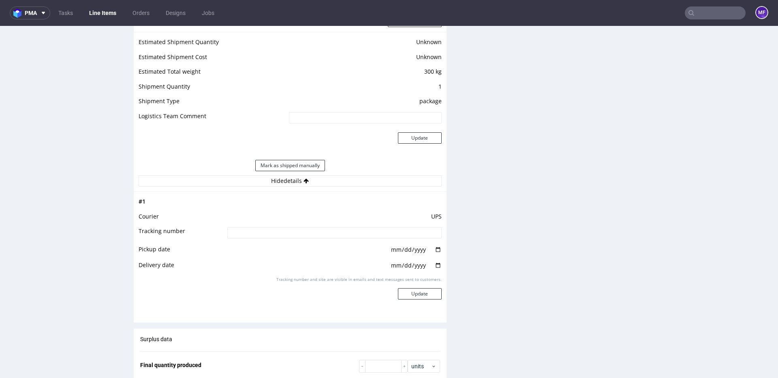
click at [300, 232] on input at bounding box center [334, 232] width 214 height 11
paste input "1Z5A15800498424427"
type input "1Z5A15800498424427"
click at [294, 245] on td at bounding box center [333, 253] width 216 height 16
click at [423, 294] on button "Update" at bounding box center [420, 293] width 44 height 11
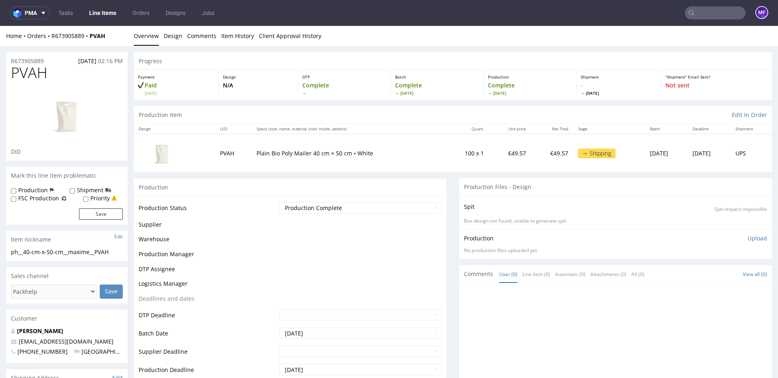
scroll to position [527, 0]
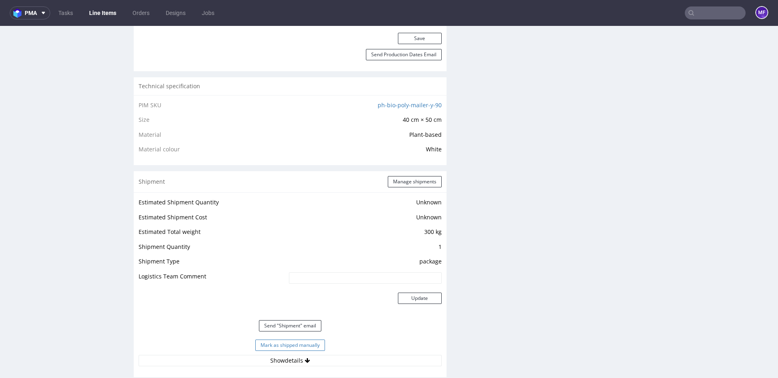
click at [305, 344] on button "Mark as shipped manually" at bounding box center [290, 345] width 70 height 11
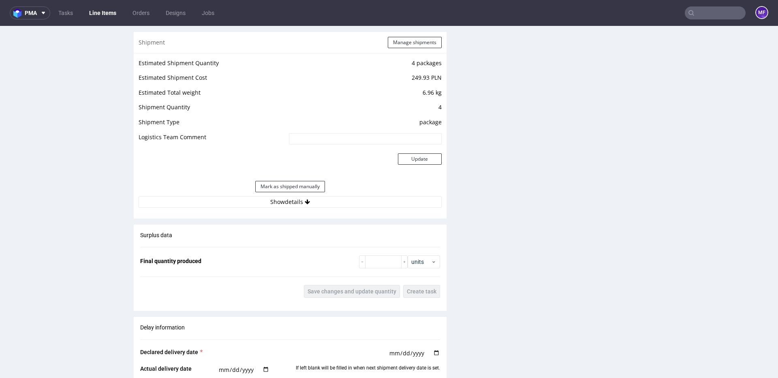
scroll to position [831, 0]
click at [311, 200] on button "Show details" at bounding box center [290, 202] width 303 height 11
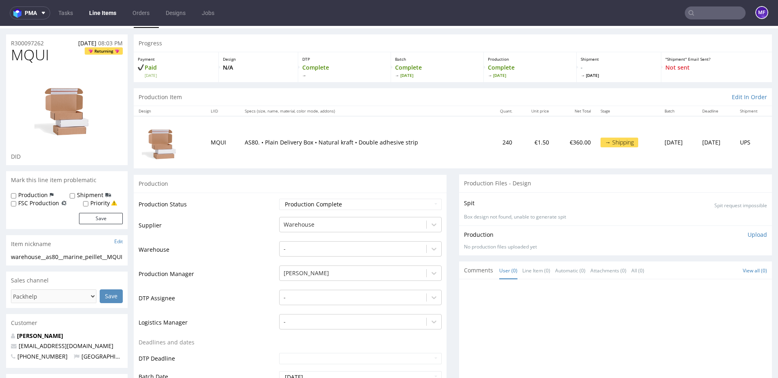
scroll to position [18, 0]
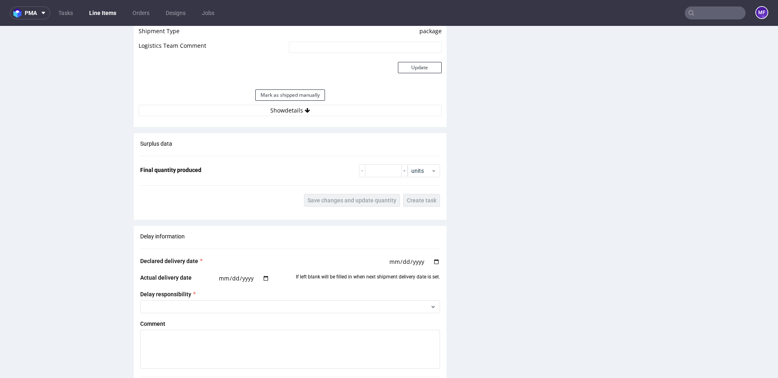
scroll to position [798, 0]
click at [277, 111] on button "Show details" at bounding box center [290, 108] width 303 height 11
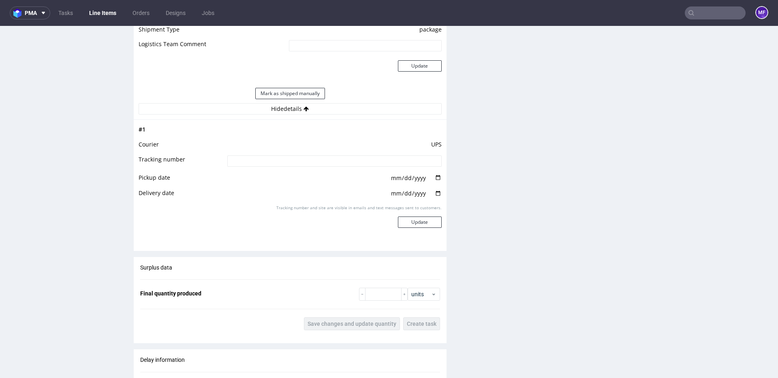
click at [275, 162] on input at bounding box center [334, 161] width 214 height 11
paste input "1Z5A15806898527376"
type input "1Z5A15806898527376"
click at [258, 199] on td at bounding box center [333, 196] width 216 height 16
click at [411, 223] on button "Update" at bounding box center [420, 222] width 44 height 11
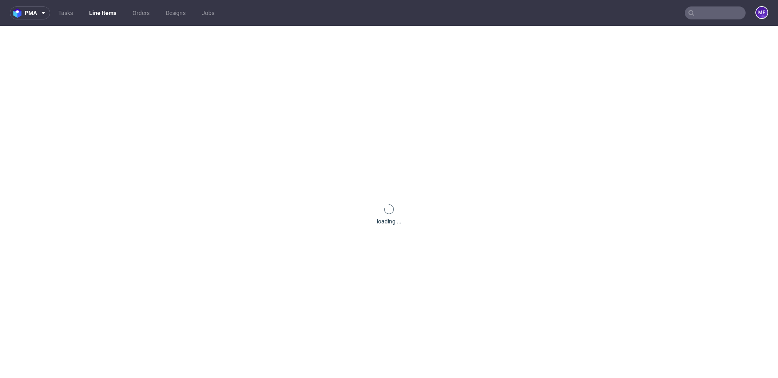
scroll to position [578, 0]
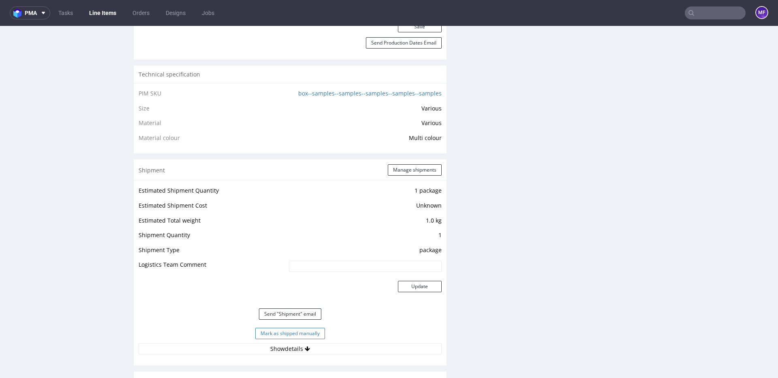
click at [310, 335] on button "Mark as shipped manually" at bounding box center [290, 333] width 70 height 11
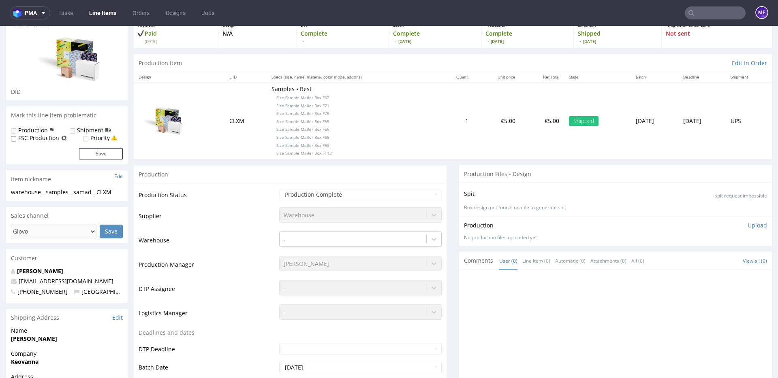
scroll to position [0, 0]
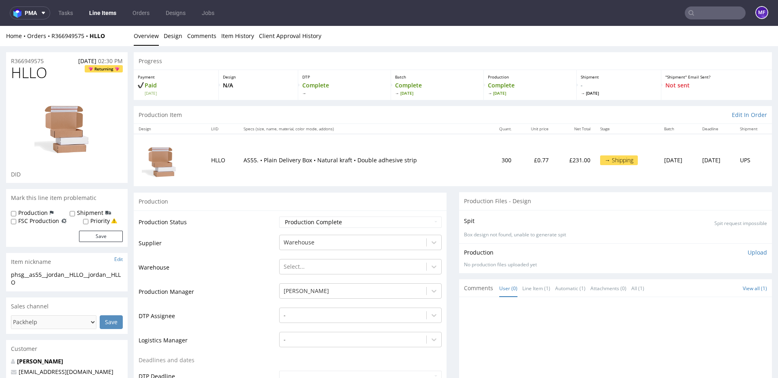
click at [232, 252] on td "Supplier" at bounding box center [208, 246] width 139 height 24
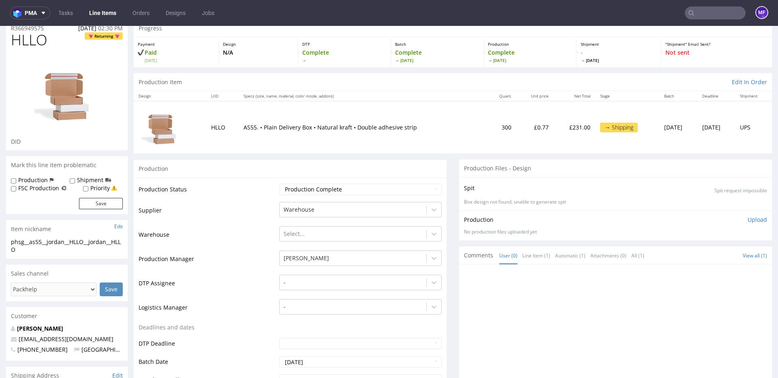
scroll to position [32, 0]
click at [232, 251] on td "Production Manager" at bounding box center [208, 263] width 139 height 24
click at [239, 259] on td "Production Manager" at bounding box center [208, 263] width 139 height 24
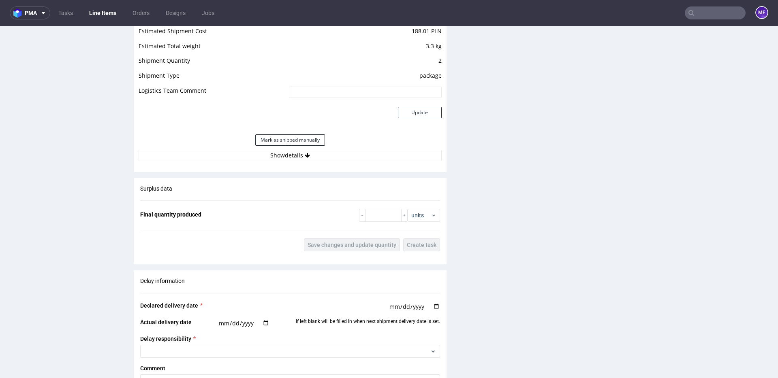
scroll to position [917, 0]
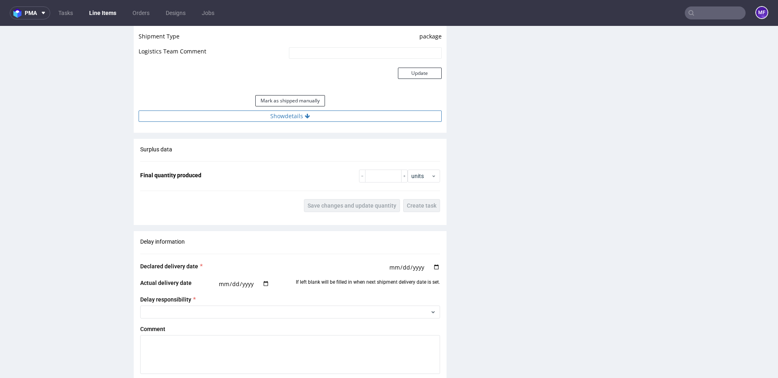
click at [281, 117] on button "Show details" at bounding box center [290, 116] width 303 height 11
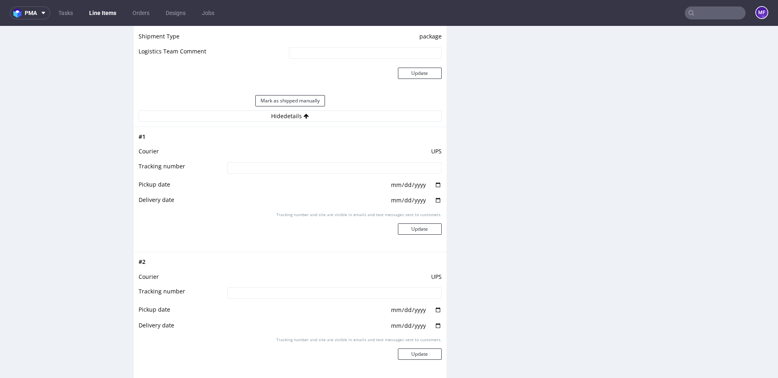
click at [299, 173] on input at bounding box center [334, 167] width 214 height 11
paste input "[US_VEHICLE_IDENTIFICATION_NUMBER]"
click at [488, 199] on div "Production Files - Design Spit Spit request impossible Box design not found, un…" at bounding box center [615, 32] width 313 height 1515
click at [426, 227] on button "Update" at bounding box center [420, 229] width 44 height 11
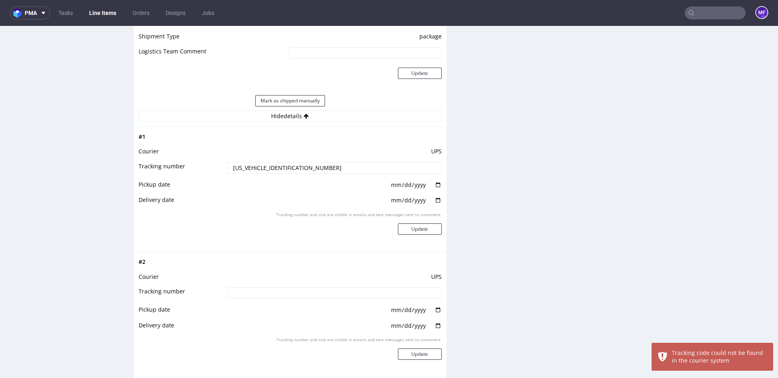
click at [459, 231] on div "Production Files - Design Spit Spit request impossible Box design not found, un…" at bounding box center [615, 32] width 313 height 1515
click at [230, 169] on input "[US_VEHICLE_IDENTIFICATION_NUMBER]" at bounding box center [334, 167] width 214 height 11
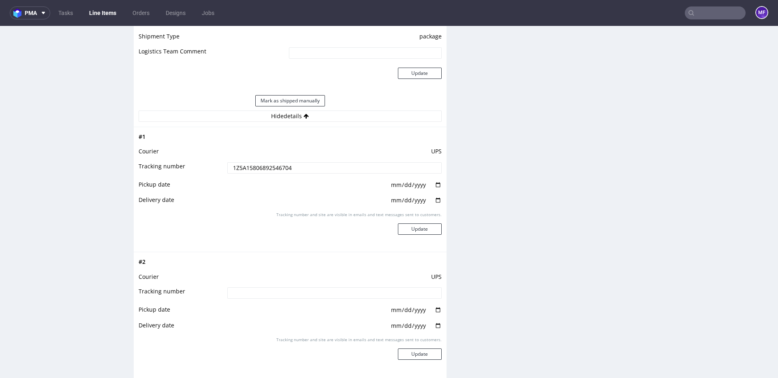
type input "1Z5A15806892546704"
drag, startPoint x: 546, startPoint y: 224, endPoint x: 474, endPoint y: 231, distance: 72.5
click at [545, 224] on div "Production Files - Design Spit Spit request impossible Box design not found, un…" at bounding box center [615, 32] width 313 height 1515
click at [414, 228] on button "Update" at bounding box center [420, 229] width 44 height 11
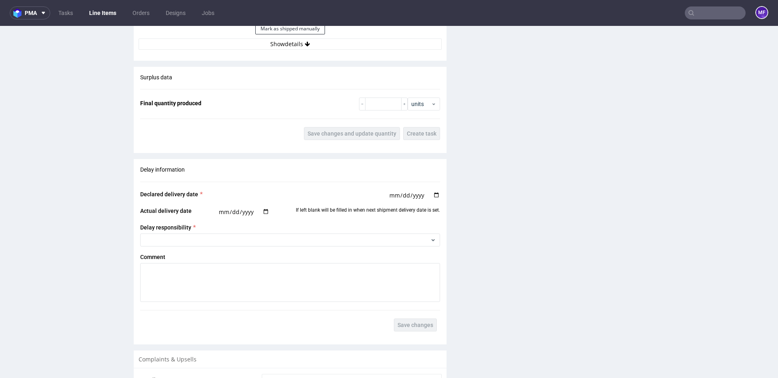
scroll to position [983, 0]
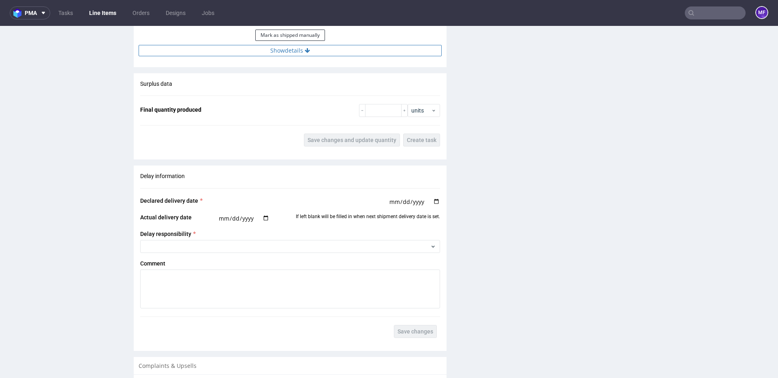
click at [296, 54] on button "Show details" at bounding box center [290, 50] width 303 height 11
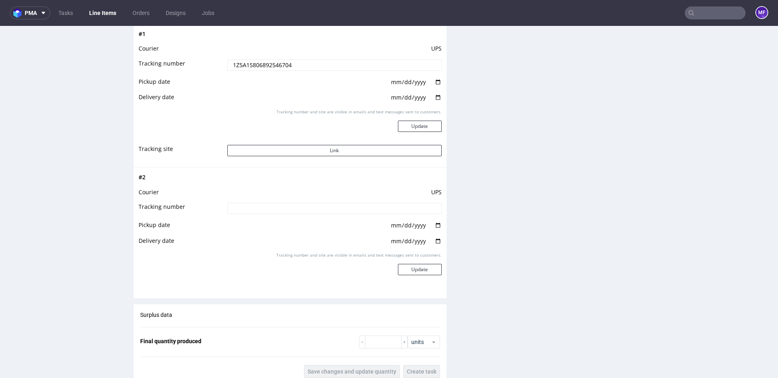
scroll to position [1023, 0]
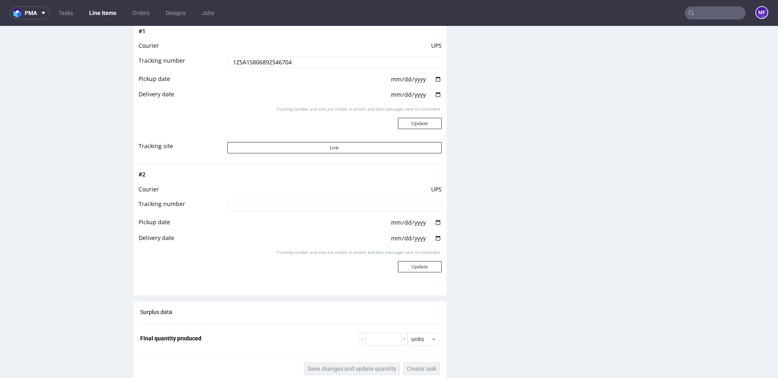
click at [238, 206] on input at bounding box center [334, 205] width 214 height 11
paste input "1Z5A15806894765116"
type input "1Z5A15806894765116"
click at [279, 188] on td "UPS" at bounding box center [333, 192] width 216 height 15
click at [422, 266] on button "Update" at bounding box center [420, 267] width 44 height 11
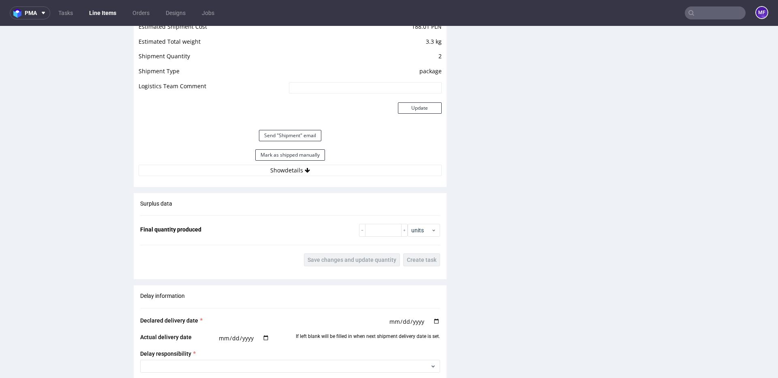
scroll to position [869, 0]
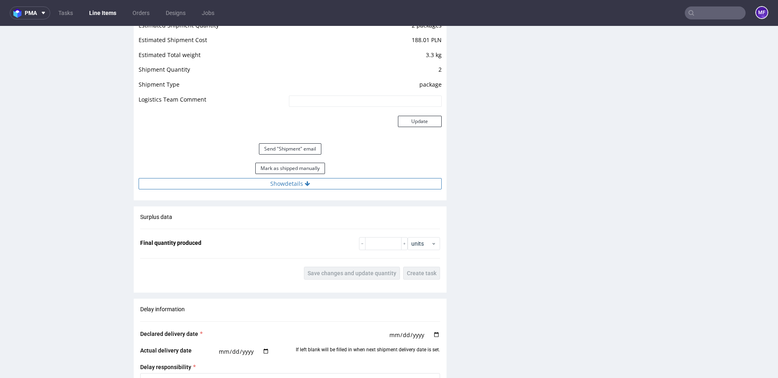
click at [295, 183] on button "Show details" at bounding box center [290, 183] width 303 height 11
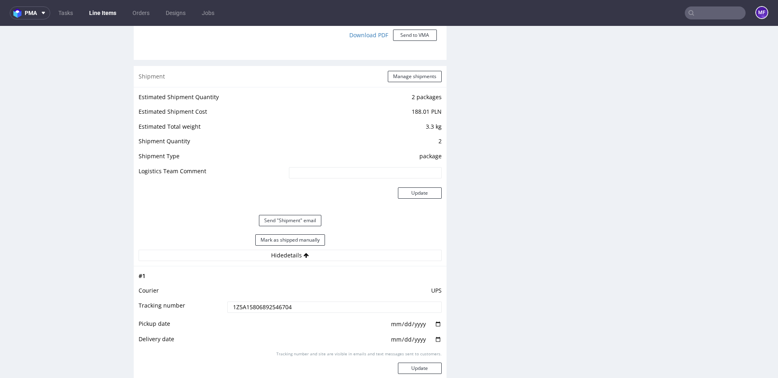
scroll to position [797, 0]
click at [306, 241] on button "Mark as shipped manually" at bounding box center [290, 240] width 70 height 11
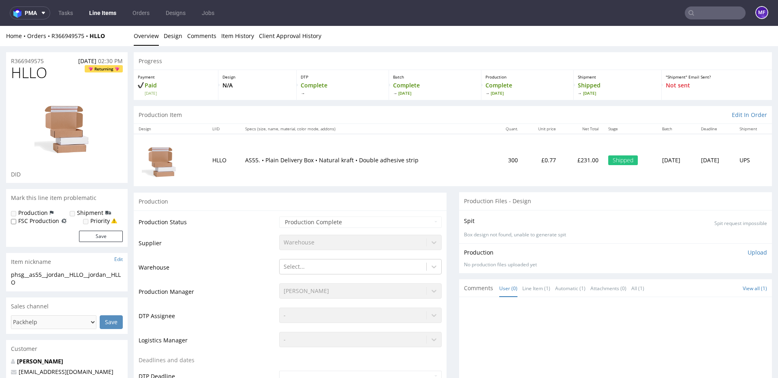
scroll to position [4, 0]
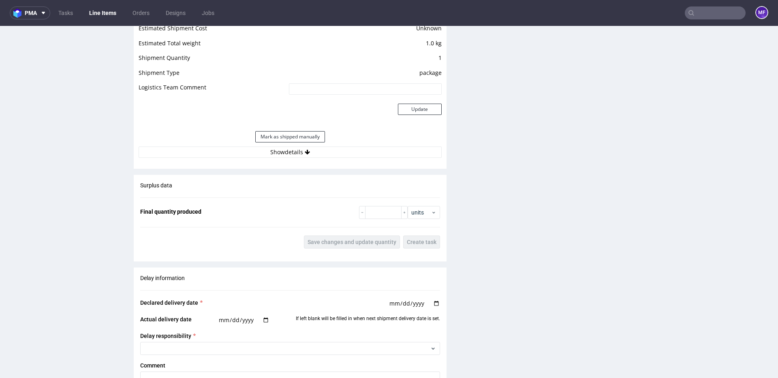
scroll to position [794, 0]
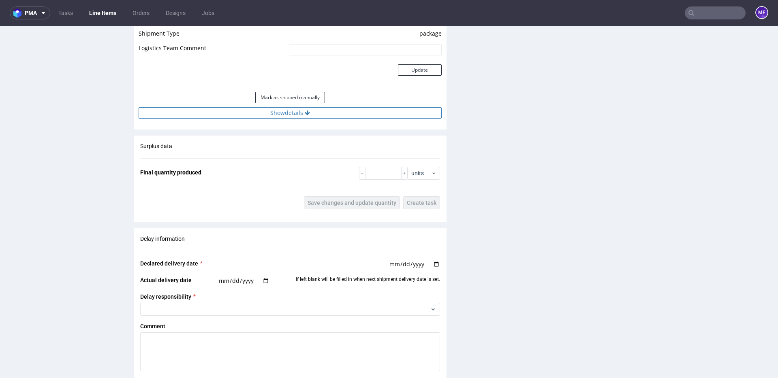
click at [291, 119] on button "Show details" at bounding box center [290, 112] width 303 height 11
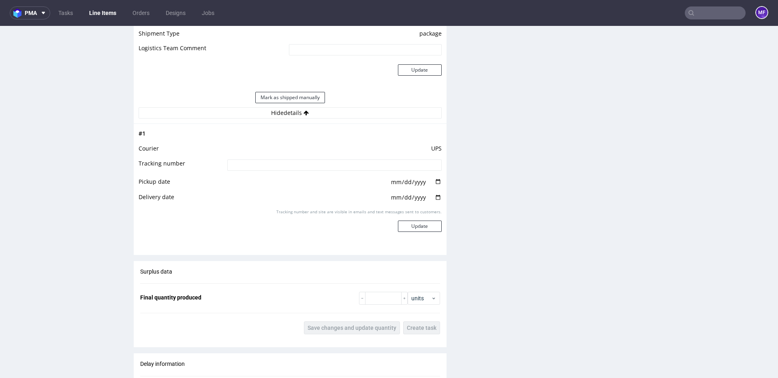
click at [252, 171] on input at bounding box center [334, 165] width 214 height 11
paste input "1Z5A15806892561321"
type input "1Z5A15806892561321"
click at [302, 143] on td at bounding box center [333, 136] width 216 height 15
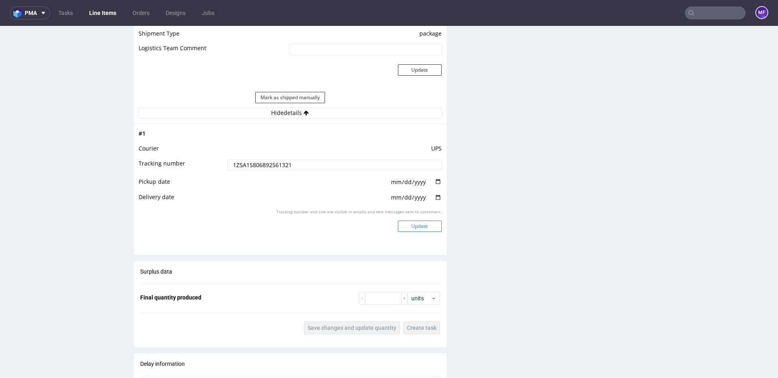
click at [408, 229] on button "Update" at bounding box center [420, 226] width 44 height 11
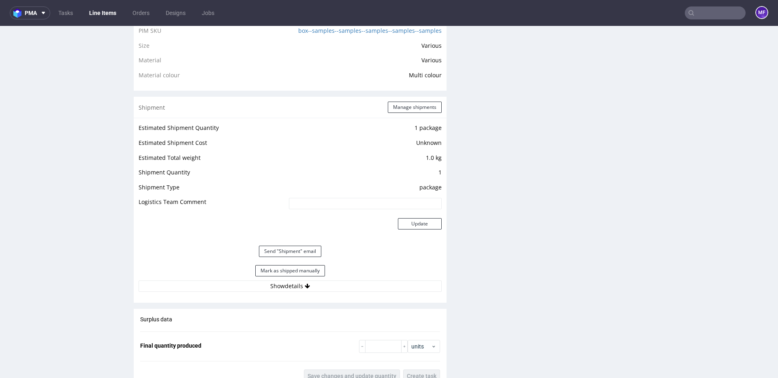
scroll to position [721, 0]
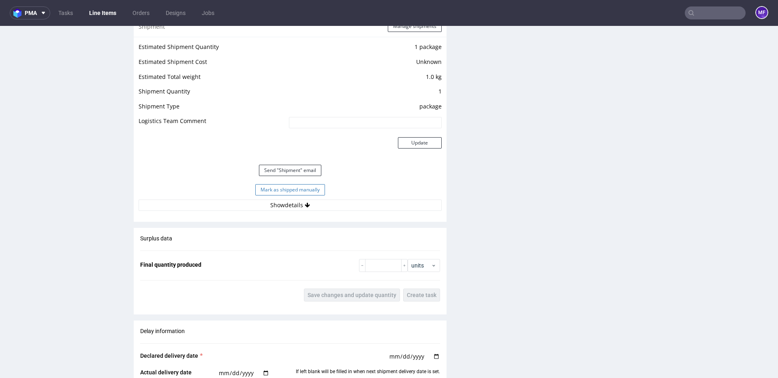
click at [309, 196] on button "Mark as shipped manually" at bounding box center [290, 189] width 70 height 11
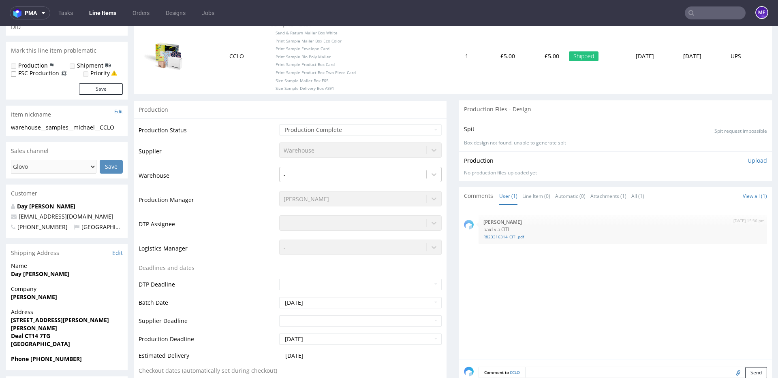
scroll to position [0, 0]
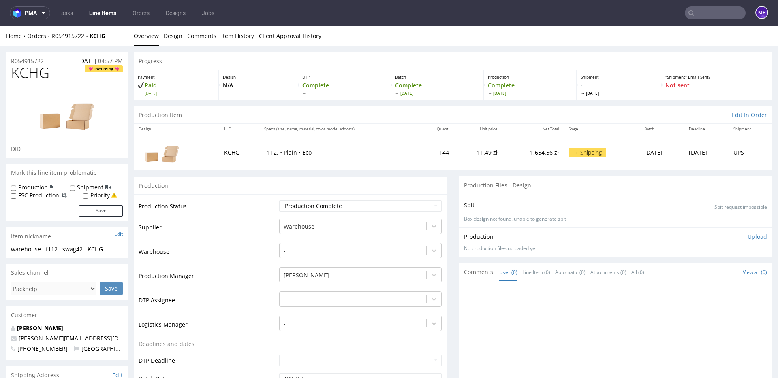
click at [392, 179] on div "Production" at bounding box center [290, 186] width 313 height 18
drag, startPoint x: 49, startPoint y: 72, endPoint x: 9, endPoint y: 75, distance: 40.2
click at [9, 75] on div "KCHG Returning DID" at bounding box center [66, 111] width 121 height 93
copy span "KCHG"
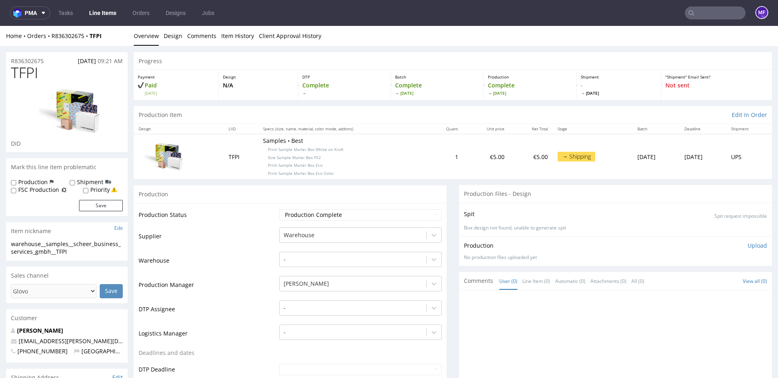
click at [359, 199] on div "Production" at bounding box center [290, 194] width 313 height 18
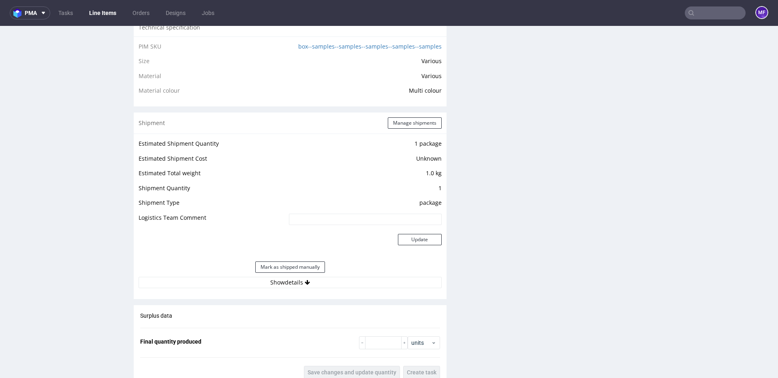
scroll to position [597, 0]
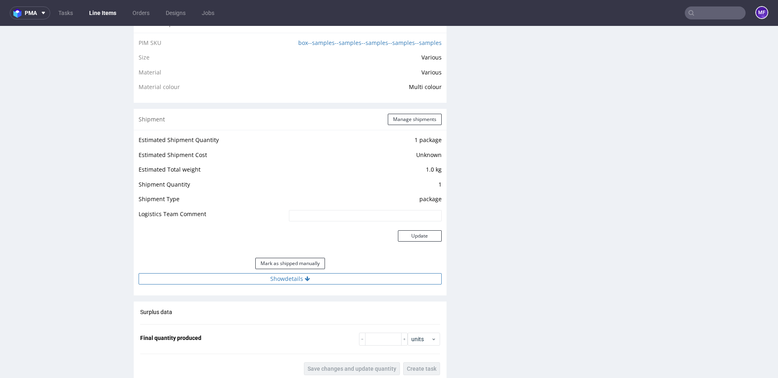
click at [280, 276] on button "Show details" at bounding box center [290, 278] width 303 height 11
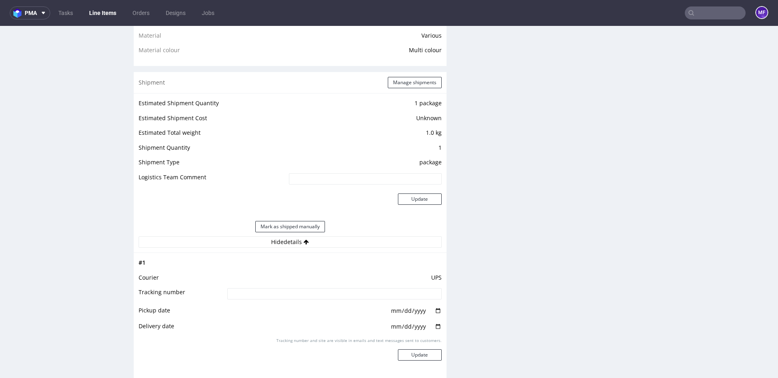
scroll to position [646, 0]
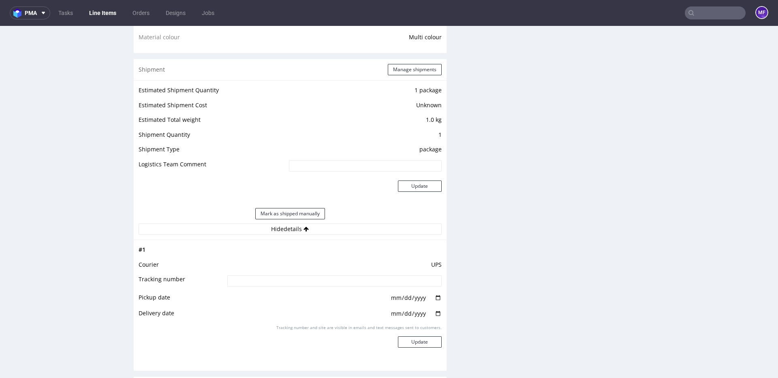
click at [192, 305] on td "Pickup date" at bounding box center [182, 301] width 87 height 16
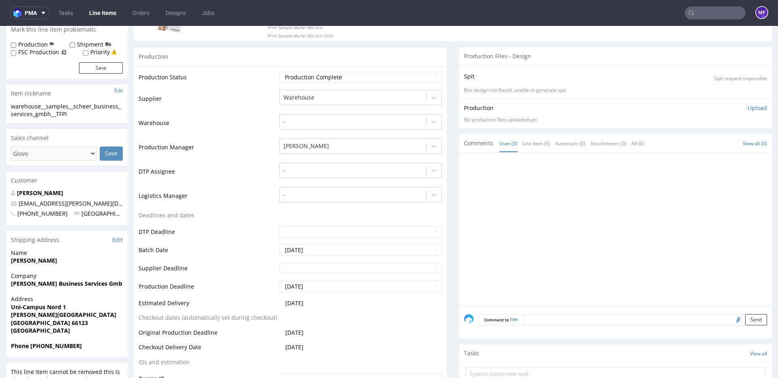
scroll to position [0, 0]
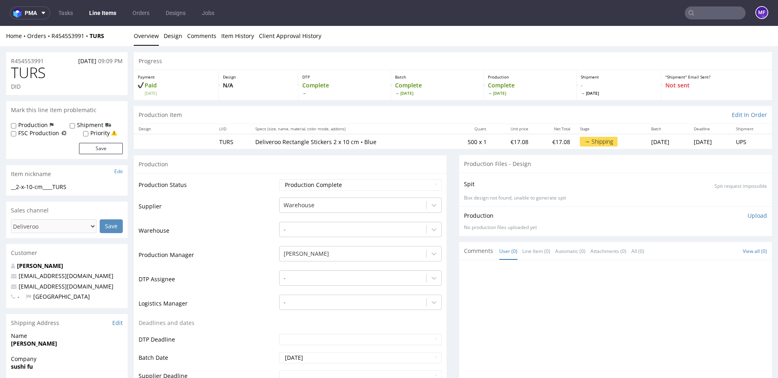
click at [413, 117] on div "Production Item Edit In Order" at bounding box center [453, 115] width 638 height 18
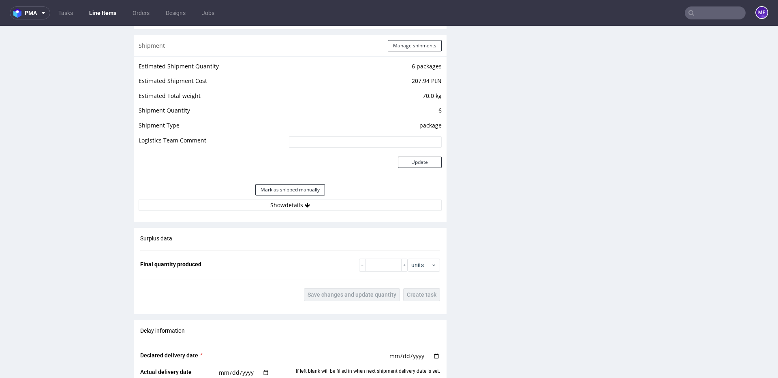
scroll to position [802, 0]
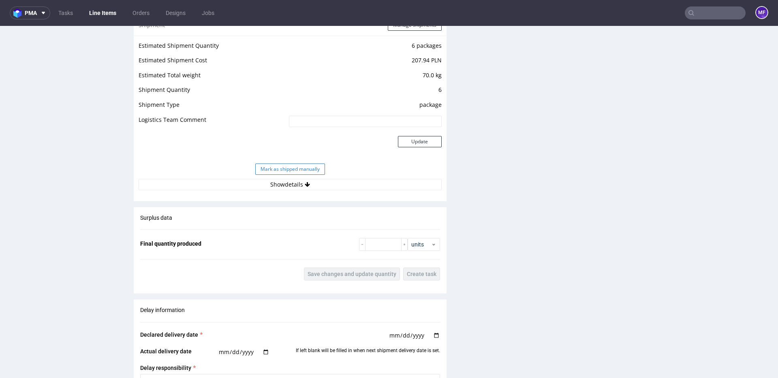
click at [286, 164] on button "Mark as shipped manually" at bounding box center [290, 169] width 70 height 11
